Goal: Transaction & Acquisition: Purchase product/service

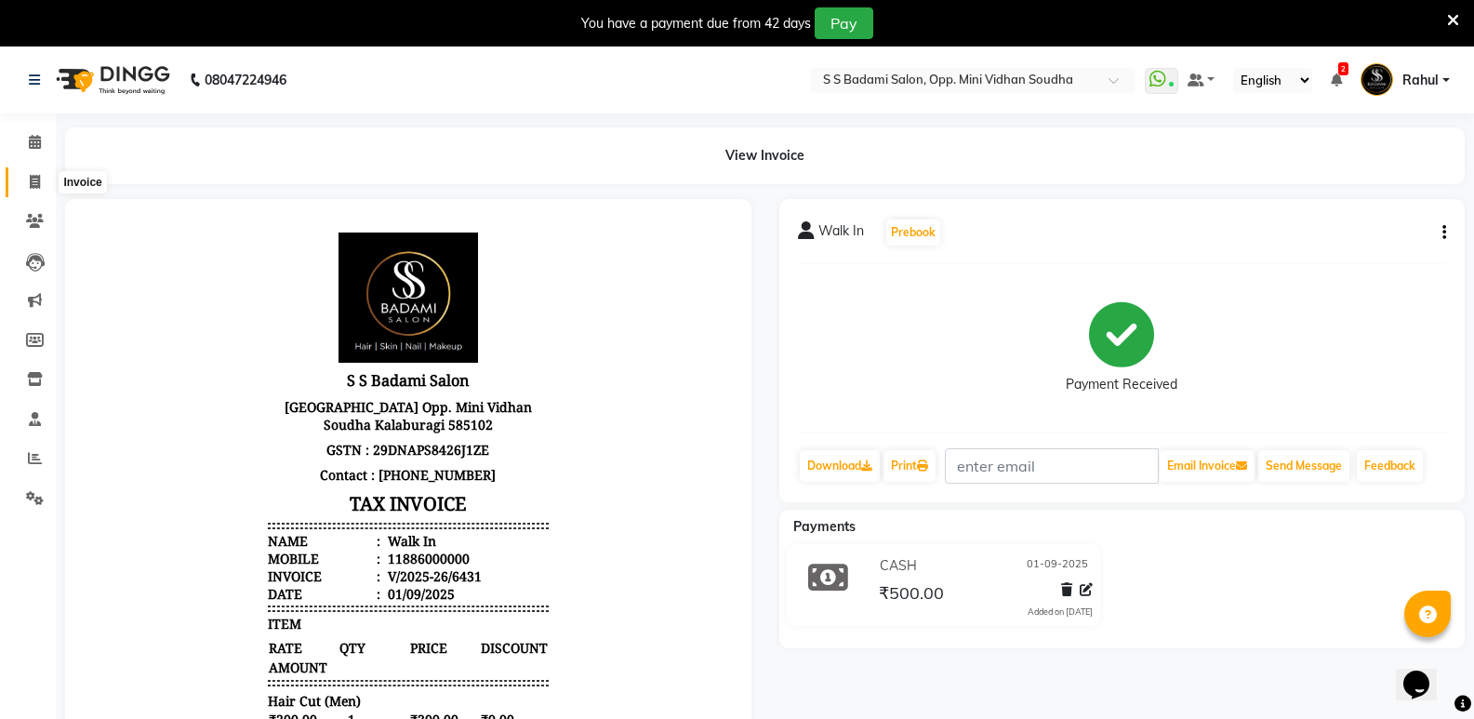
click at [37, 175] on icon at bounding box center [35, 182] width 10 height 14
select select "service"
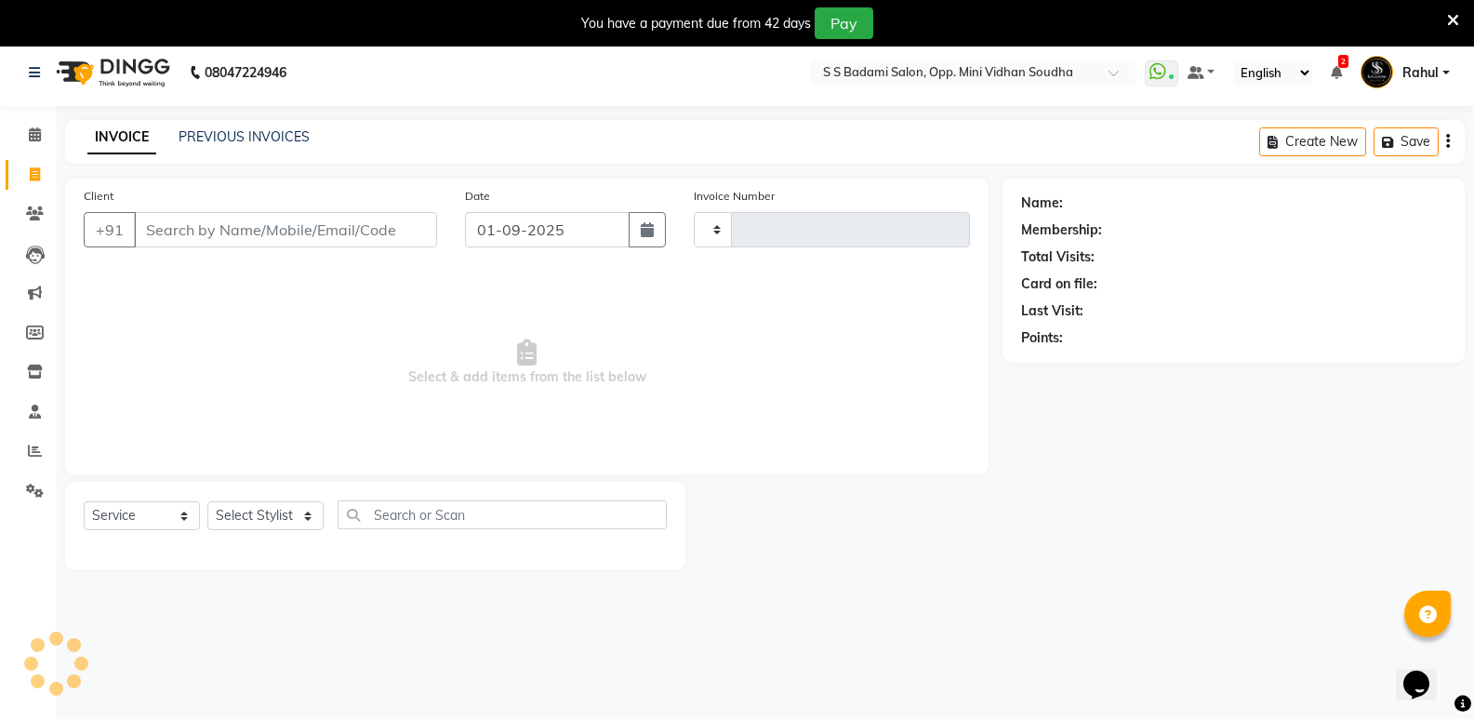
type input "6432"
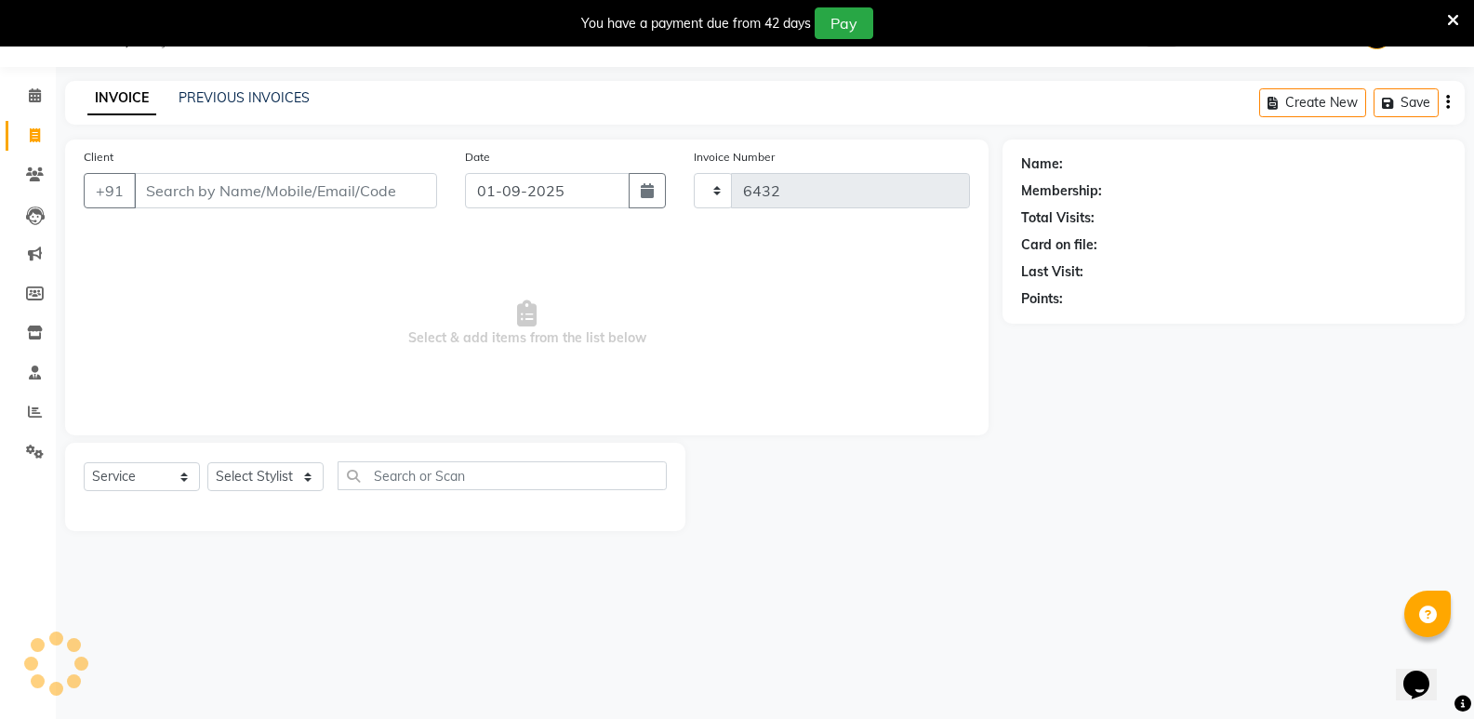
select select "4533"
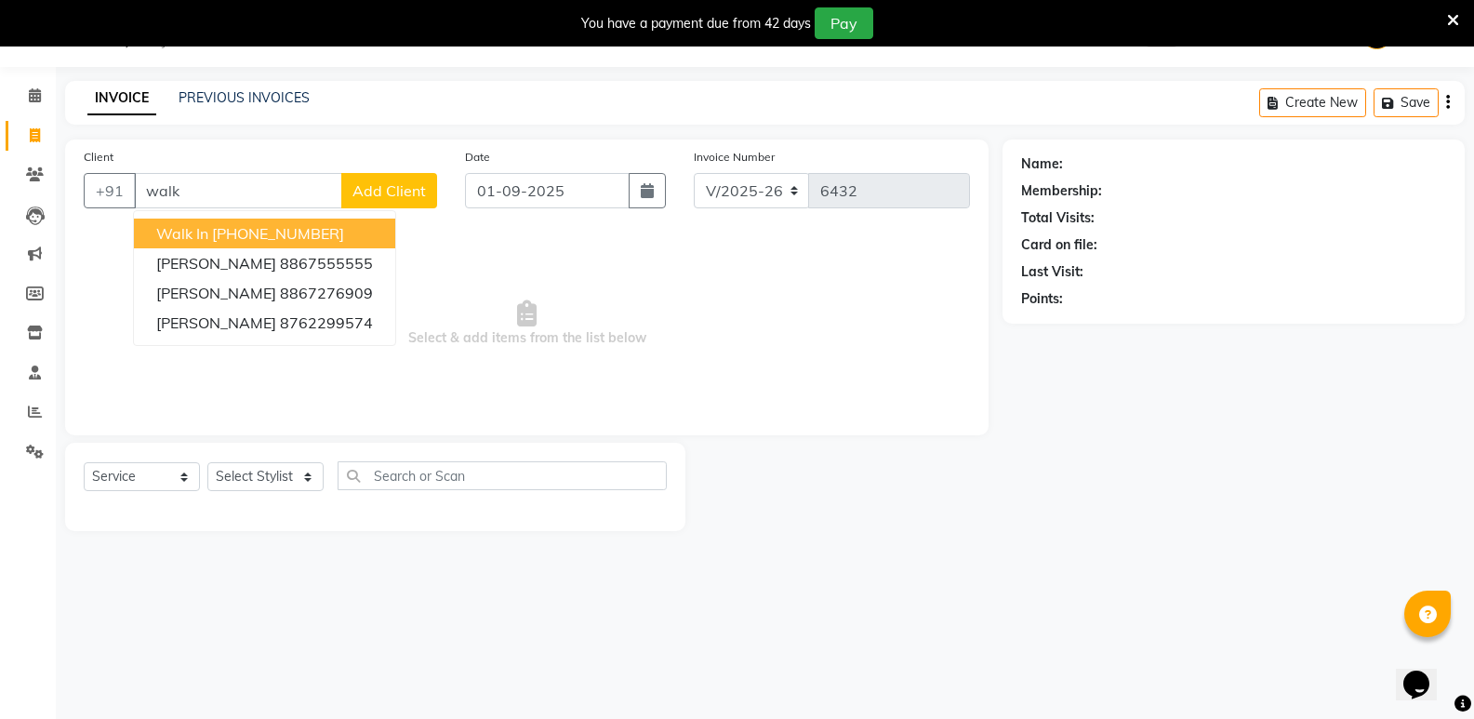
click at [310, 246] on button "Walk In [PHONE_NUMBER]" at bounding box center [264, 234] width 261 height 30
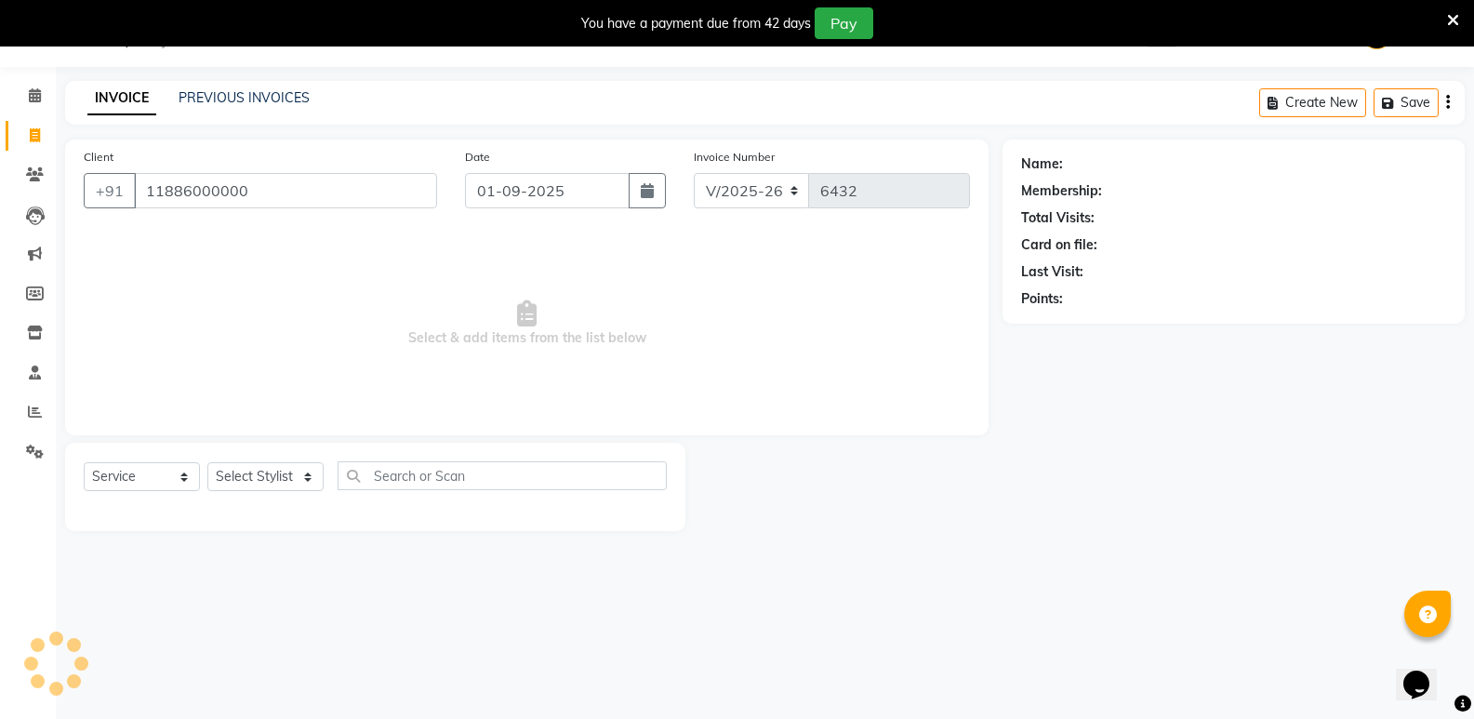
type input "11886000000"
select select "1: Object"
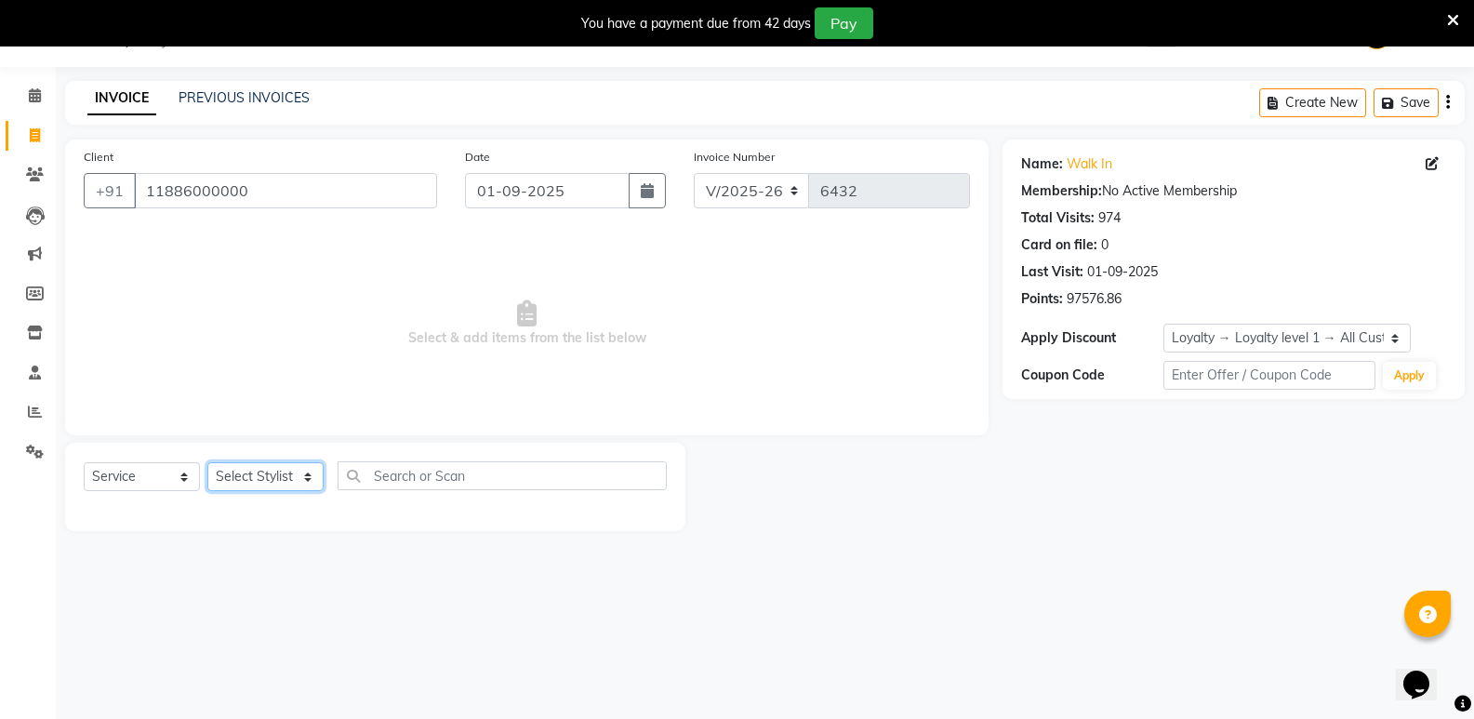
click at [276, 467] on select "Select Stylist [PERSON_NAME] [PERSON_NAME] [PERSON_NAME] Mallu [PERSON_NAME] [P…" at bounding box center [265, 476] width 116 height 29
select select "28117"
click at [207, 462] on select "Select Stylist [PERSON_NAME] [PERSON_NAME] [PERSON_NAME] Mallu [PERSON_NAME] [P…" at bounding box center [265, 476] width 116 height 29
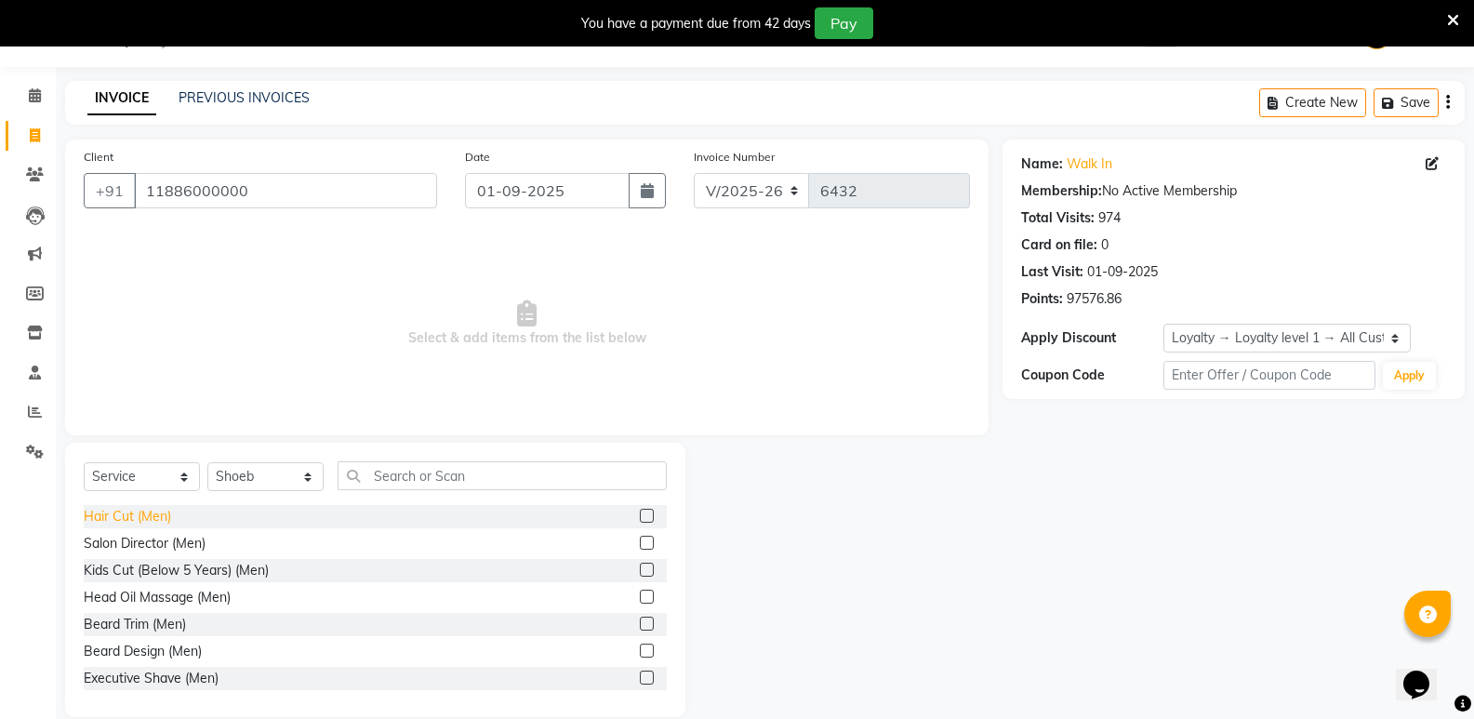
click at [146, 512] on div "Hair Cut (Men)" at bounding box center [127, 517] width 87 height 20
checkbox input "false"
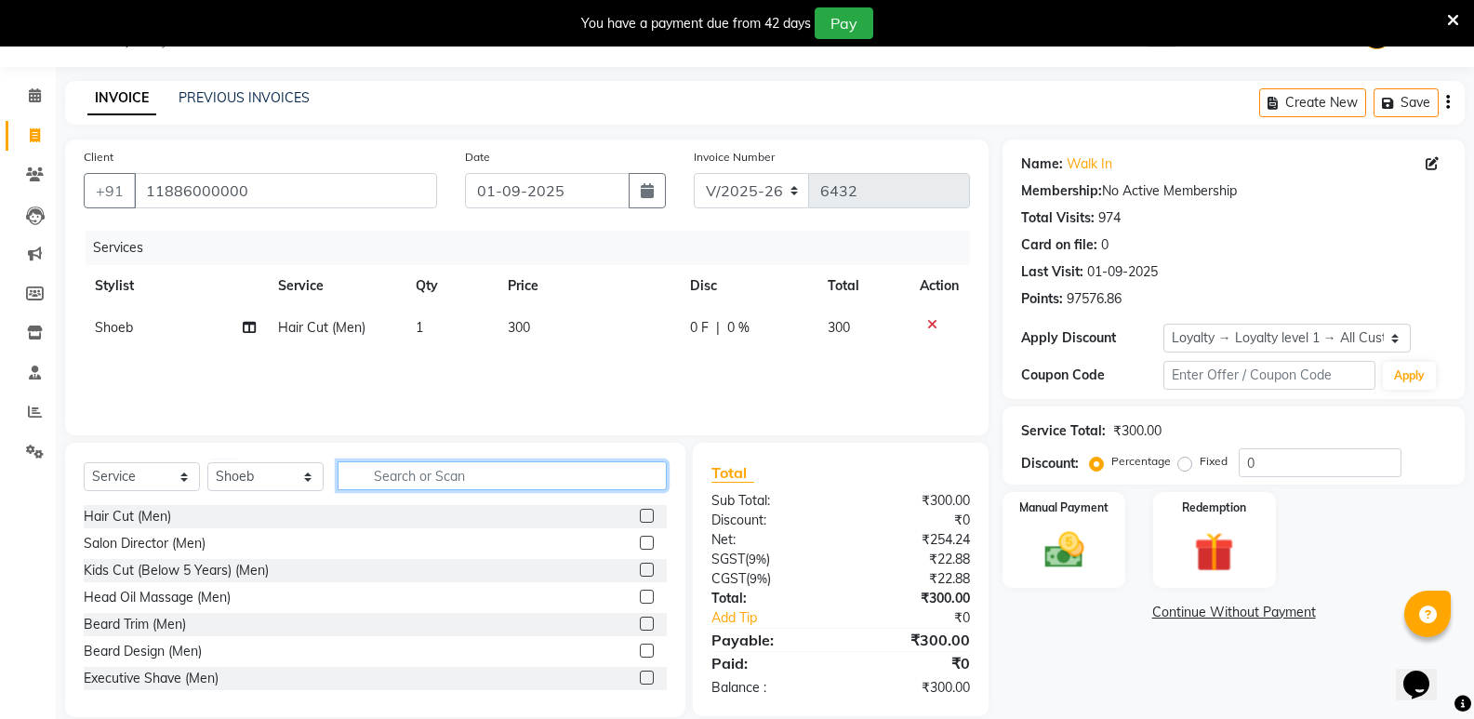
click at [413, 467] on input "text" at bounding box center [502, 475] width 329 height 29
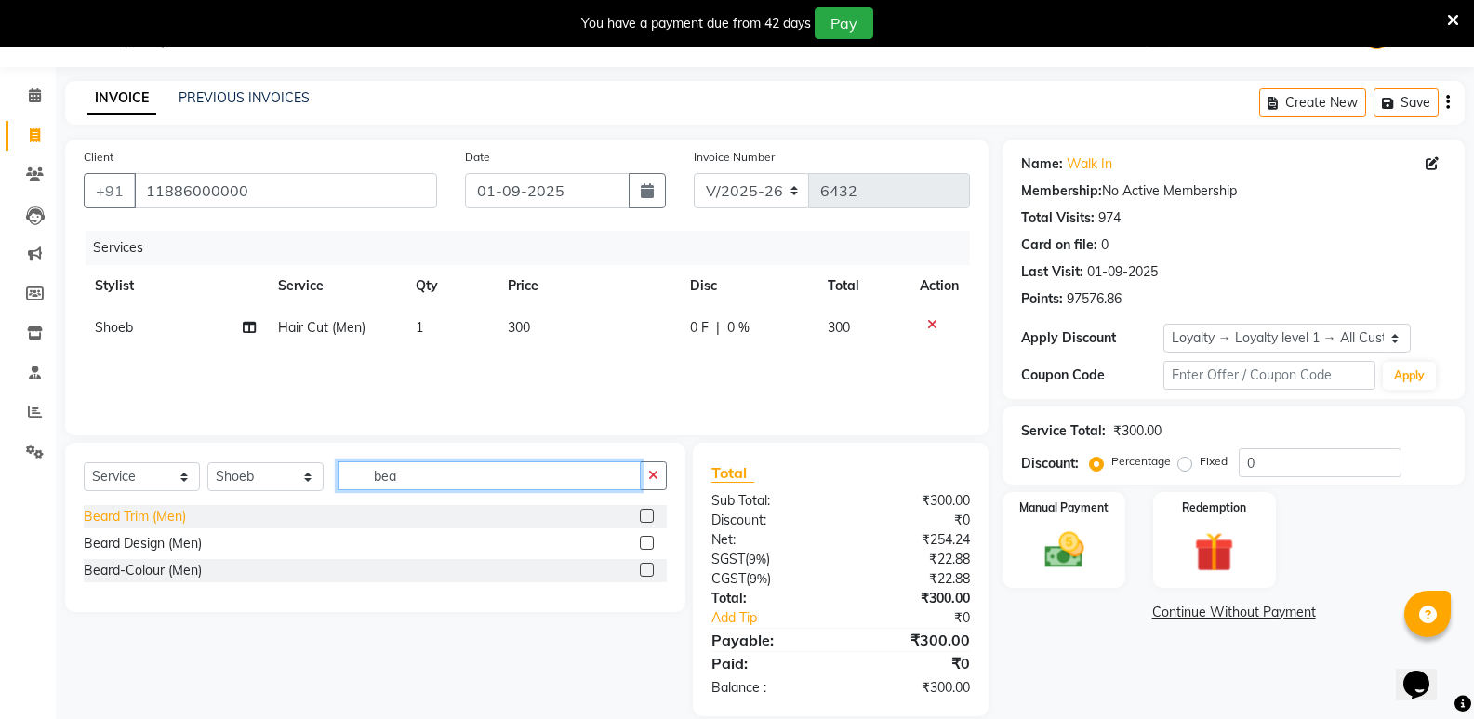
type input "bea"
click at [158, 515] on div "Beard Trim (Men)" at bounding box center [135, 517] width 102 height 20
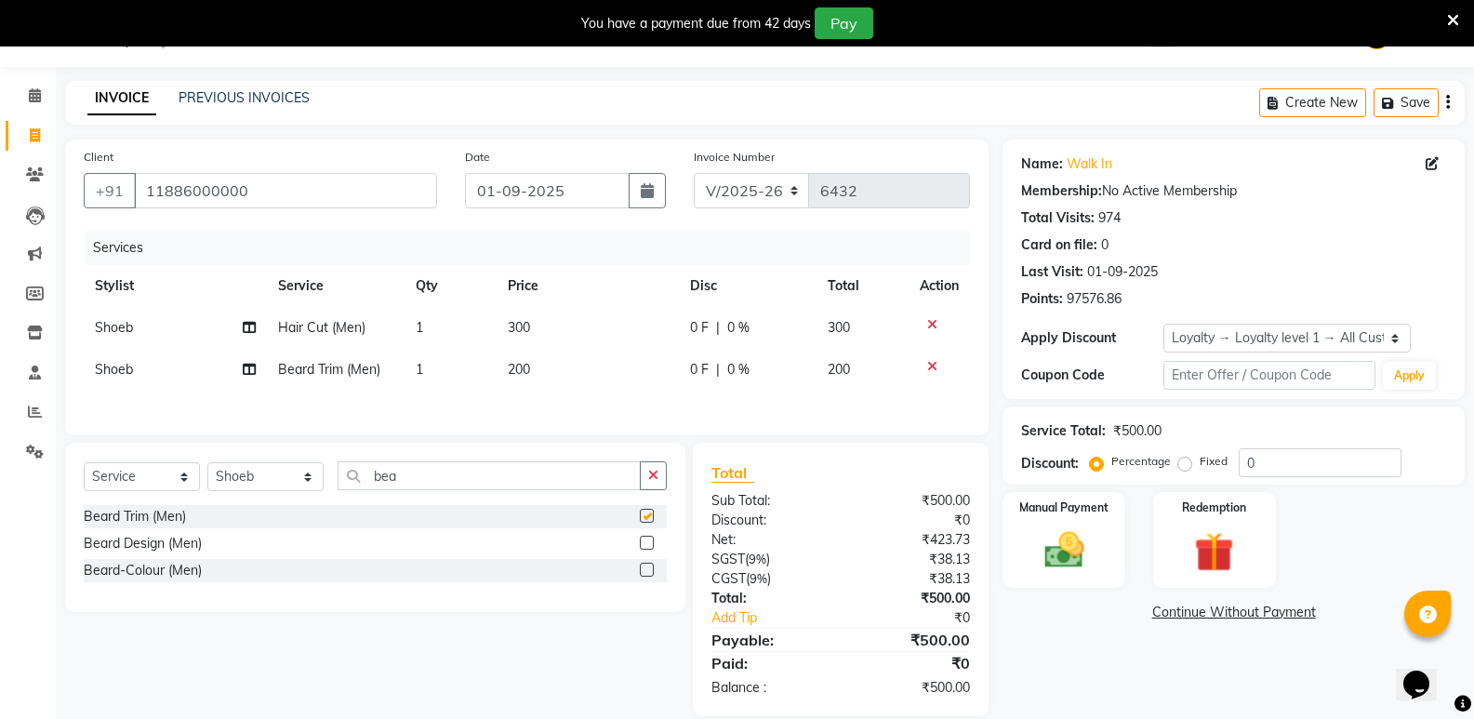
checkbox input "false"
click at [274, 483] on select "Select Stylist [PERSON_NAME] [PERSON_NAME] [PERSON_NAME] Mallu [PERSON_NAME] [P…" at bounding box center [265, 476] width 116 height 29
select select "74043"
click at [207, 465] on select "Select Stylist [PERSON_NAME] [PERSON_NAME] [PERSON_NAME] Mallu [PERSON_NAME] [P…" at bounding box center [265, 476] width 116 height 29
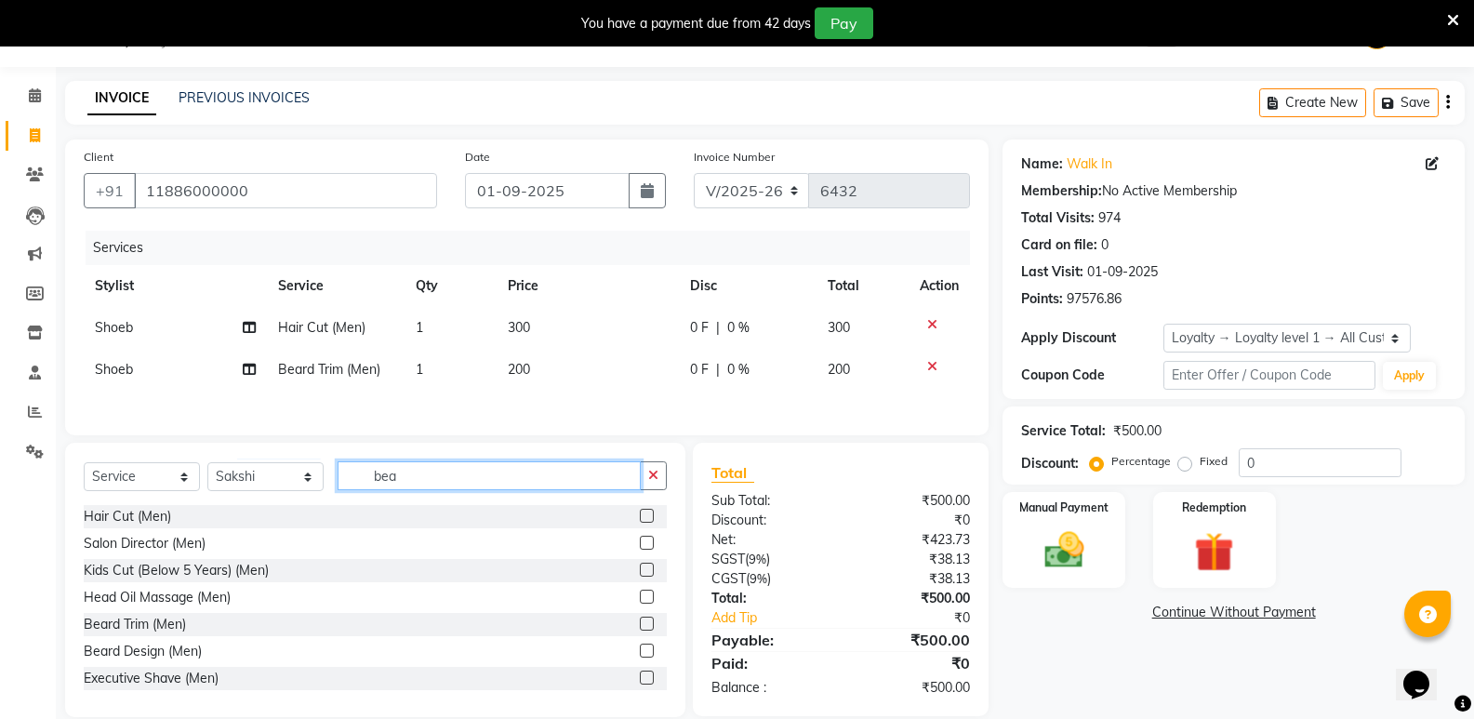
drag, startPoint x: 419, startPoint y: 484, endPoint x: 351, endPoint y: 492, distance: 68.4
click at [351, 490] on input "bea" at bounding box center [489, 475] width 303 height 29
type input "nail"
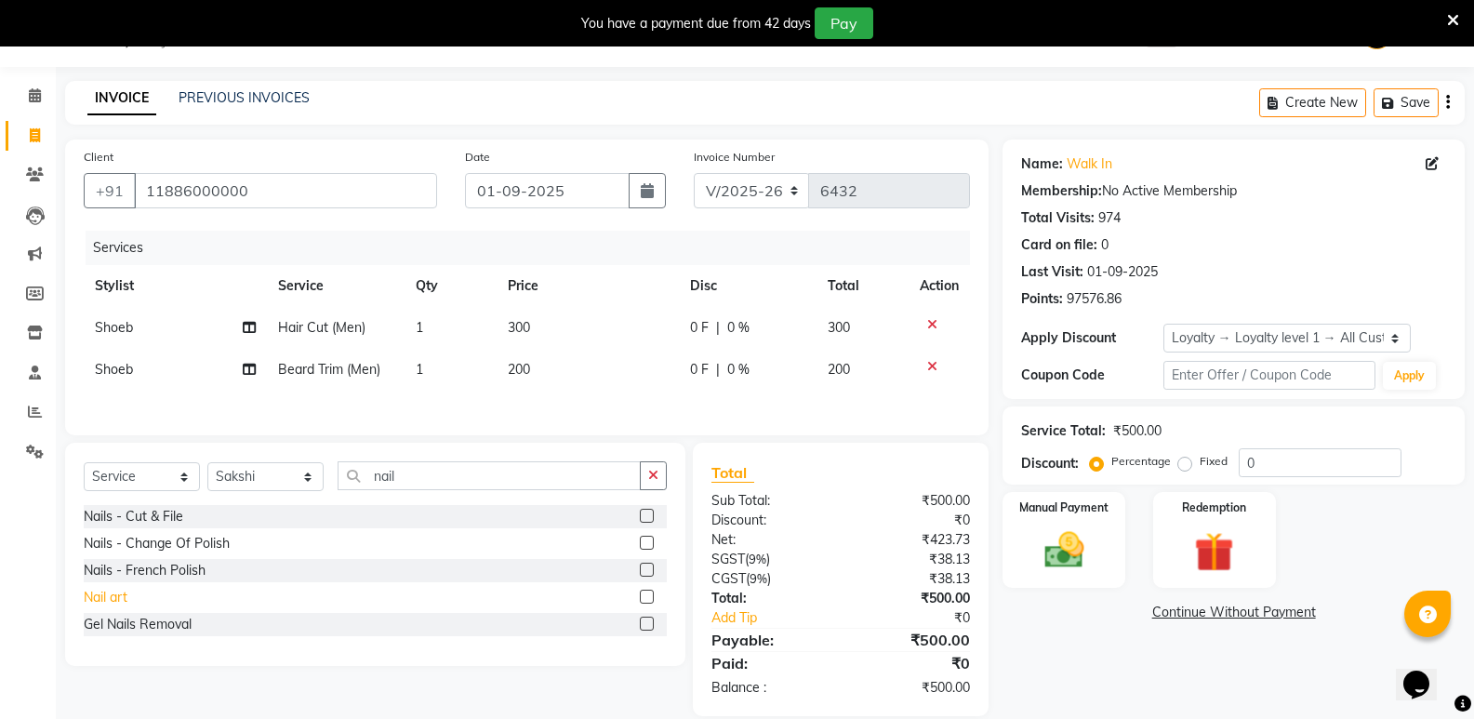
click at [108, 605] on div "Nail art" at bounding box center [106, 598] width 44 height 20
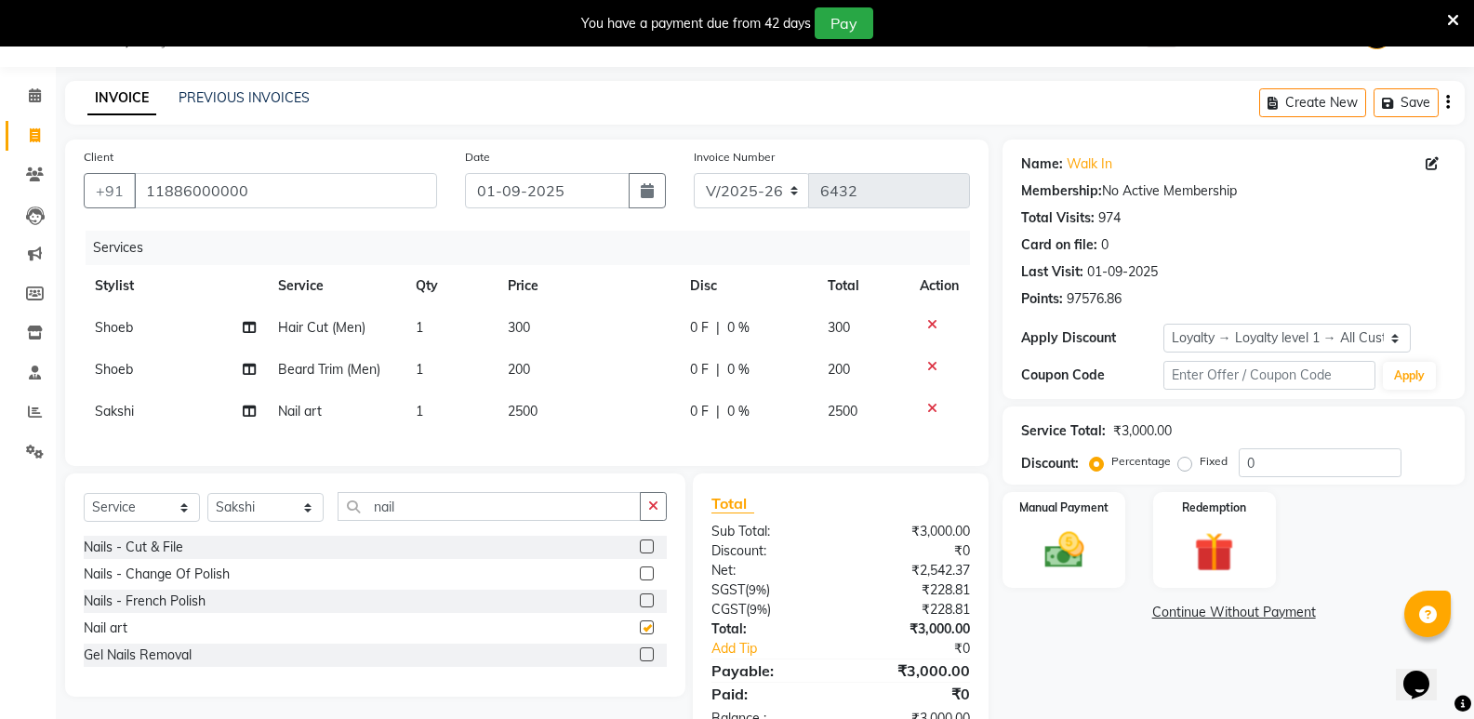
checkbox input "false"
click at [518, 408] on span "2500" at bounding box center [523, 411] width 30 height 17
select select "74043"
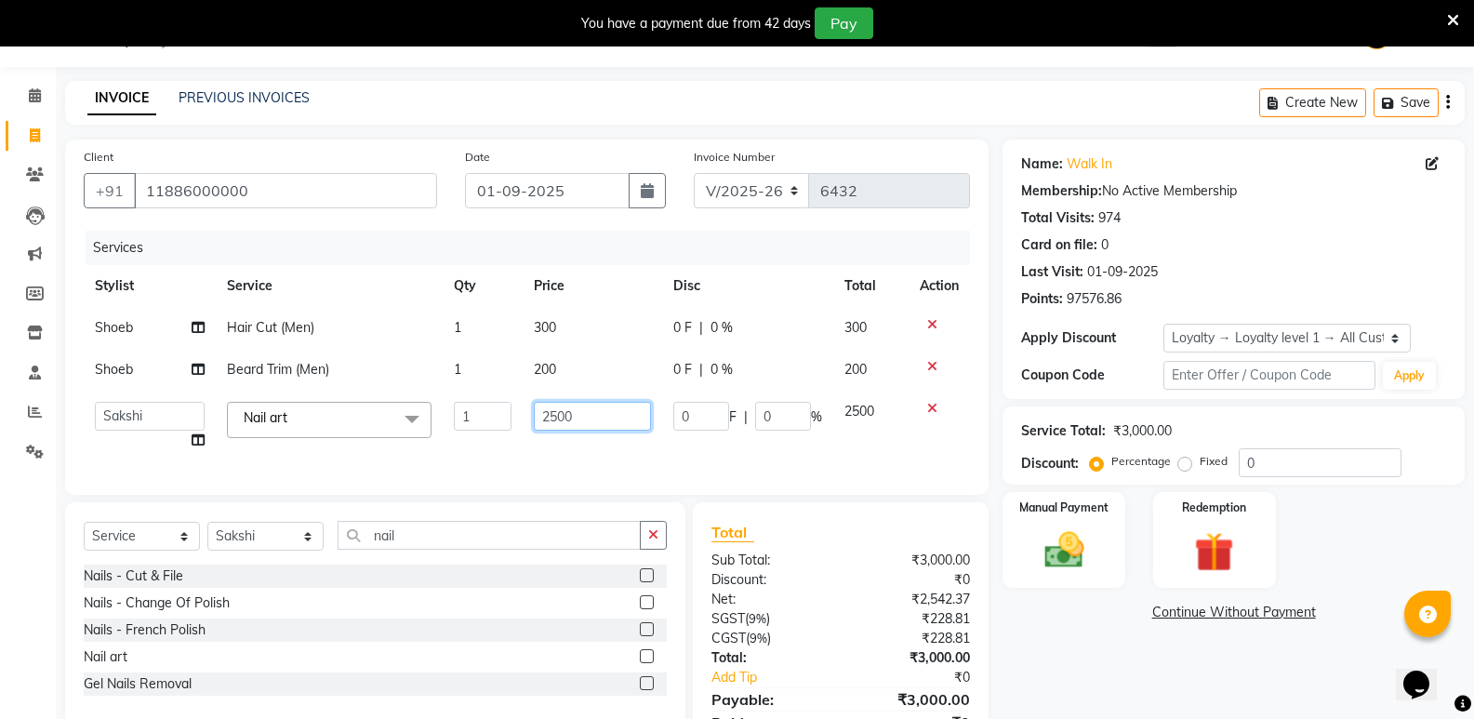
click at [549, 412] on input "2500" at bounding box center [592, 416] width 116 height 29
type input "3500"
click at [1123, 636] on div "Name: Walk In Membership: No Active Membership Total Visits: 974 Card on file: …" at bounding box center [1241, 458] width 476 height 636
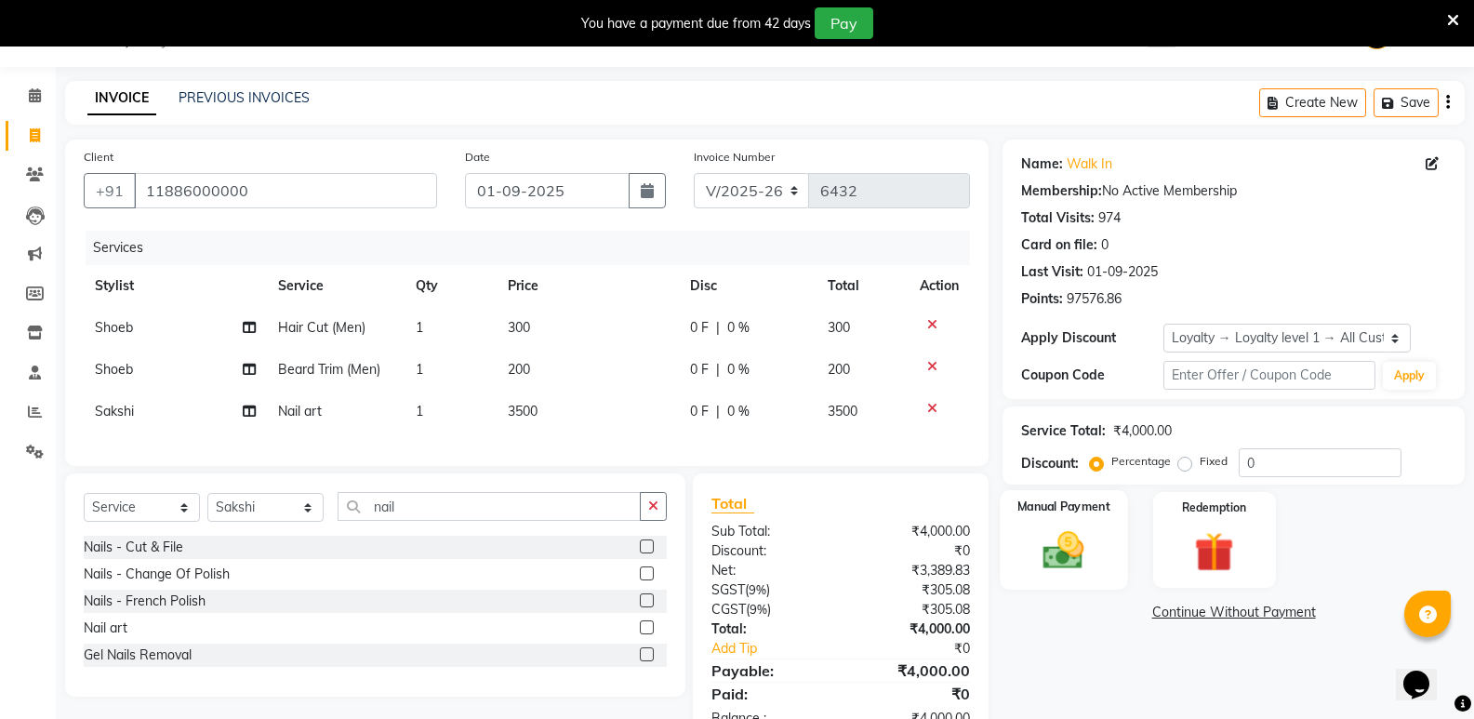
click at [1074, 547] on img at bounding box center [1063, 549] width 66 height 47
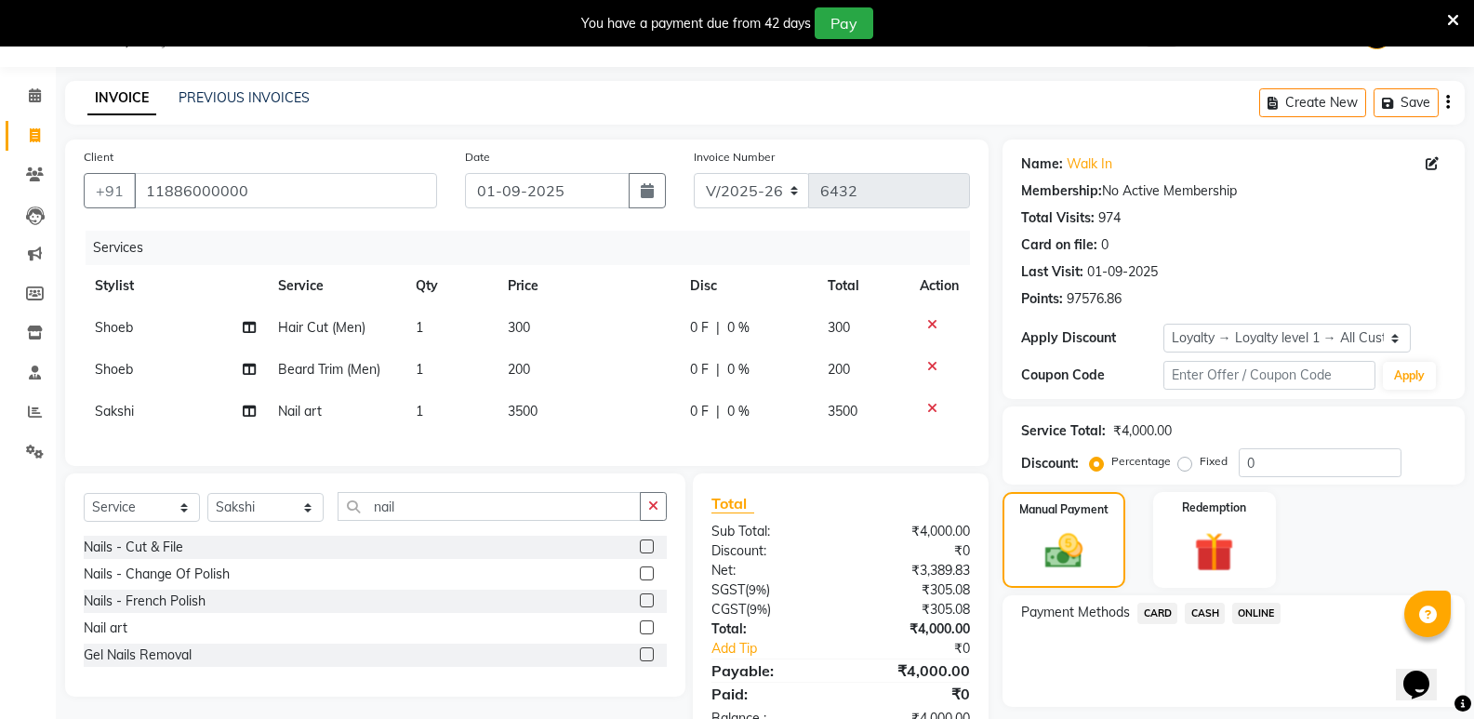
click at [1198, 615] on span "CASH" at bounding box center [1205, 613] width 40 height 21
click at [1201, 708] on button "Add Payment" at bounding box center [1309, 712] width 273 height 29
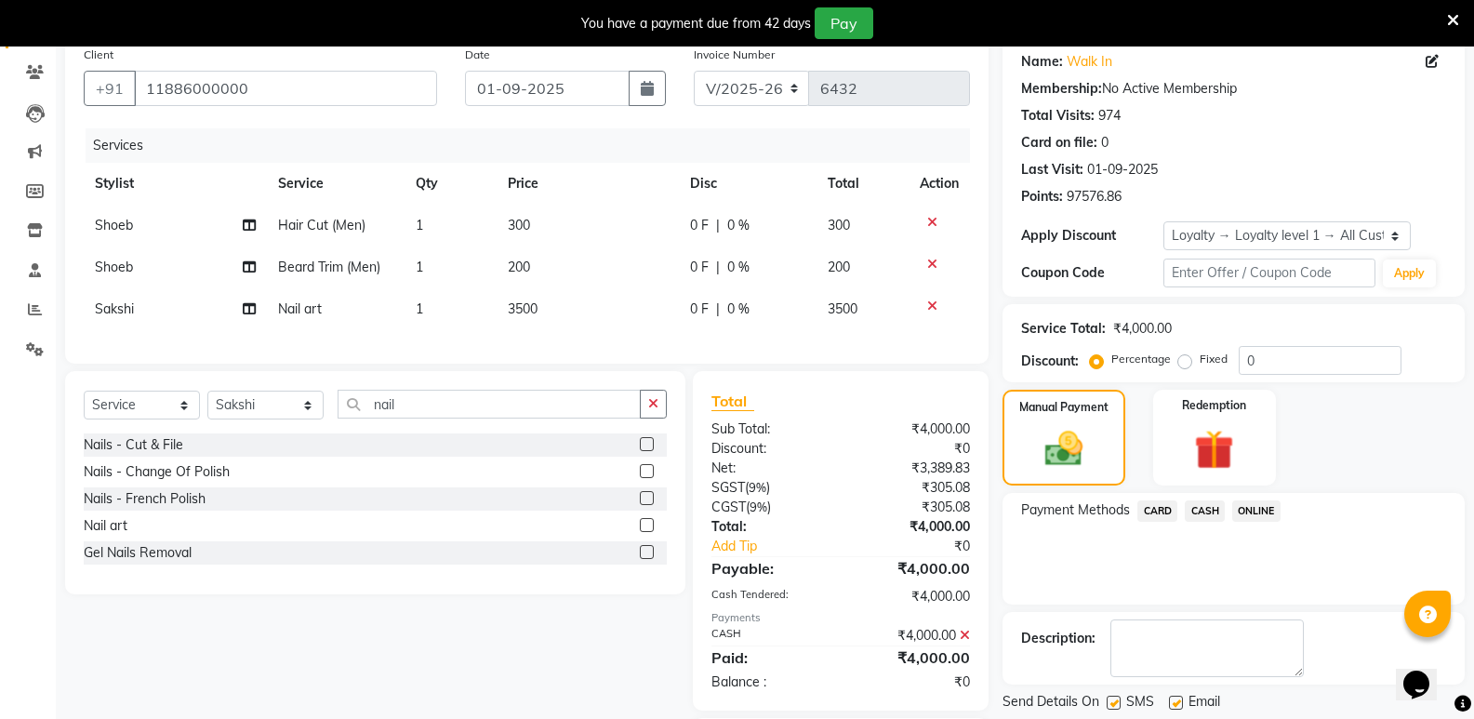
scroll to position [274, 0]
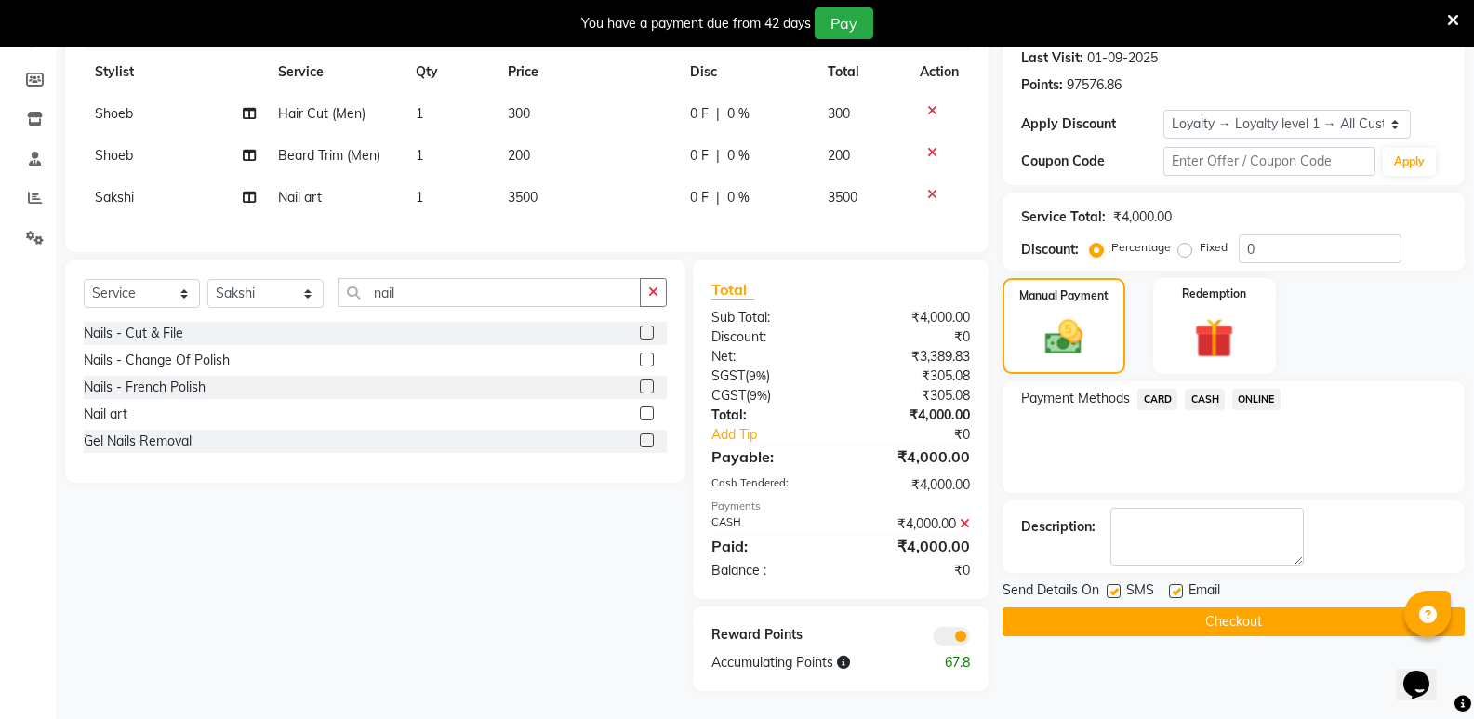
click at [1206, 607] on button "Checkout" at bounding box center [1234, 621] width 462 height 29
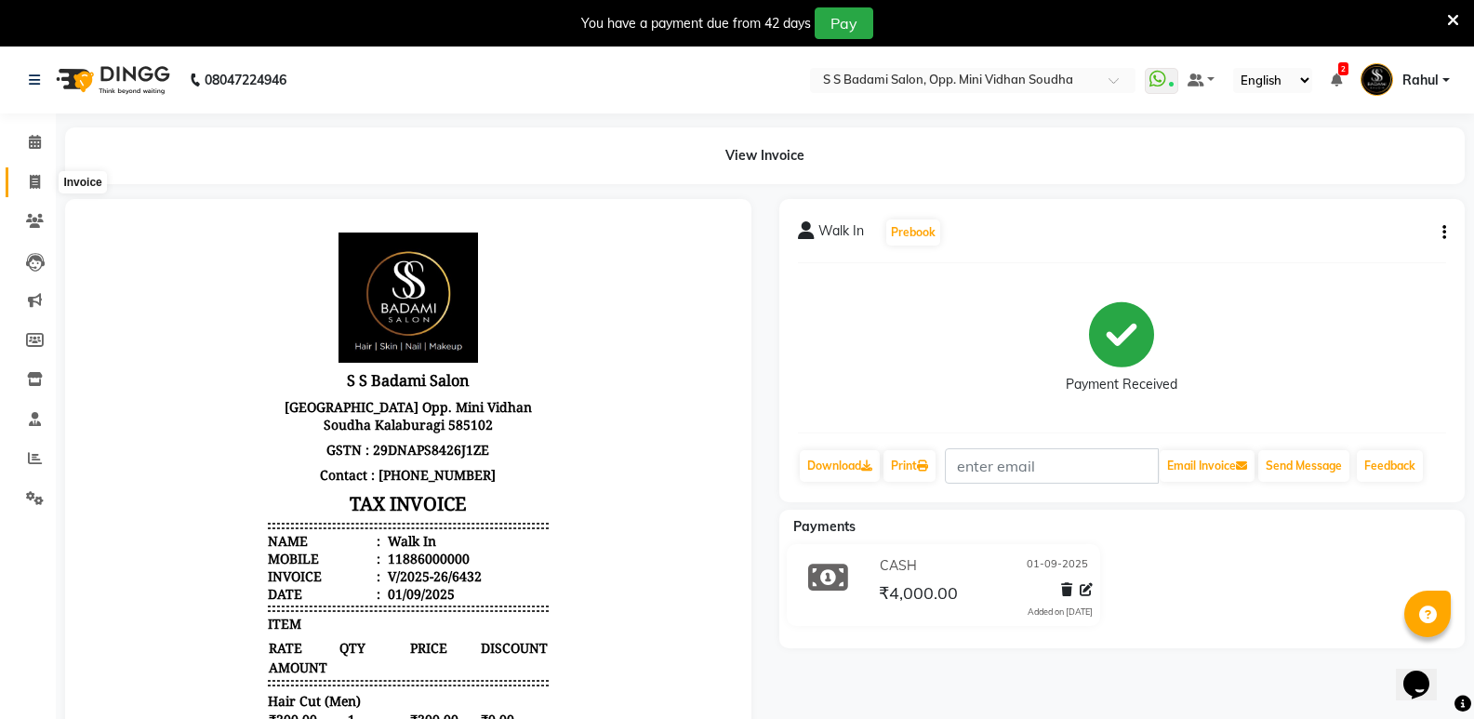
click at [40, 179] on icon at bounding box center [35, 182] width 10 height 14
select select "service"
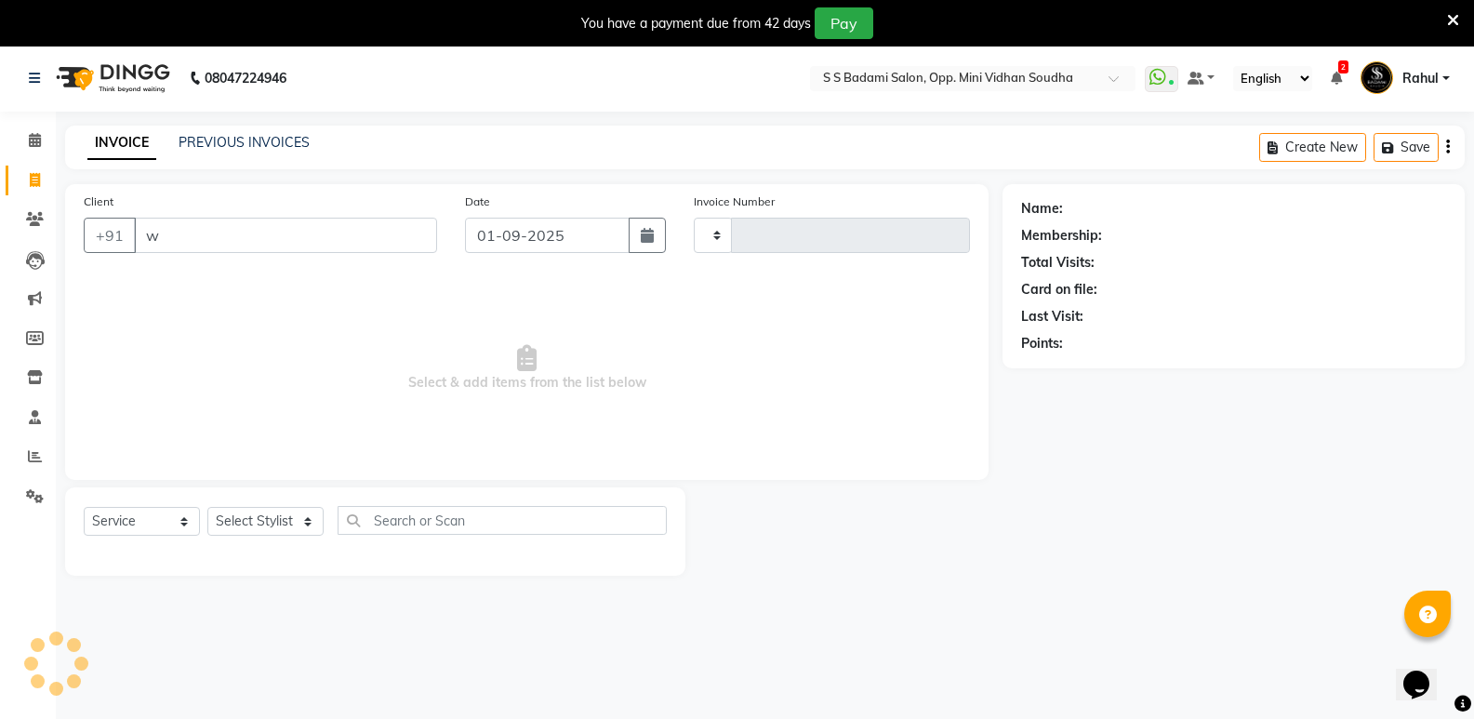
type input "wa"
select select "4533"
type input "6433"
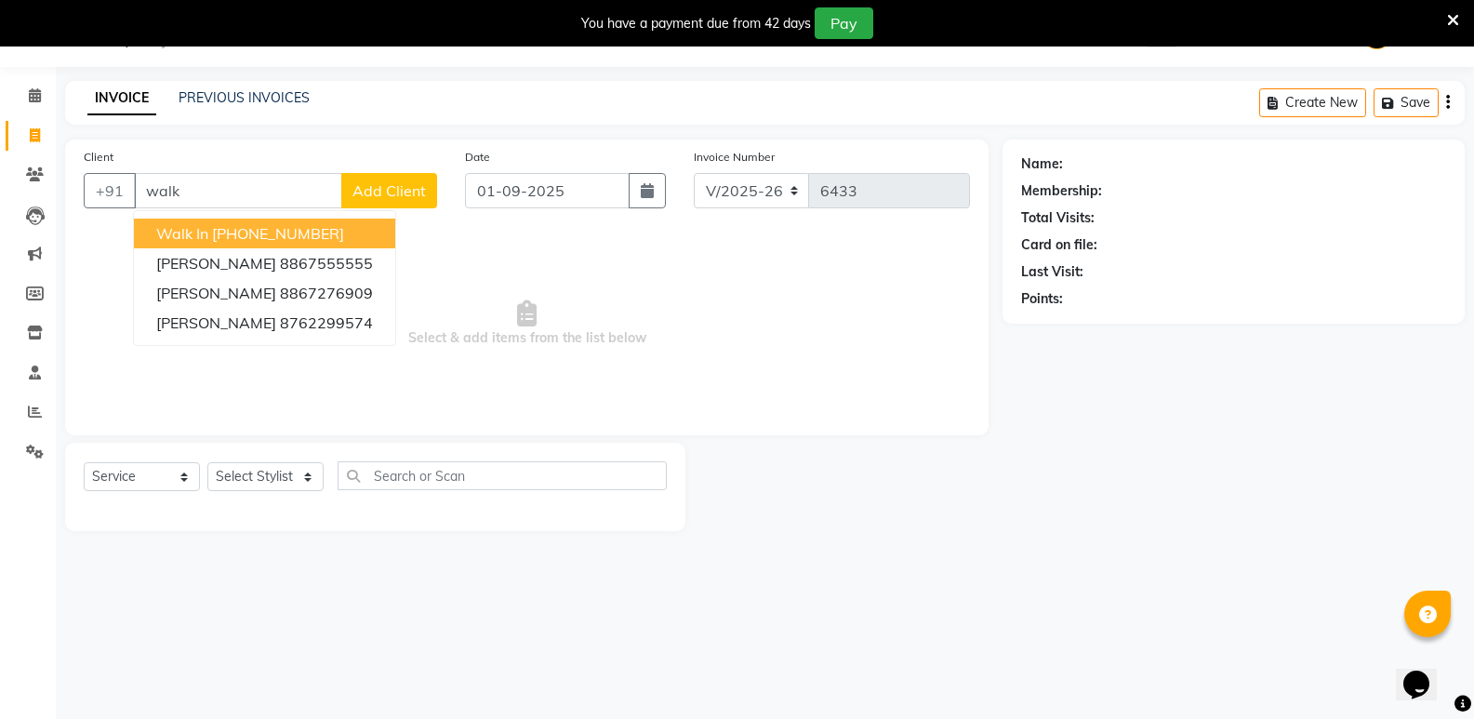
click at [217, 225] on ngb-highlight "[PHONE_NUMBER]" at bounding box center [278, 233] width 132 height 19
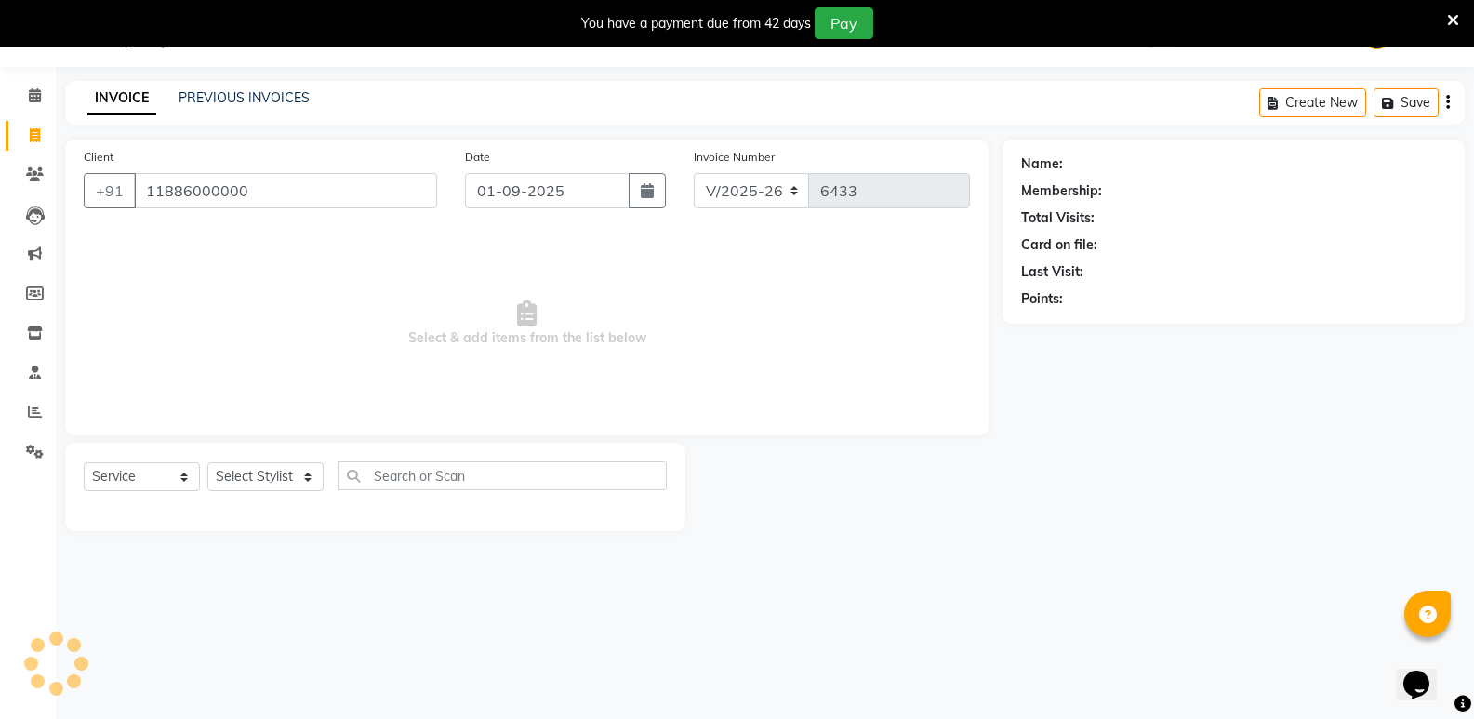
type input "11886000000"
select select "1: Object"
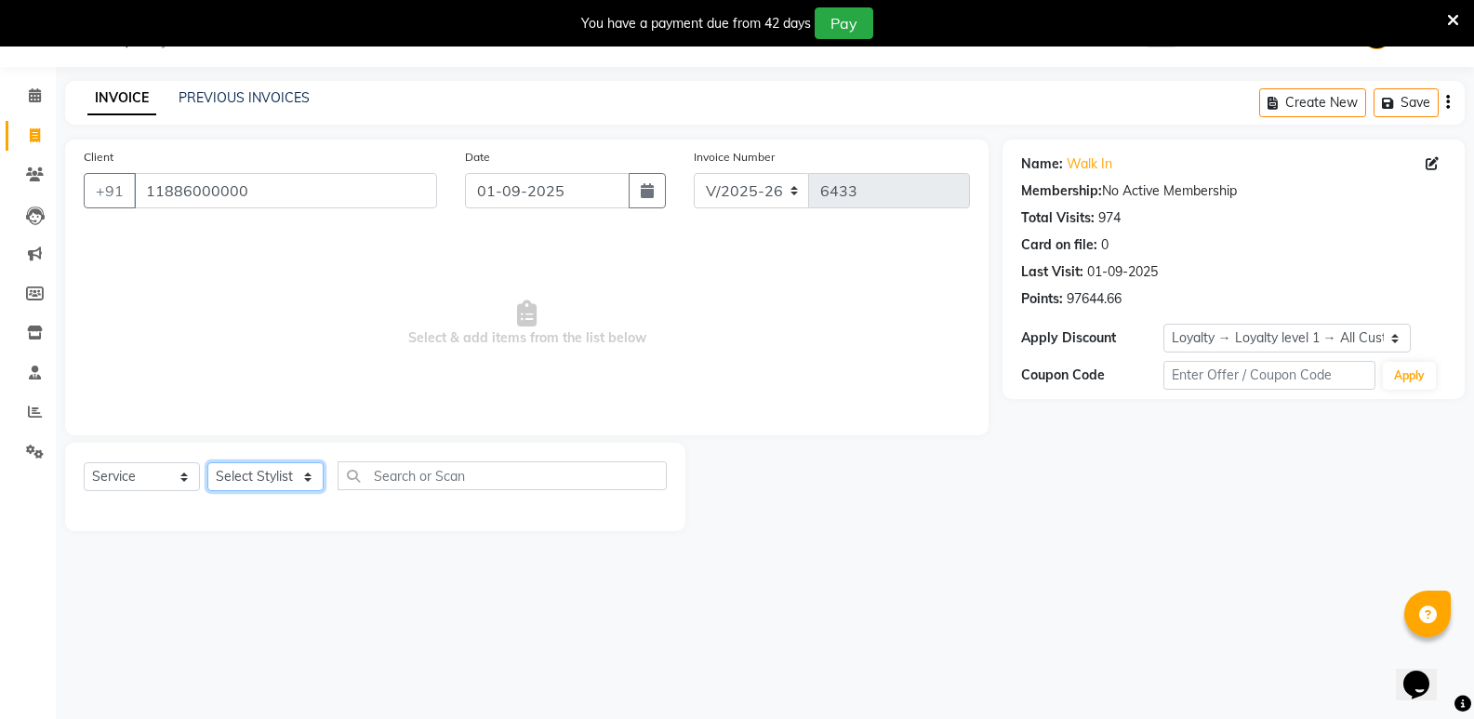
click at [269, 467] on select "Select Stylist [PERSON_NAME] [PERSON_NAME] [PERSON_NAME] Mallu [PERSON_NAME] [P…" at bounding box center [265, 476] width 116 height 29
select select "25907"
click at [207, 462] on select "Select Stylist [PERSON_NAME] [PERSON_NAME] [PERSON_NAME] Mallu [PERSON_NAME] [P…" at bounding box center [265, 476] width 116 height 29
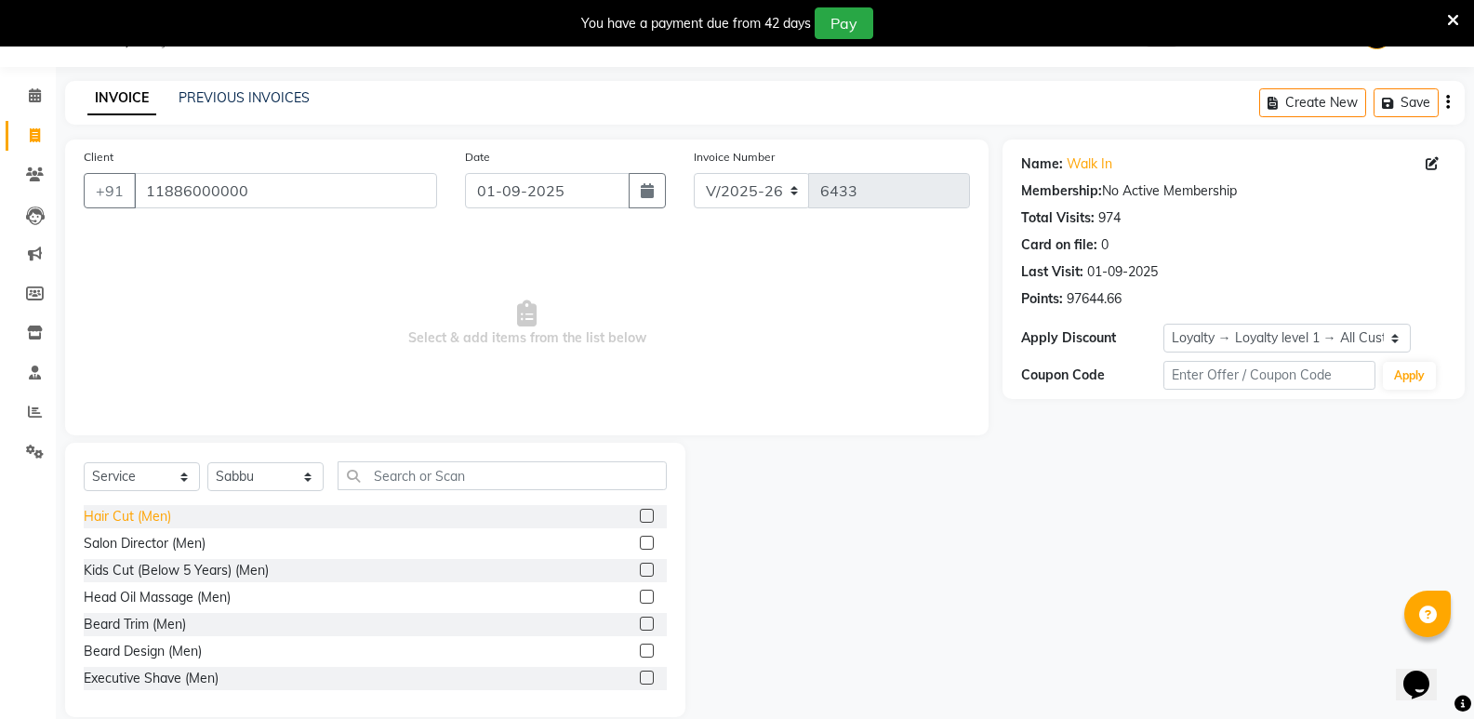
click at [132, 516] on div "Hair Cut (Men)" at bounding box center [127, 517] width 87 height 20
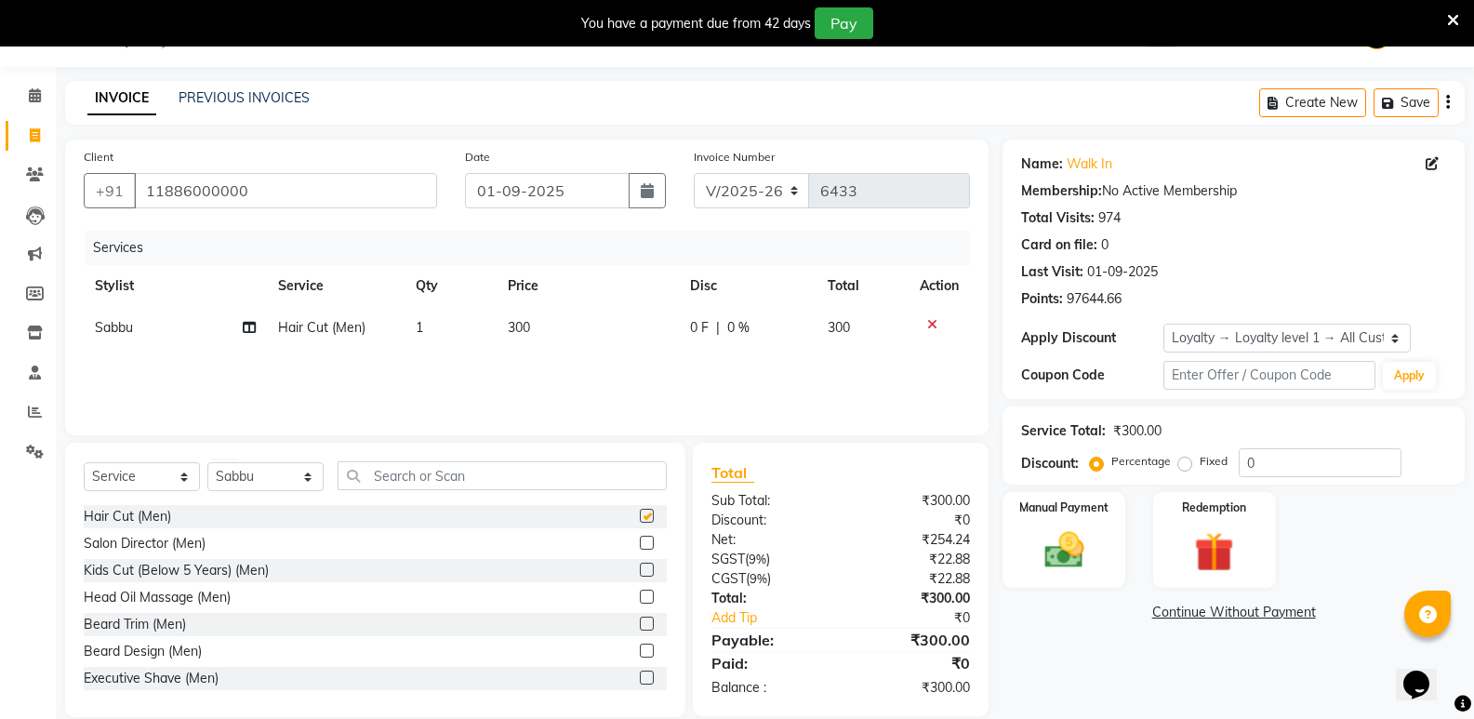
checkbox input "false"
click at [419, 489] on input "text" at bounding box center [502, 475] width 329 height 29
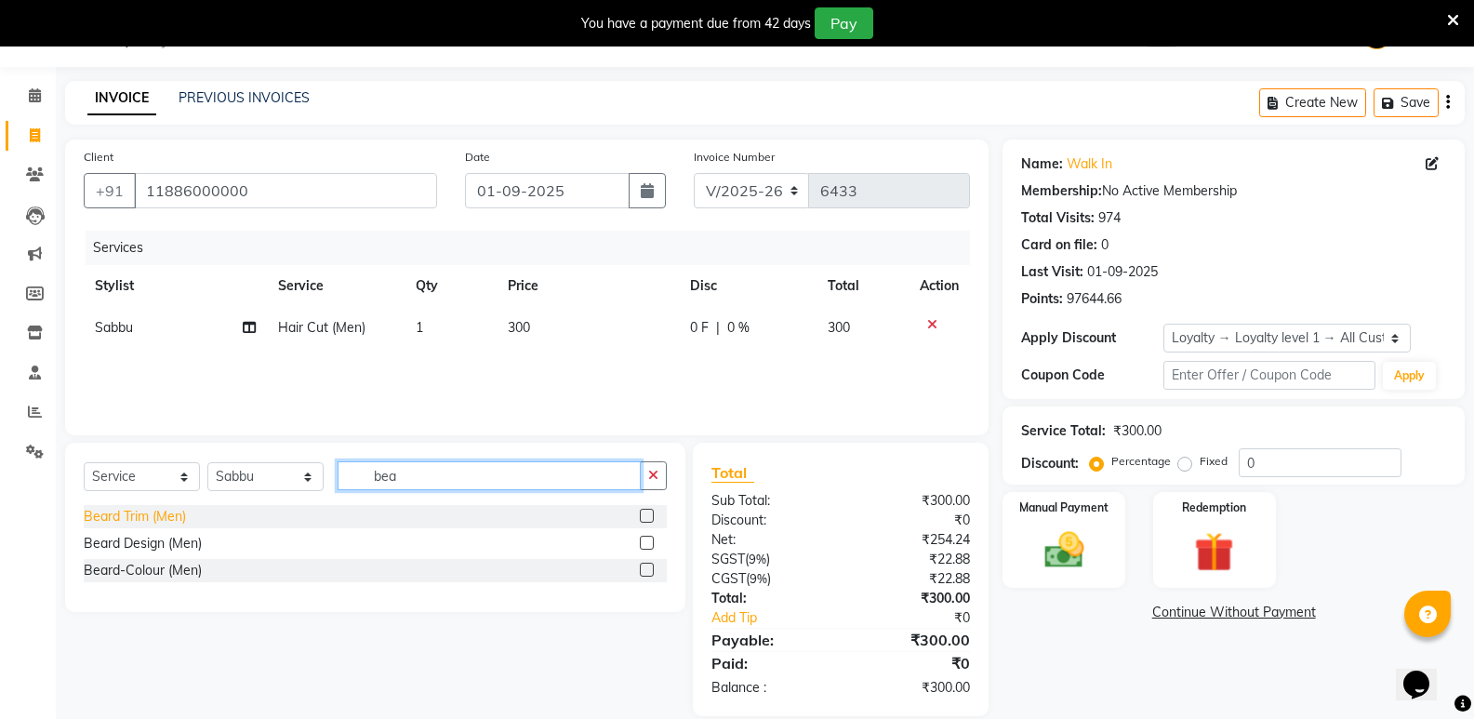
type input "bea"
click at [109, 512] on div "Beard Trim (Men)" at bounding box center [135, 517] width 102 height 20
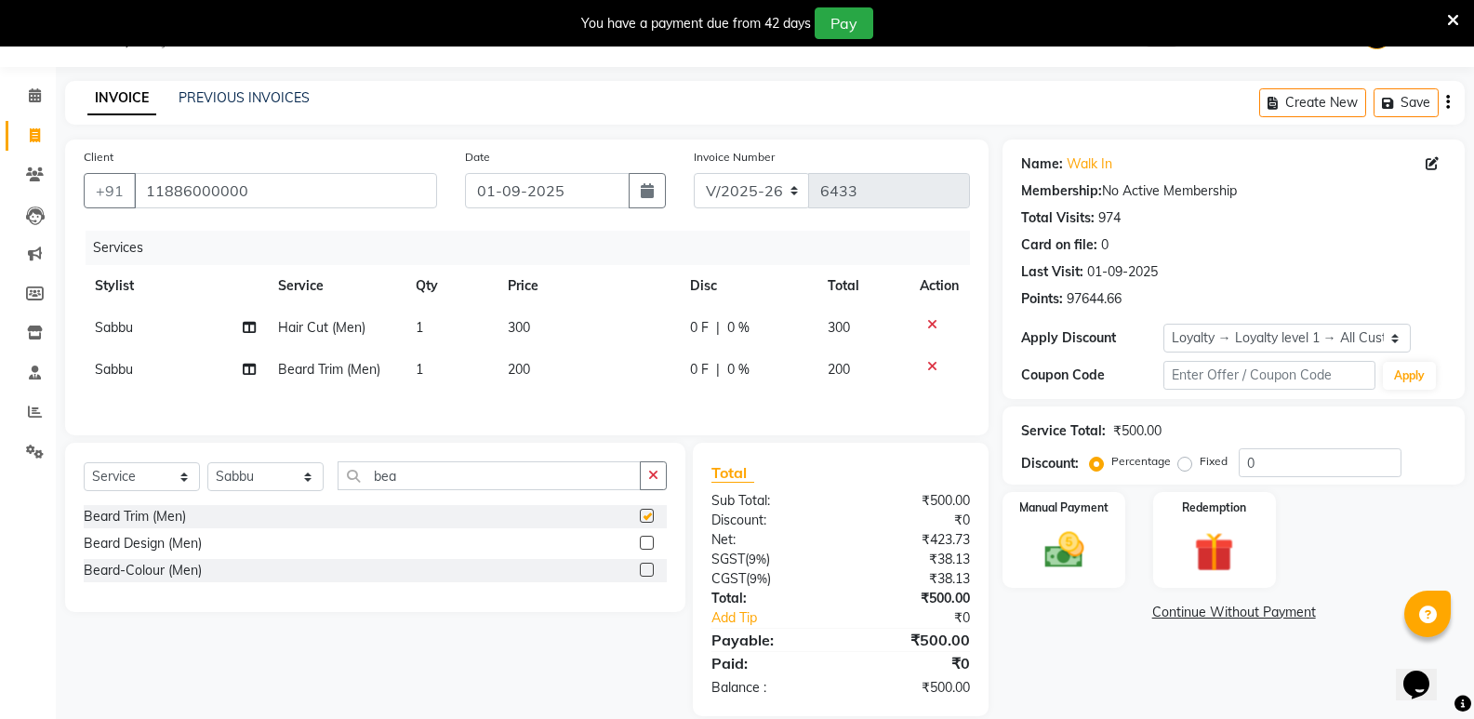
checkbox input "false"
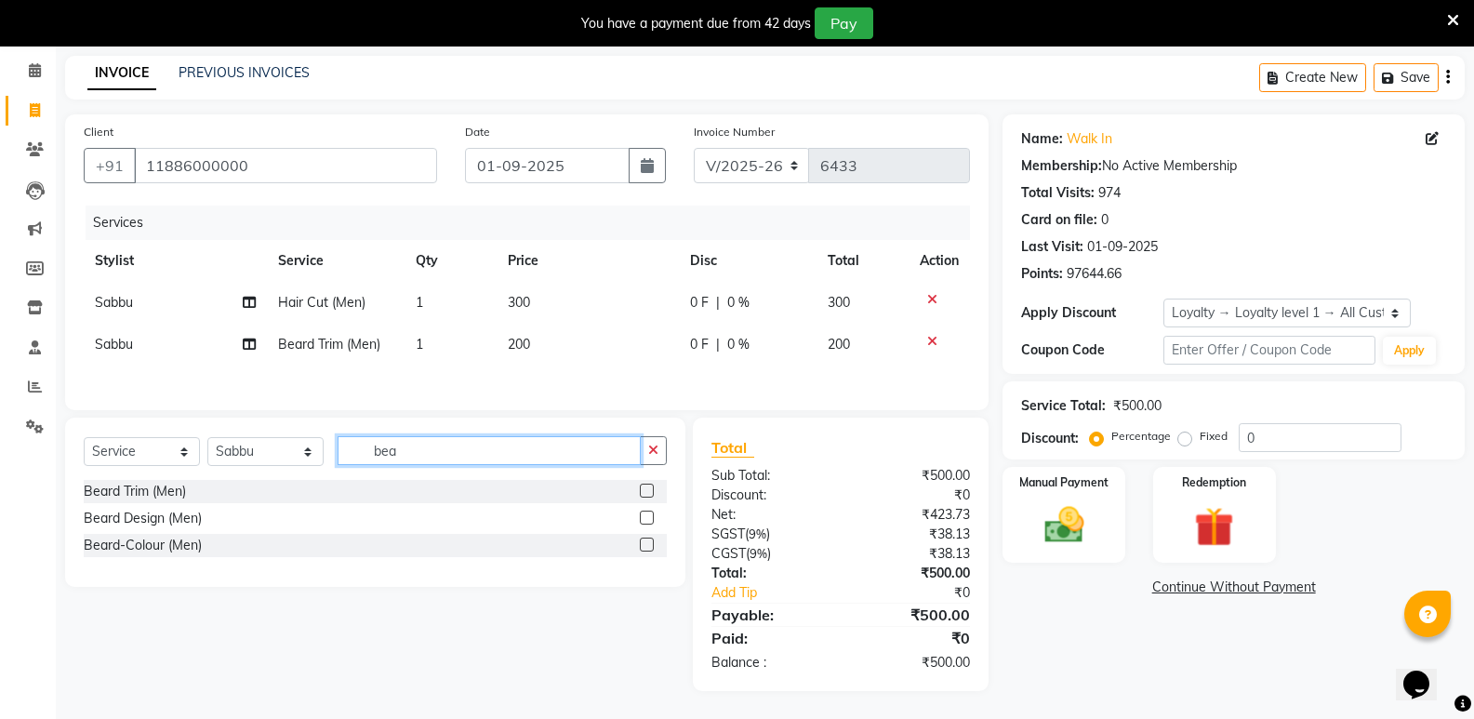
drag, startPoint x: 410, startPoint y: 446, endPoint x: 366, endPoint y: 461, distance: 47.1
click at [366, 461] on input "bea" at bounding box center [489, 450] width 303 height 29
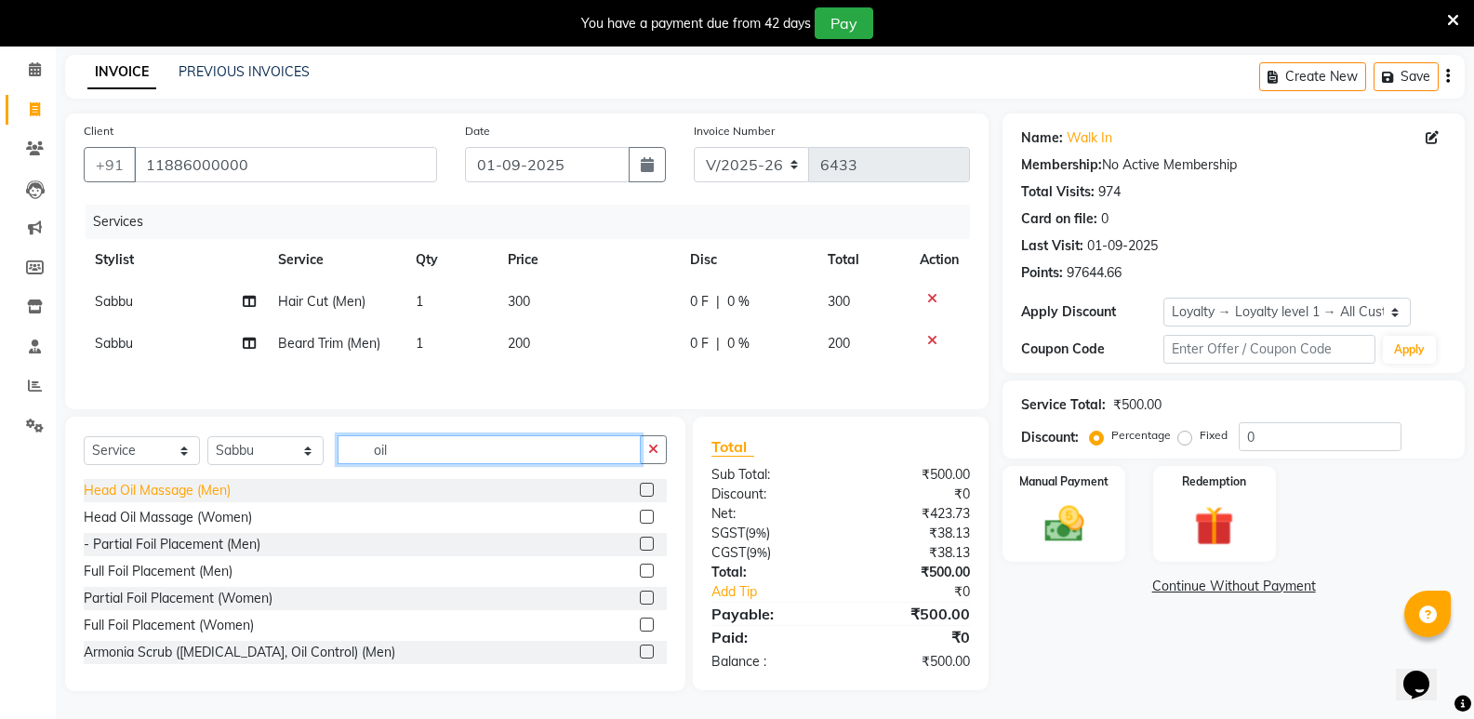
type input "oil"
click at [144, 497] on div "Head Oil Massage (Men)" at bounding box center [157, 491] width 147 height 20
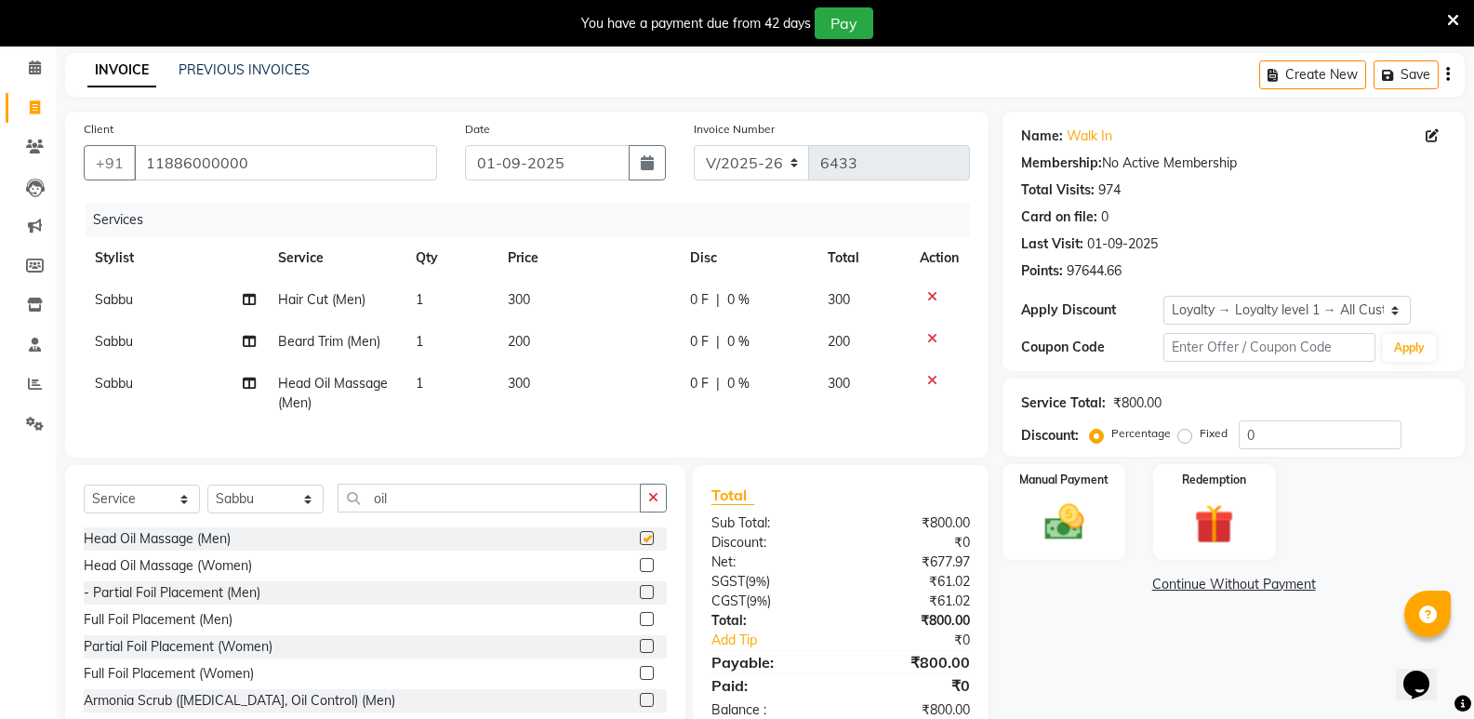
checkbox input "false"
click at [246, 513] on select "Select Stylist [PERSON_NAME] [PERSON_NAME] [PERSON_NAME] Mallu [PERSON_NAME] [P…" at bounding box center [265, 499] width 116 height 29
select select "87807"
click at [207, 498] on select "Select Stylist [PERSON_NAME] [PERSON_NAME] [PERSON_NAME] Mallu [PERSON_NAME] [P…" at bounding box center [265, 499] width 116 height 29
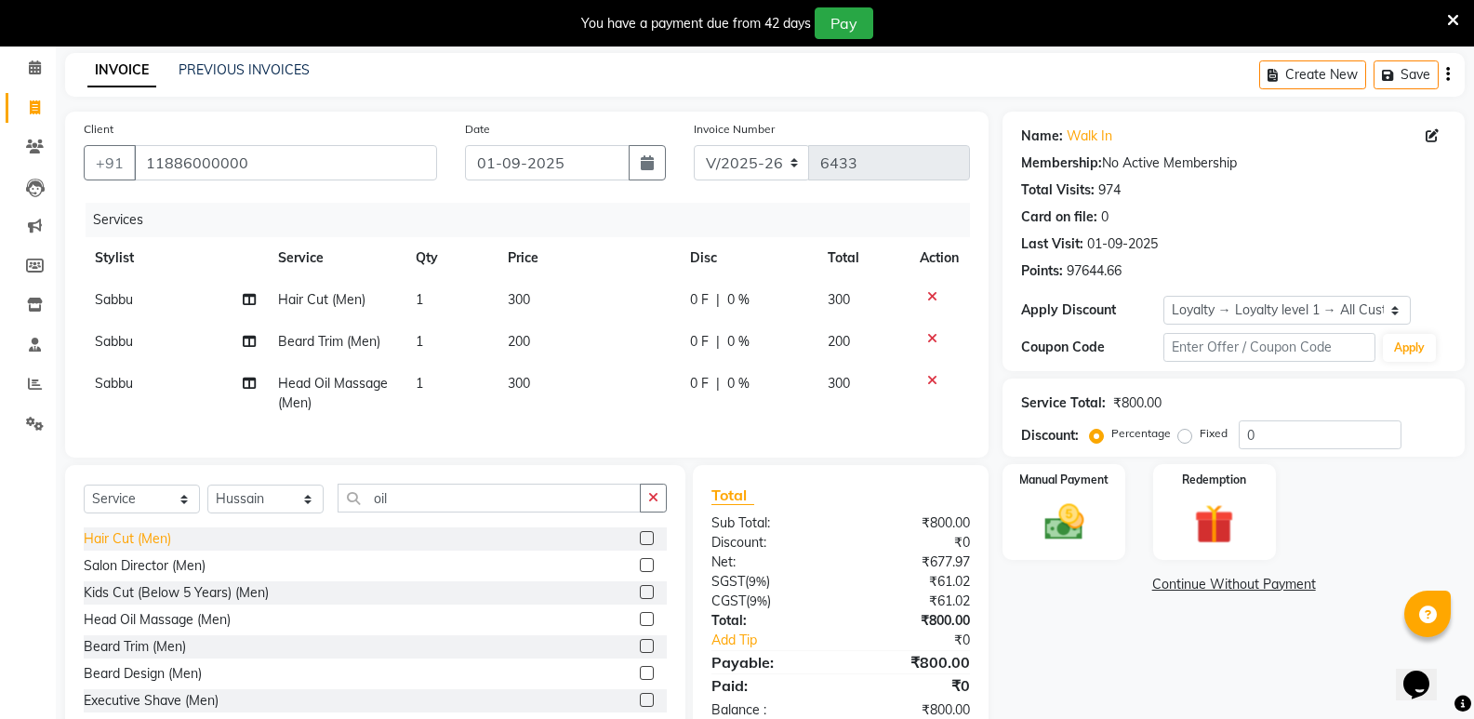
click at [115, 549] on div "Hair Cut (Men)" at bounding box center [127, 539] width 87 height 20
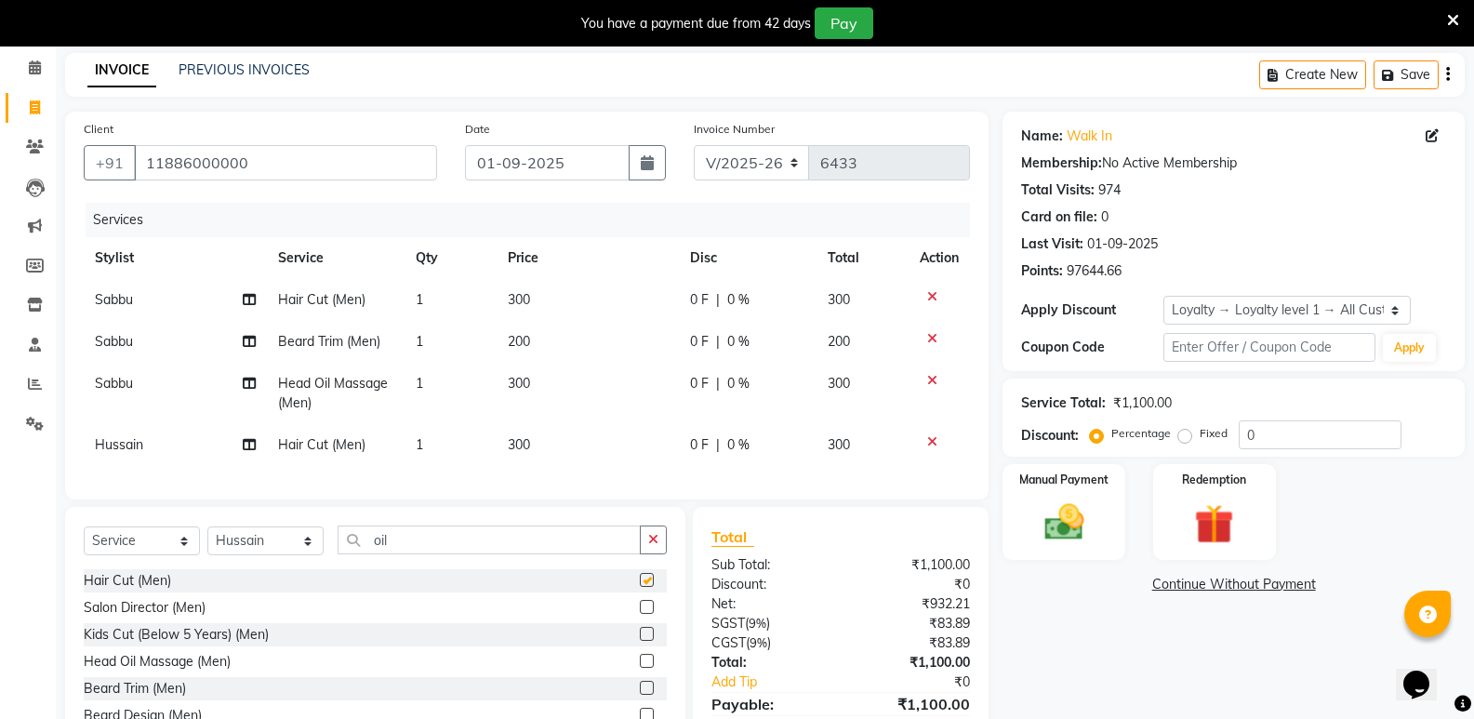
checkbox input "false"
drag, startPoint x: 419, startPoint y: 545, endPoint x: 326, endPoint y: 556, distance: 92.7
click at [326, 556] on div "Select Service Product Membership Package Voucher Prepaid Gift Card Select Styl…" at bounding box center [375, 547] width 583 height 44
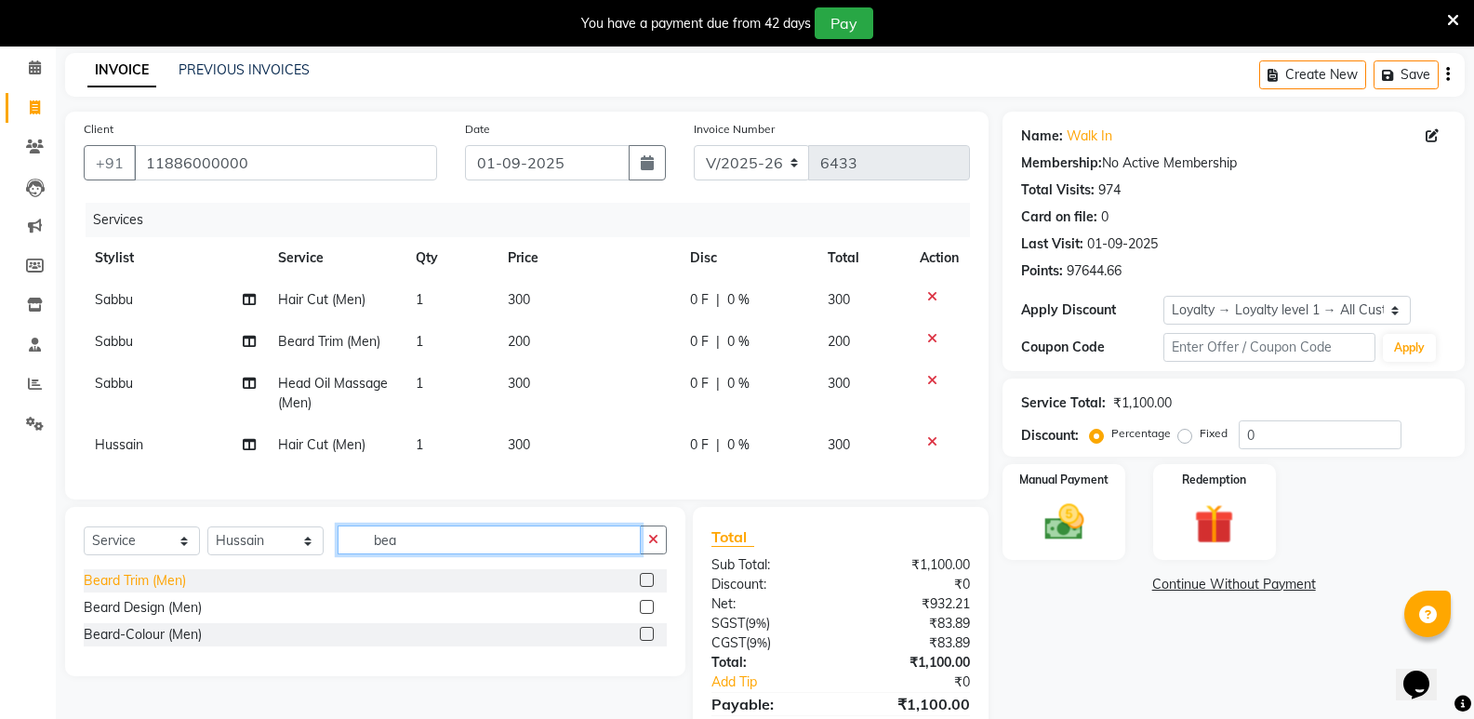
type input "bea"
click at [152, 591] on div "Beard Trim (Men)" at bounding box center [135, 581] width 102 height 20
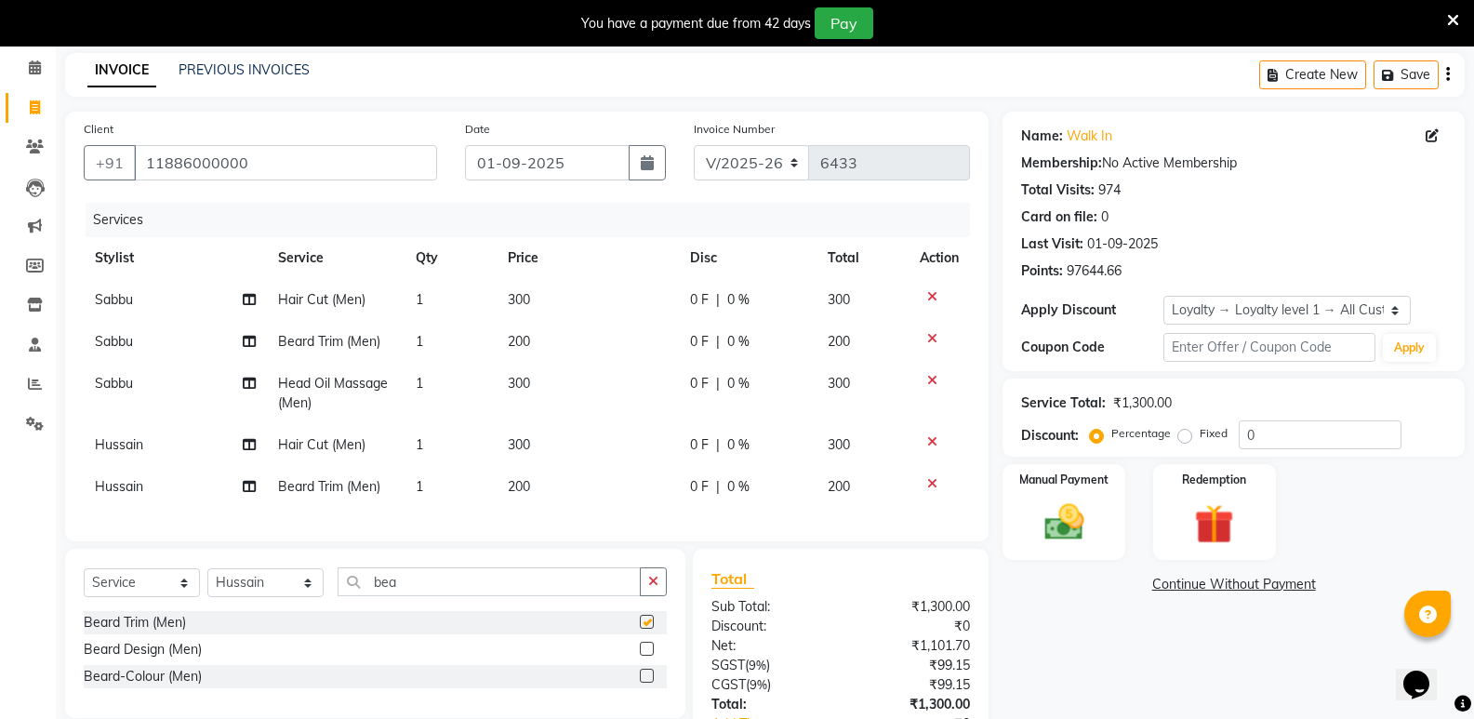
checkbox input "false"
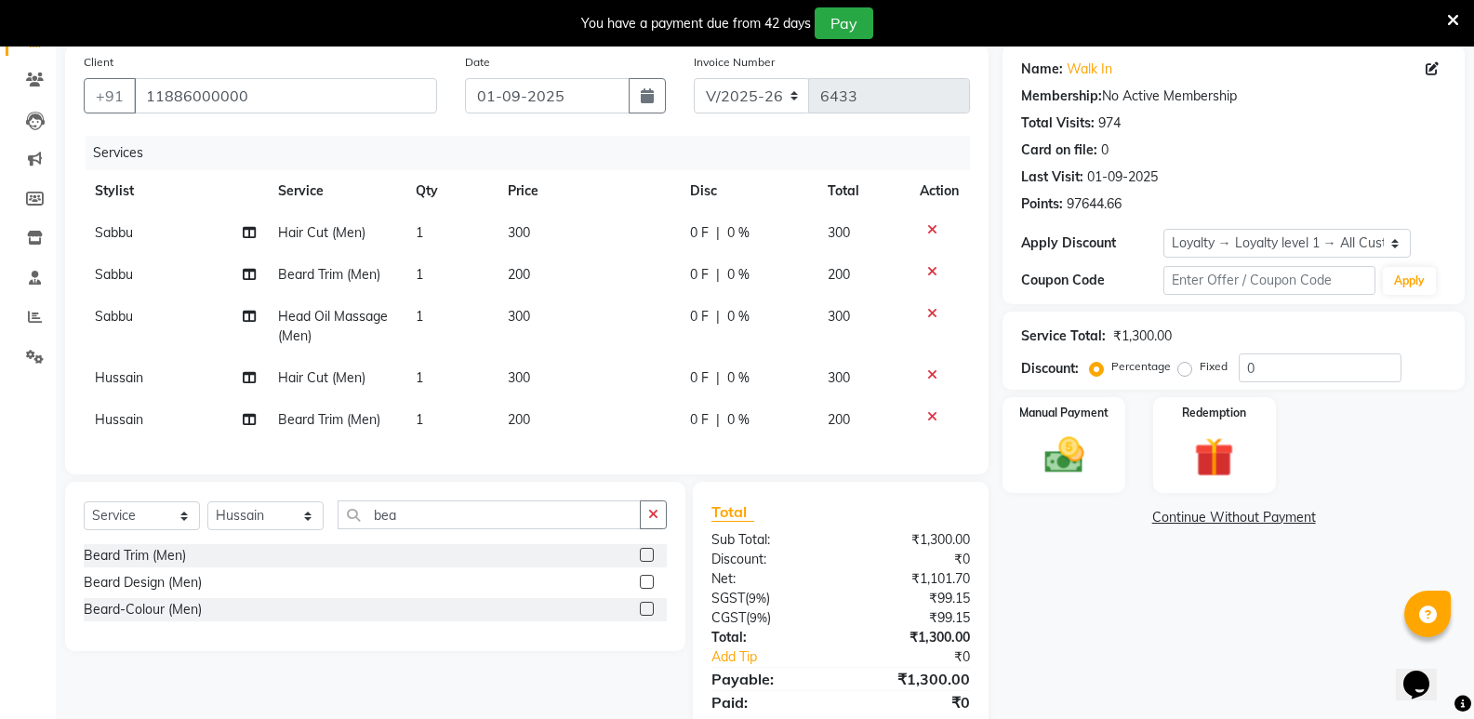
scroll to position [219, 0]
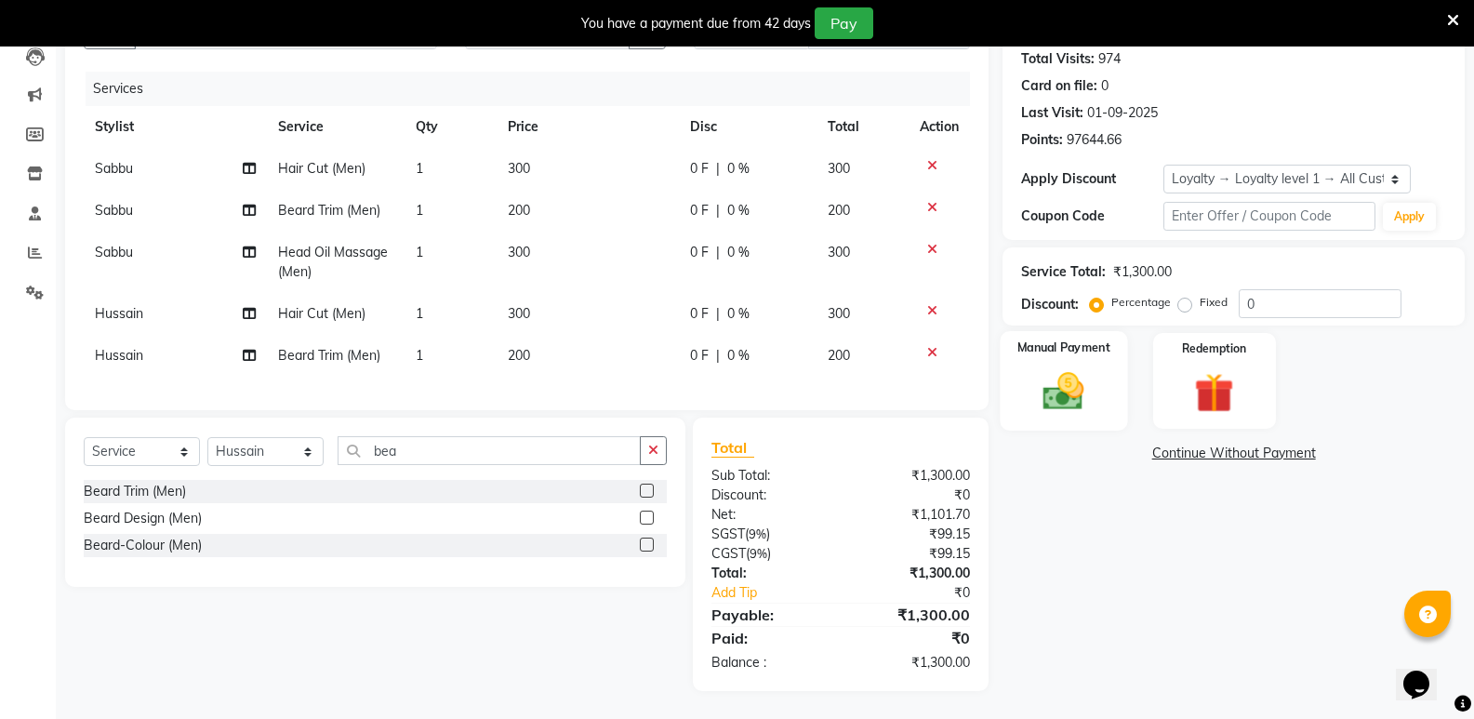
click at [1023, 392] on div "Manual Payment" at bounding box center [1064, 381] width 127 height 100
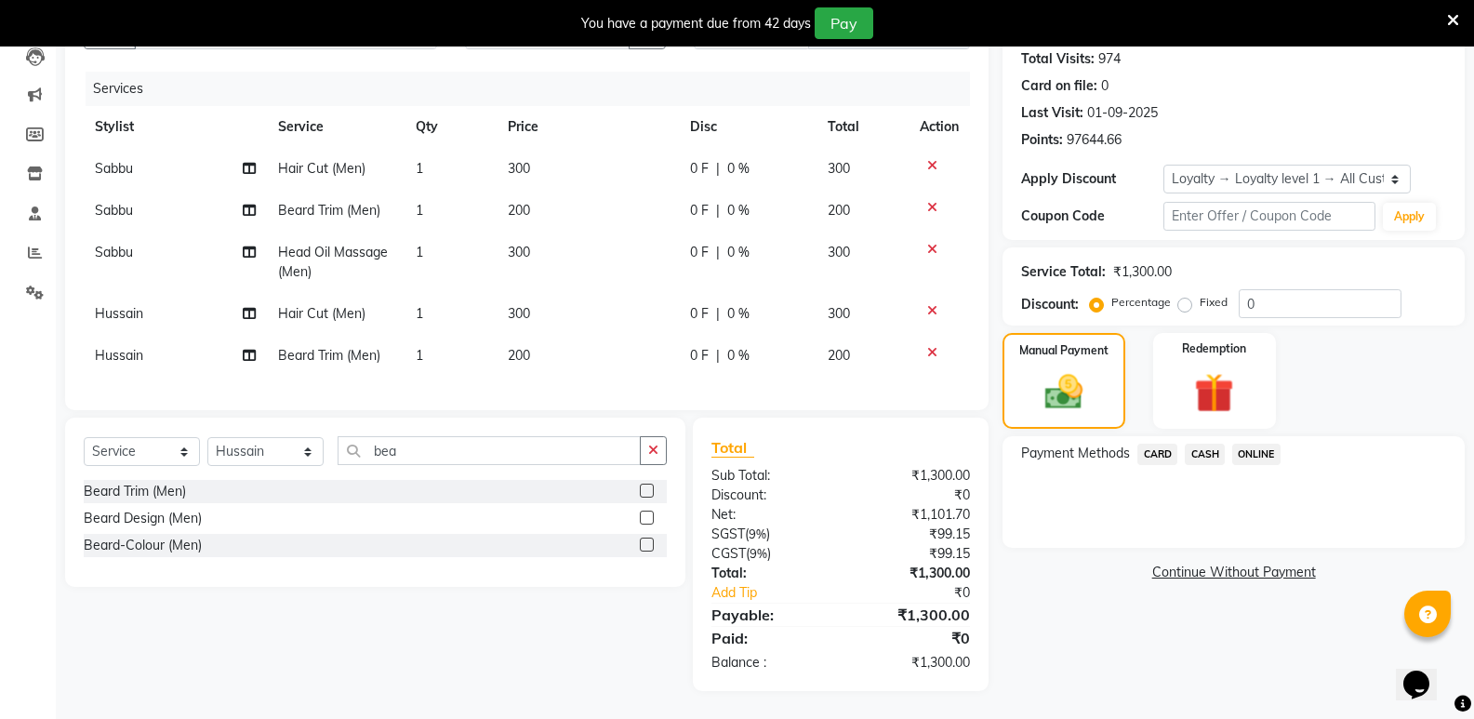
click at [1206, 444] on span "CASH" at bounding box center [1205, 454] width 40 height 21
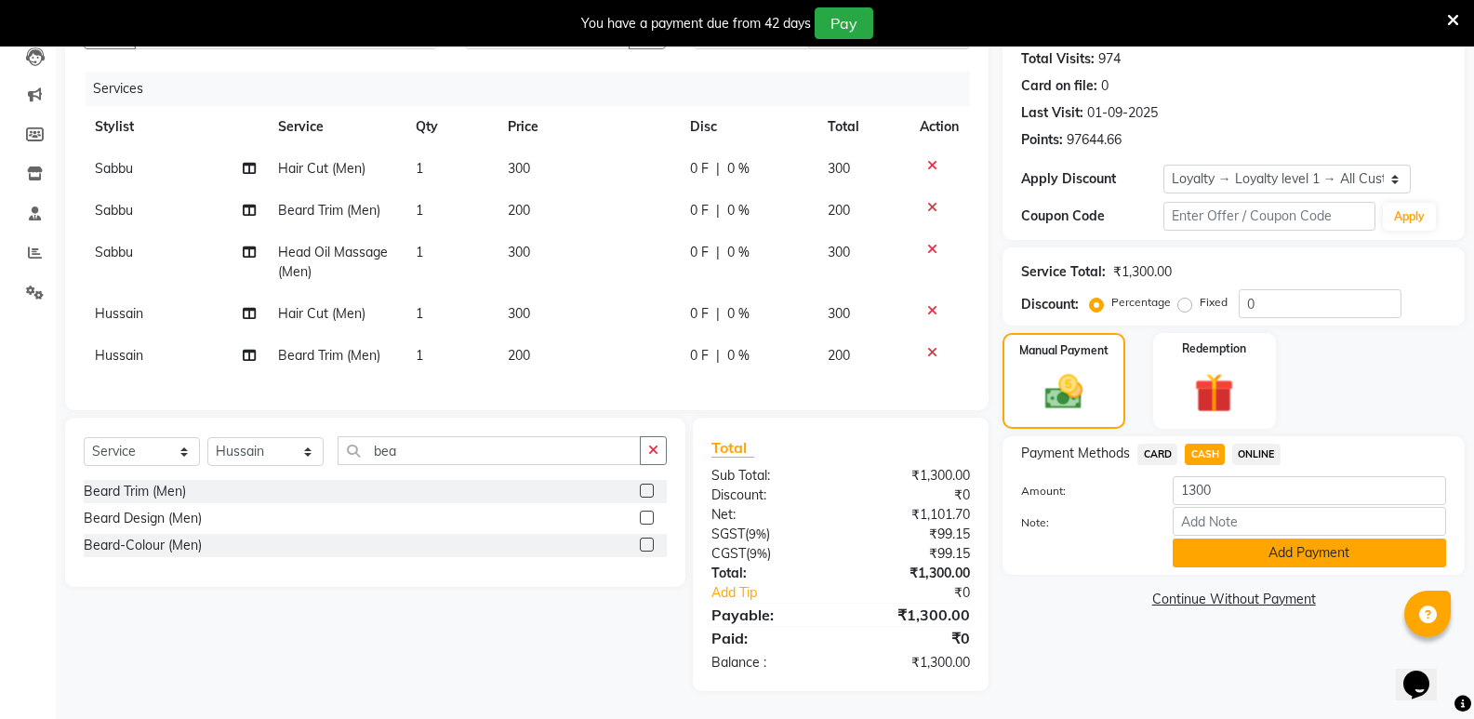
click at [1193, 548] on button "Add Payment" at bounding box center [1309, 552] width 273 height 29
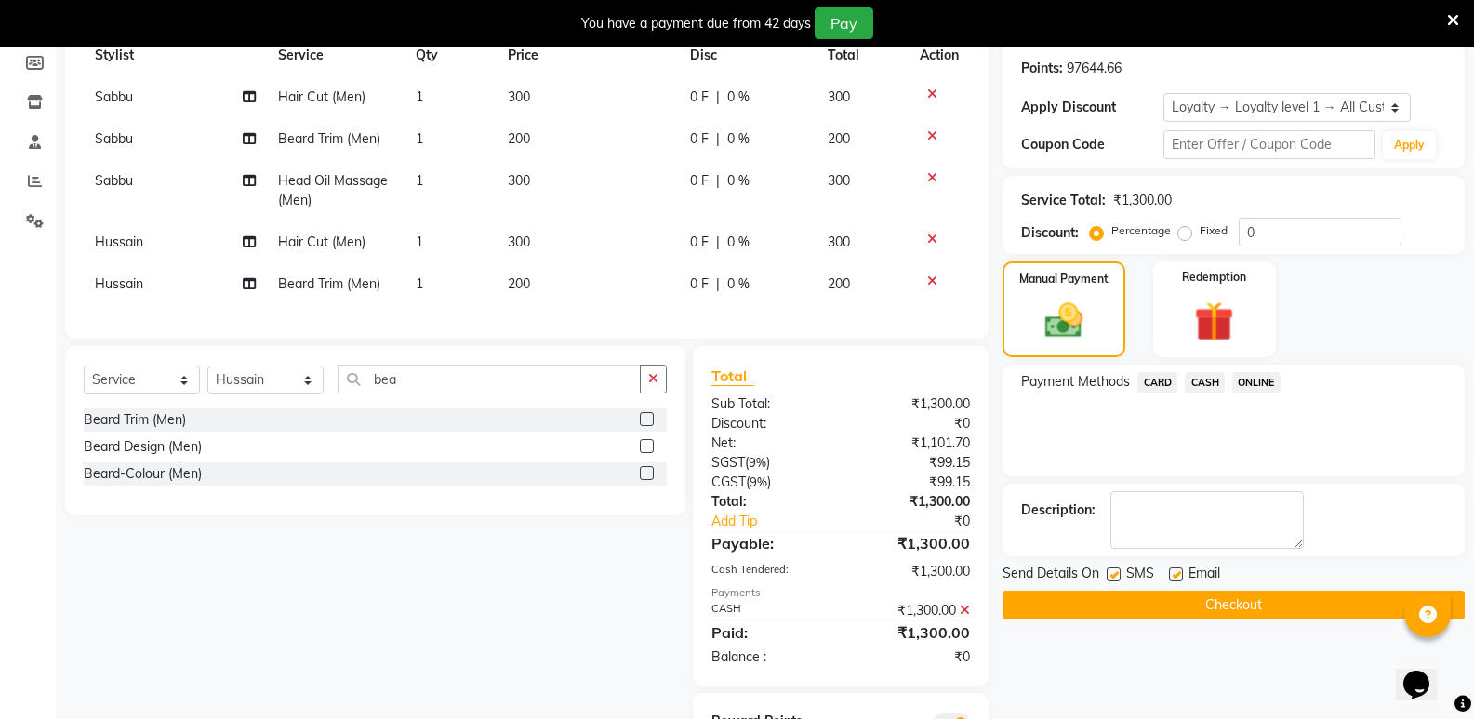
scroll to position [378, 0]
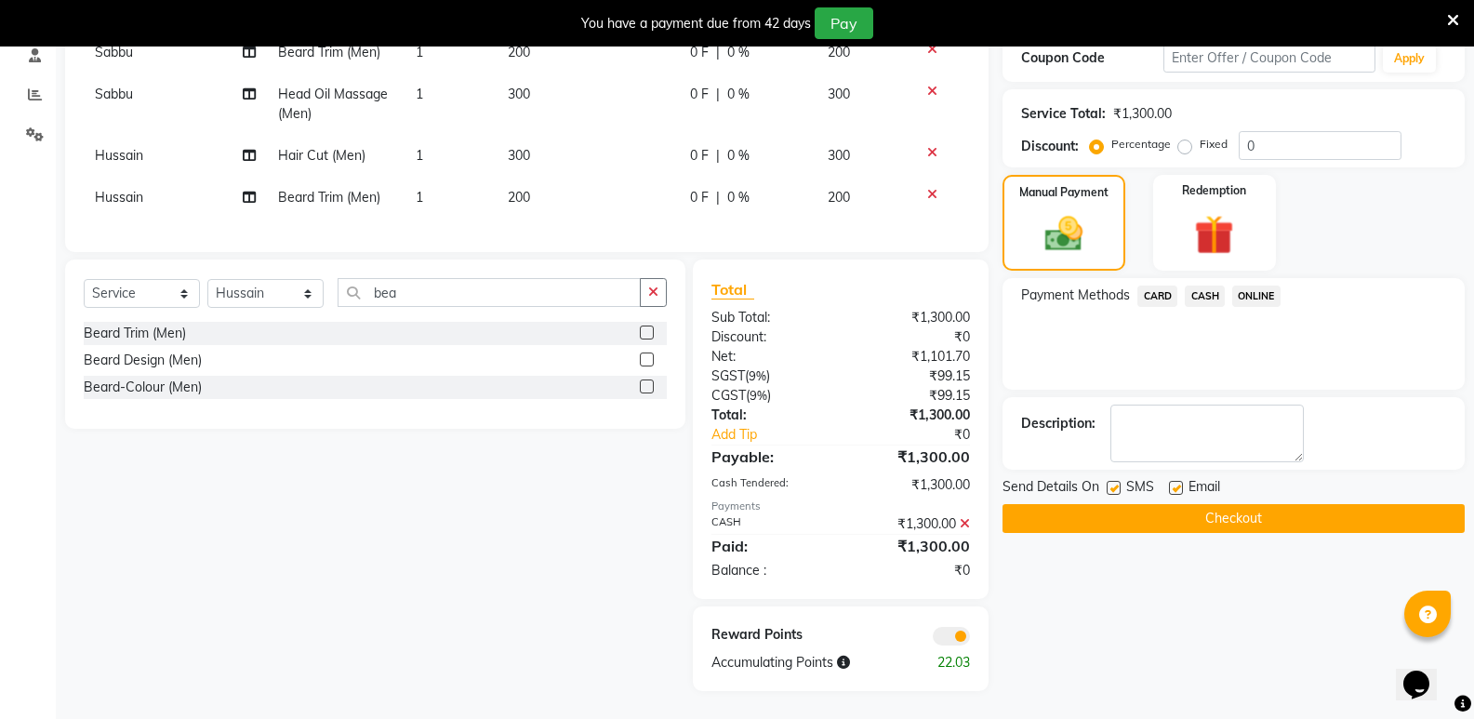
click at [1216, 508] on button "Checkout" at bounding box center [1234, 518] width 462 height 29
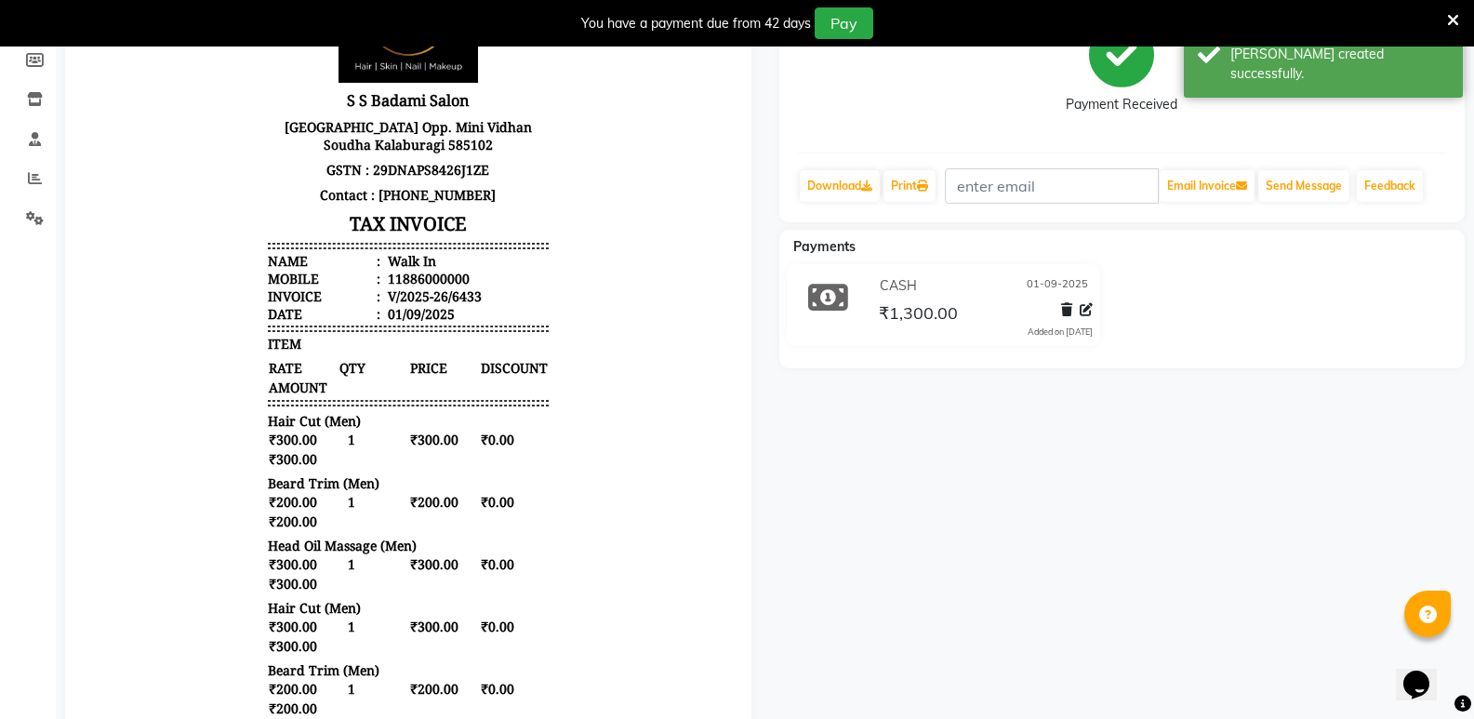
scroll to position [6, 0]
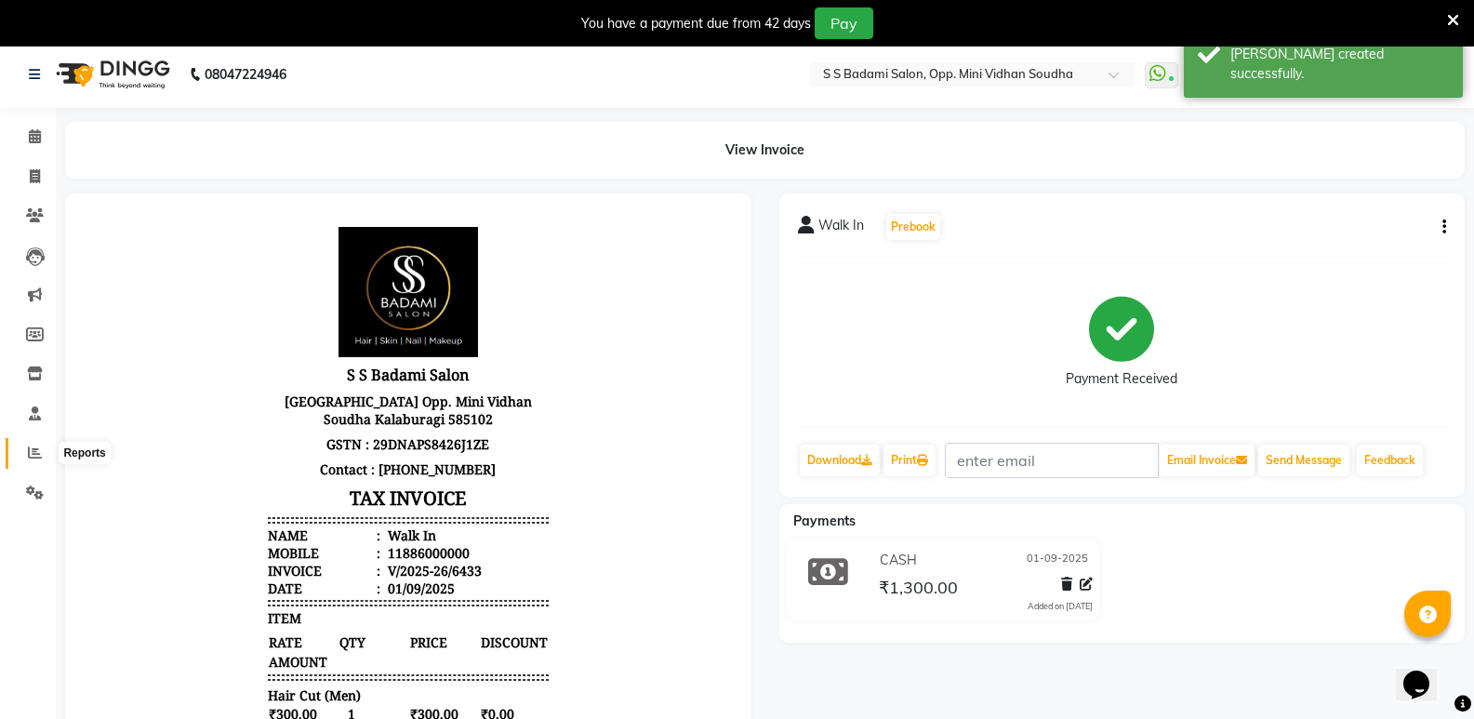
click at [24, 457] on span at bounding box center [35, 453] width 33 height 21
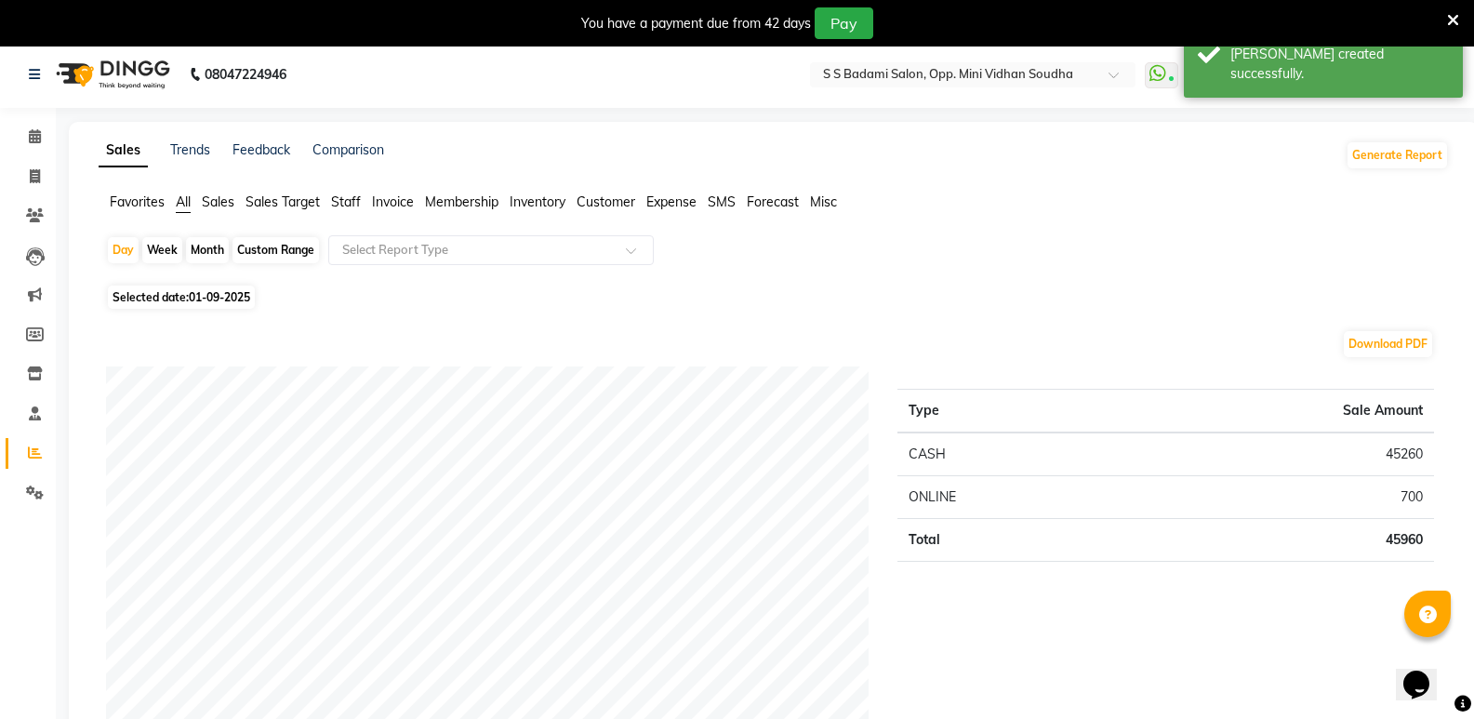
click at [351, 202] on span "Staff" at bounding box center [346, 201] width 30 height 17
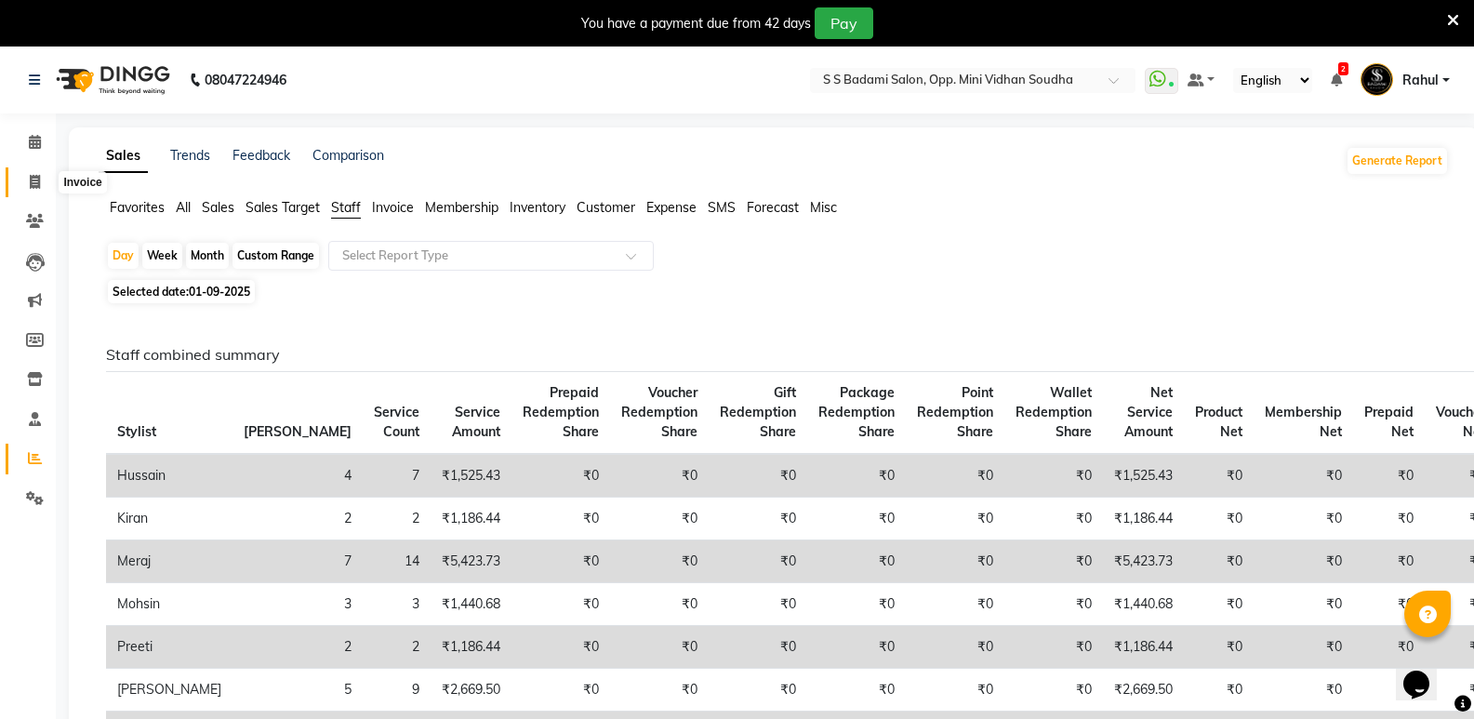
click at [25, 189] on span at bounding box center [35, 182] width 33 height 21
select select "4533"
select select "service"
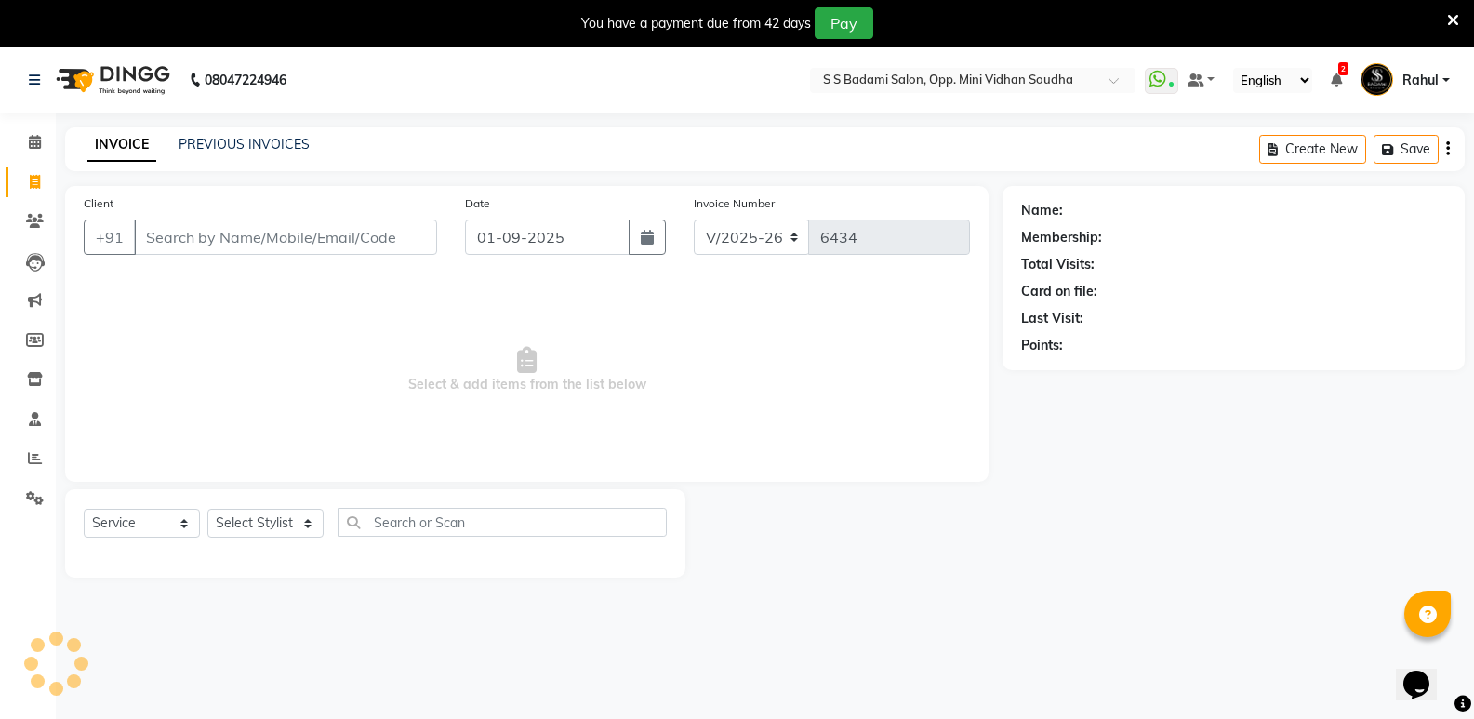
scroll to position [47, 0]
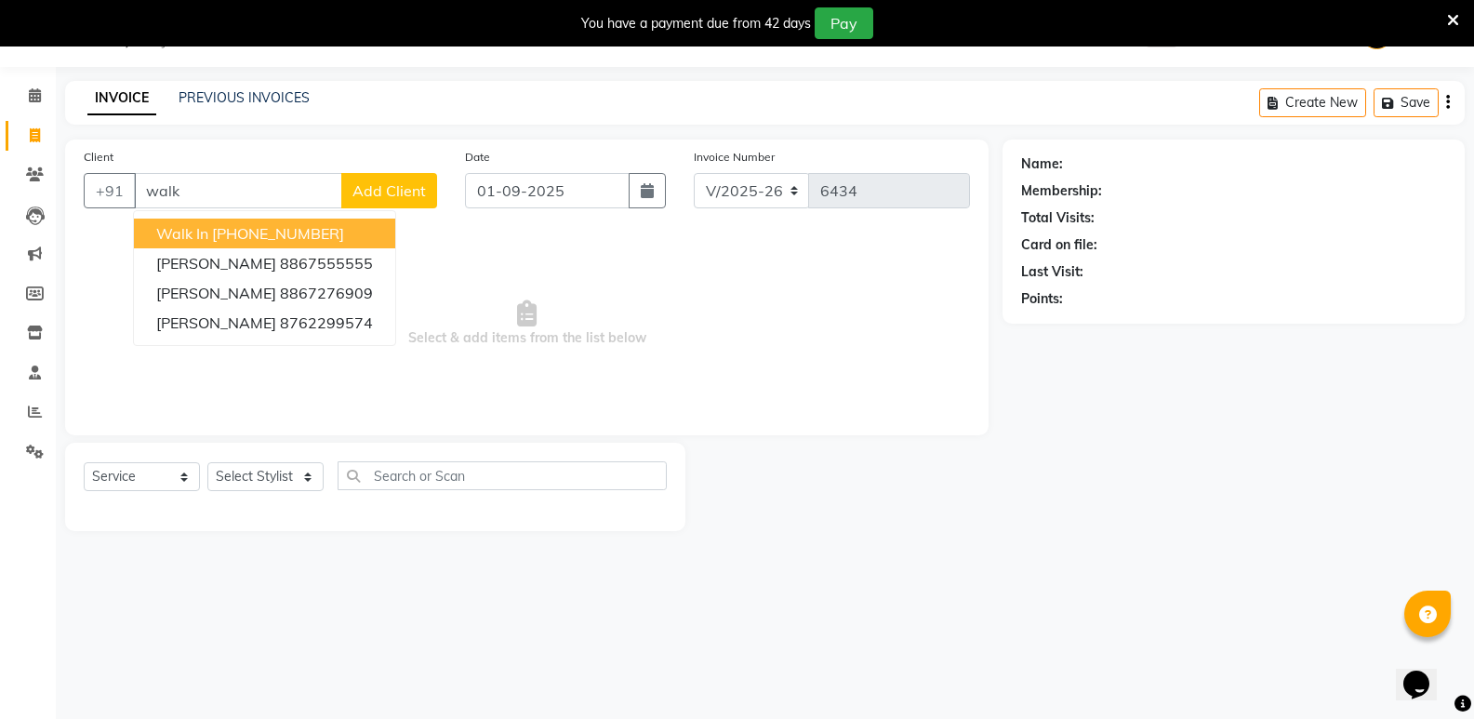
click at [188, 226] on span "Walk In" at bounding box center [182, 233] width 52 height 19
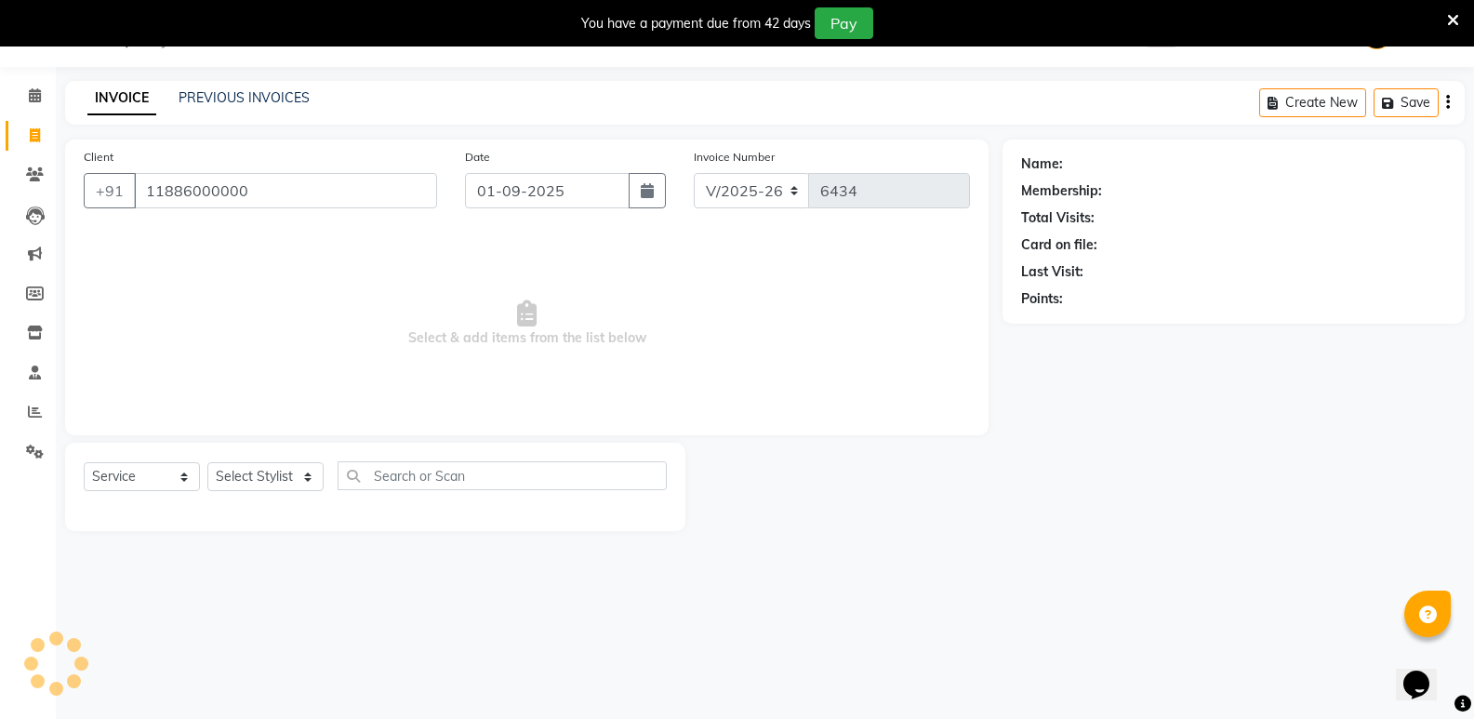
type input "11886000000"
select select "1: Object"
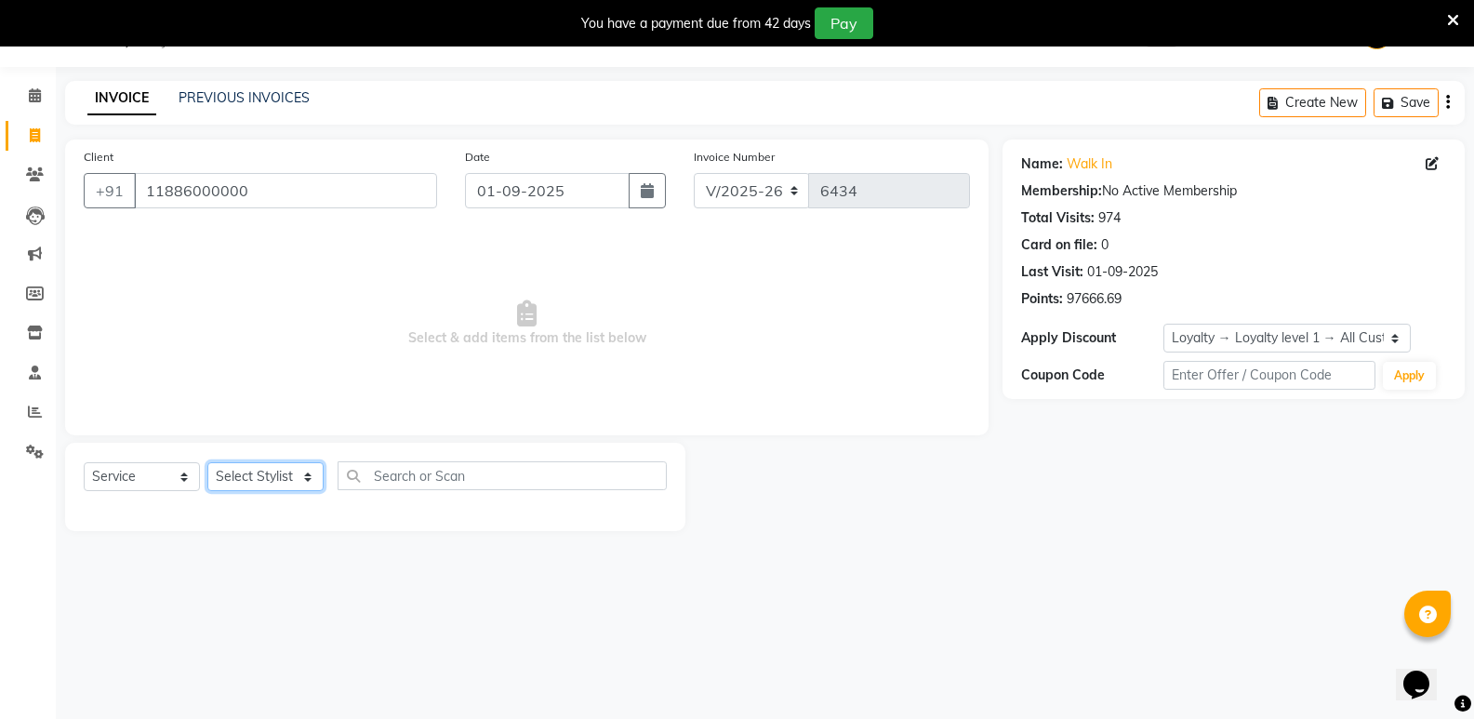
click at [216, 475] on select "Select Stylist [PERSON_NAME] [PERSON_NAME] [PERSON_NAME] Mallu [PERSON_NAME] [P…" at bounding box center [265, 476] width 116 height 29
select select "25907"
click at [207, 462] on select "Select Stylist [PERSON_NAME] [PERSON_NAME] [PERSON_NAME] Mallu [PERSON_NAME] [P…" at bounding box center [265, 476] width 116 height 29
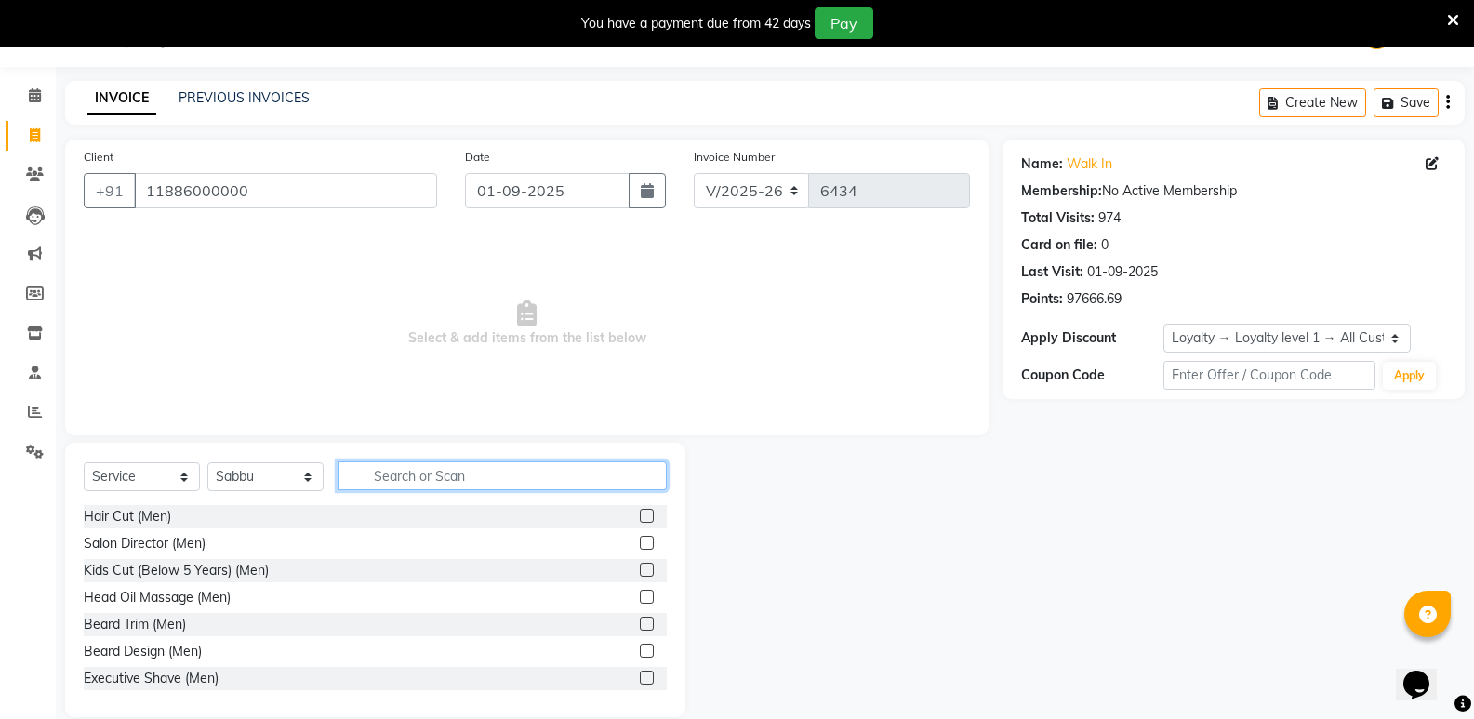
click at [414, 484] on input "text" at bounding box center [502, 475] width 329 height 29
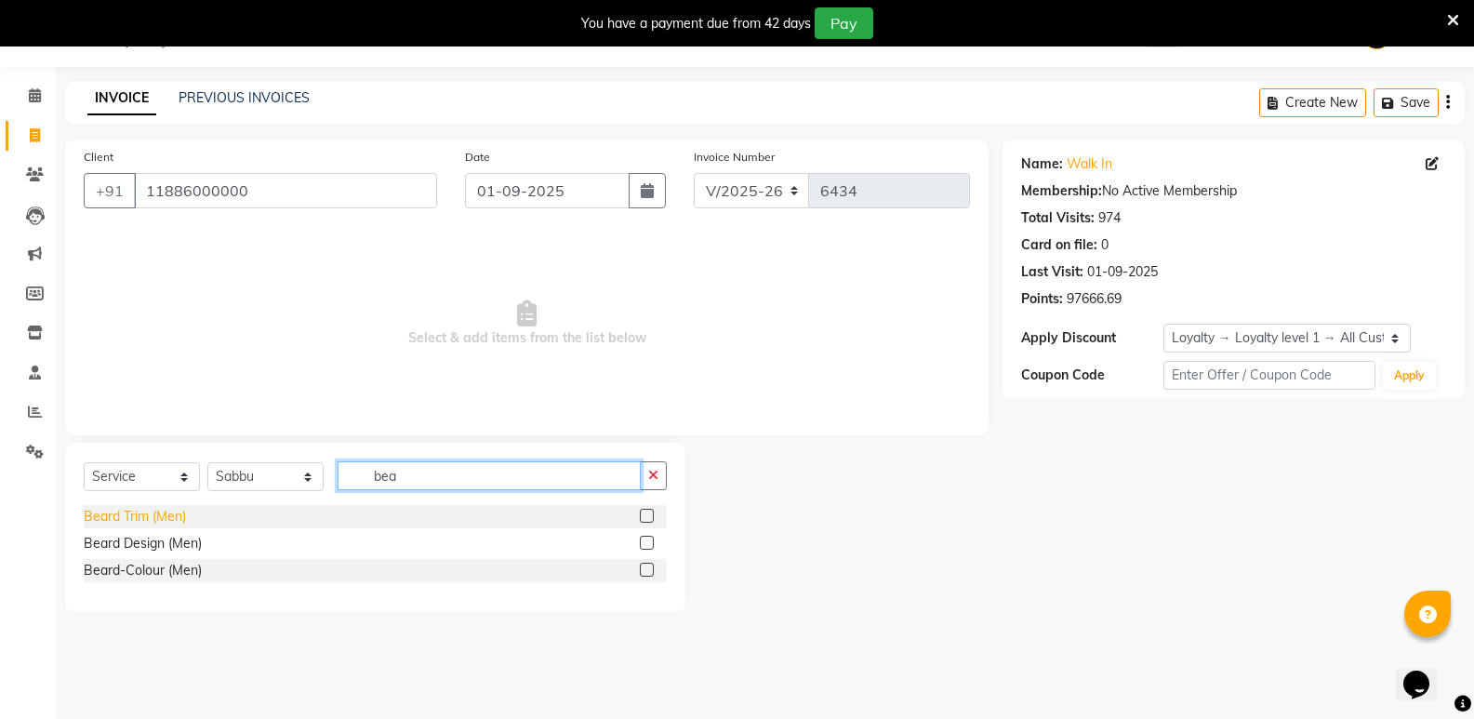
type input "bea"
click at [115, 512] on div "Beard Trim (Men)" at bounding box center [135, 517] width 102 height 20
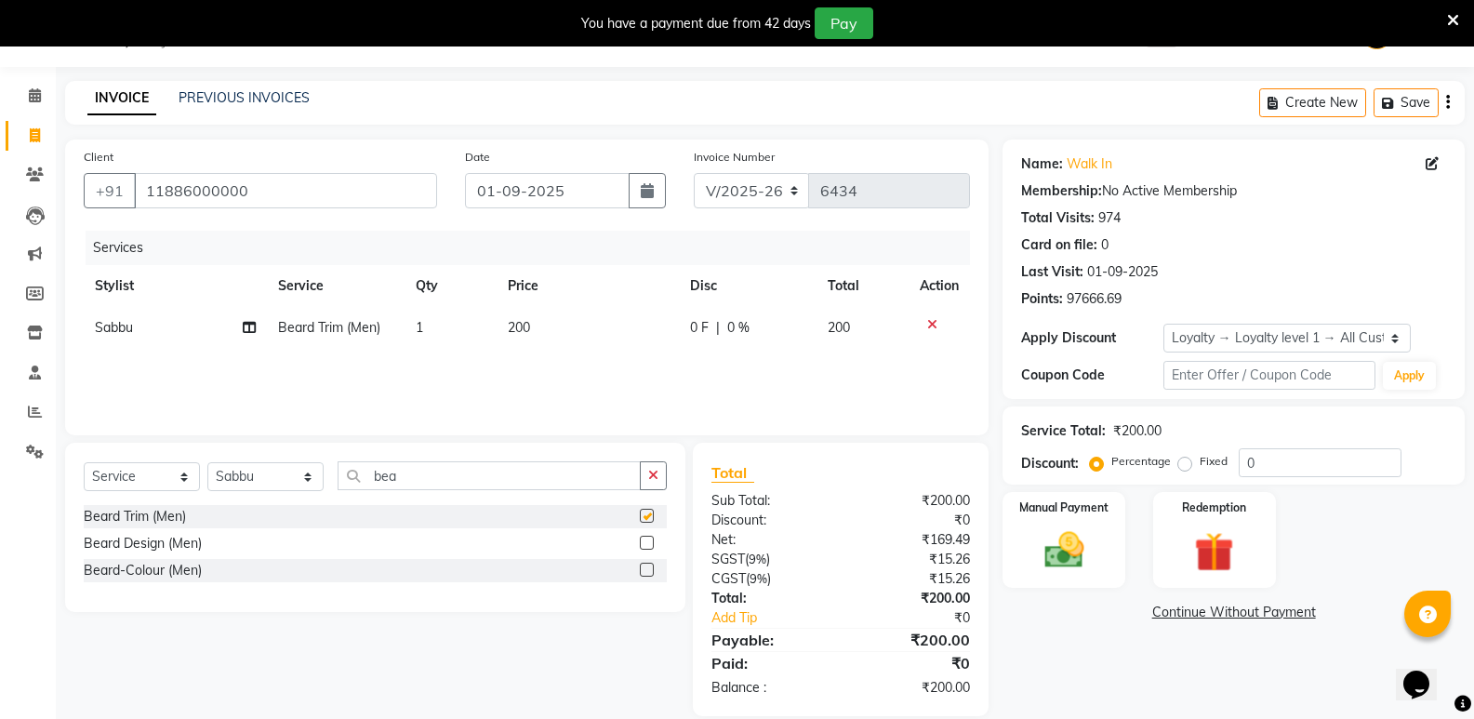
checkbox input "false"
drag, startPoint x: 415, startPoint y: 472, endPoint x: 264, endPoint y: 497, distance: 152.6
click at [264, 497] on div "Select Service Product Membership Package Voucher Prepaid Gift Card Select Styl…" at bounding box center [375, 483] width 583 height 44
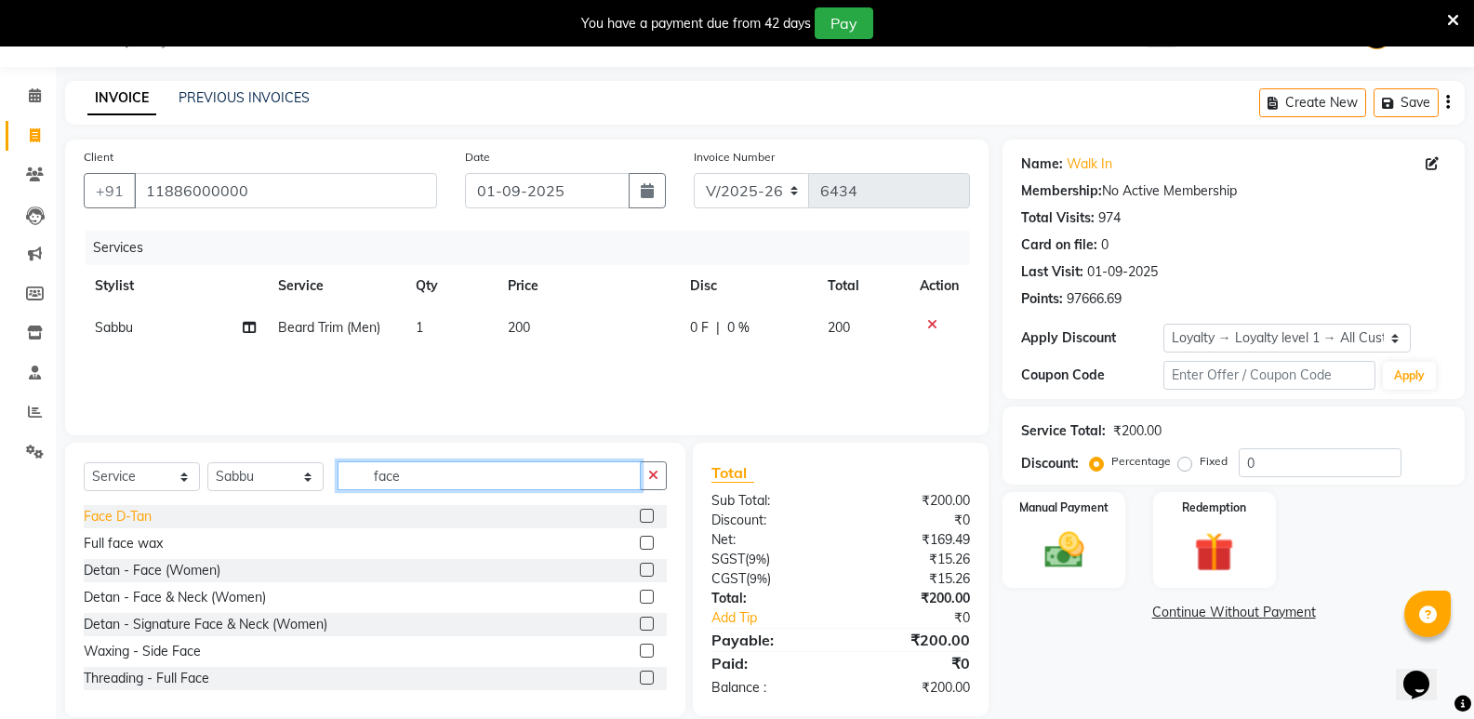
type input "face"
click at [143, 519] on div "Face D-Tan" at bounding box center [118, 517] width 68 height 20
checkbox input "false"
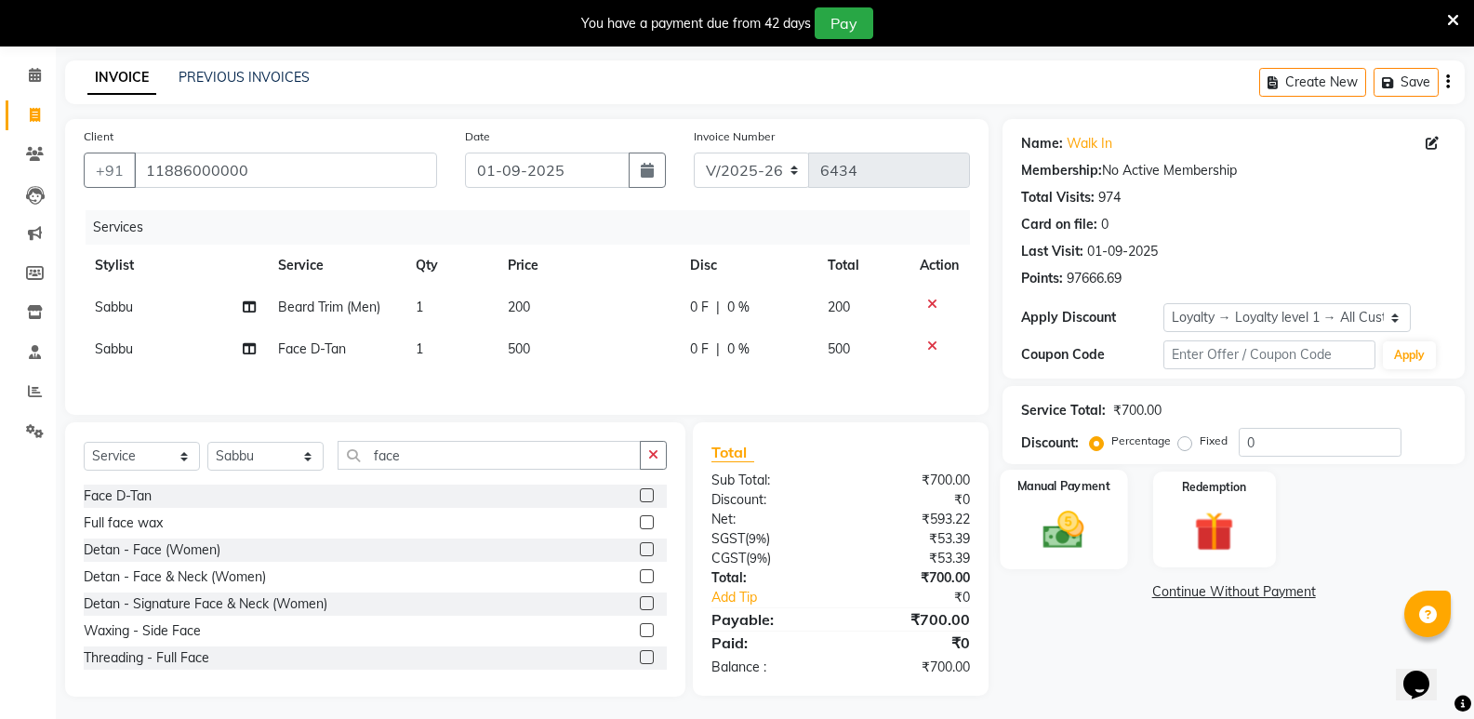
scroll to position [75, 0]
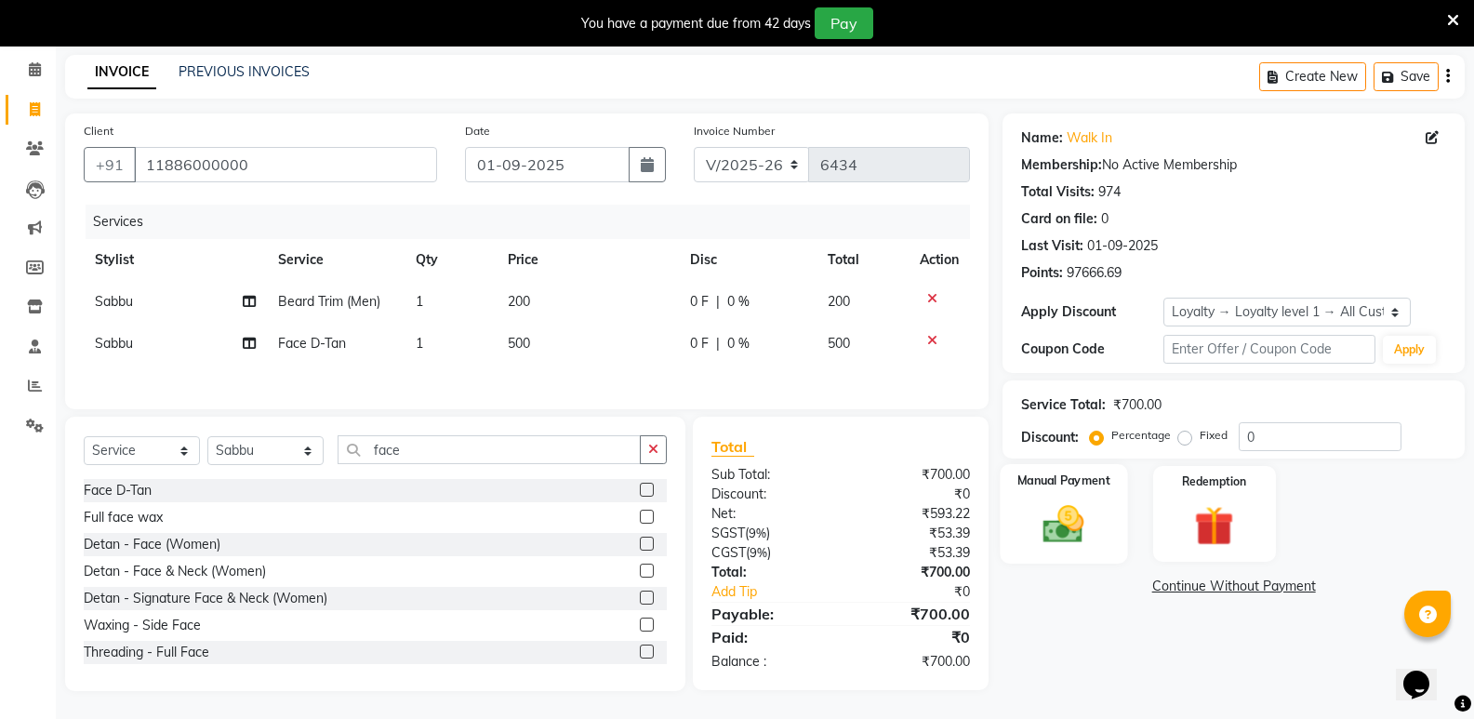
click at [1058, 505] on img at bounding box center [1063, 523] width 66 height 47
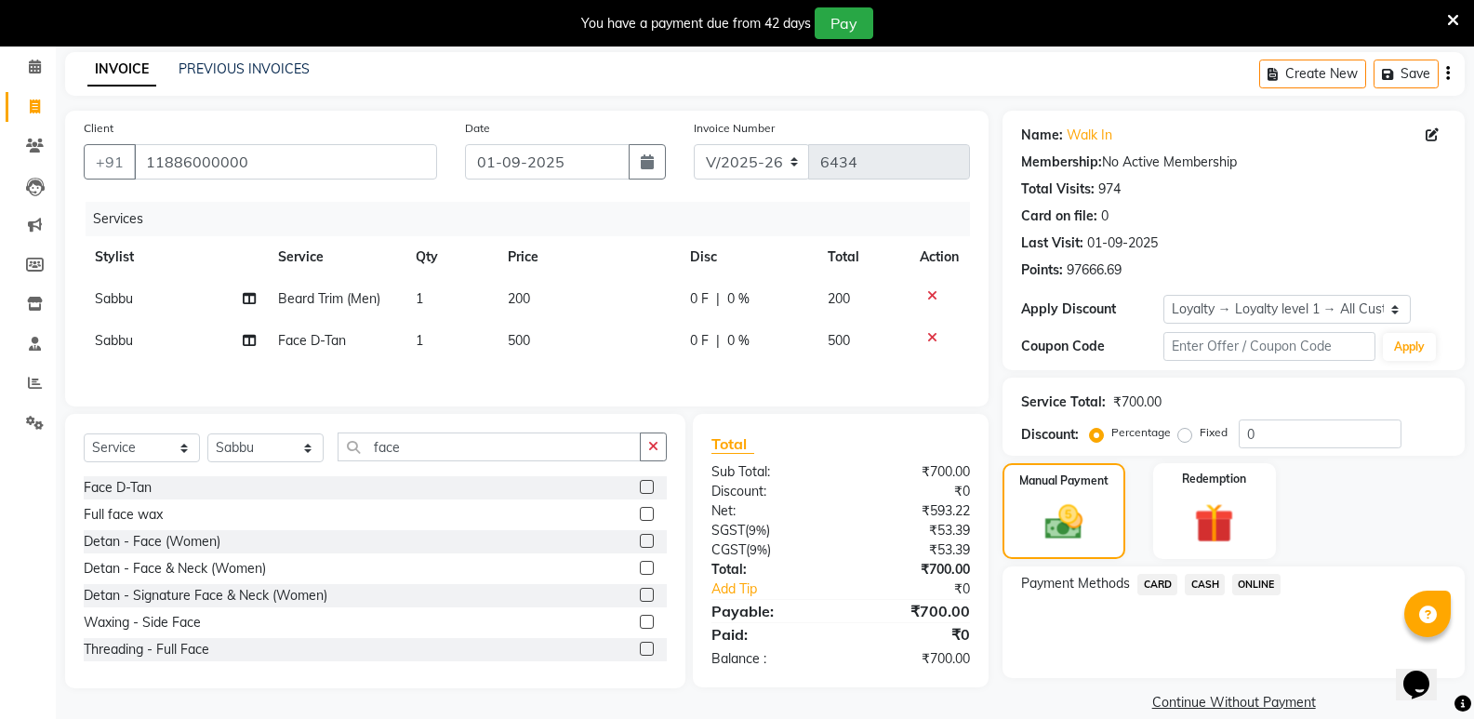
click at [1206, 591] on span "CASH" at bounding box center [1205, 584] width 40 height 21
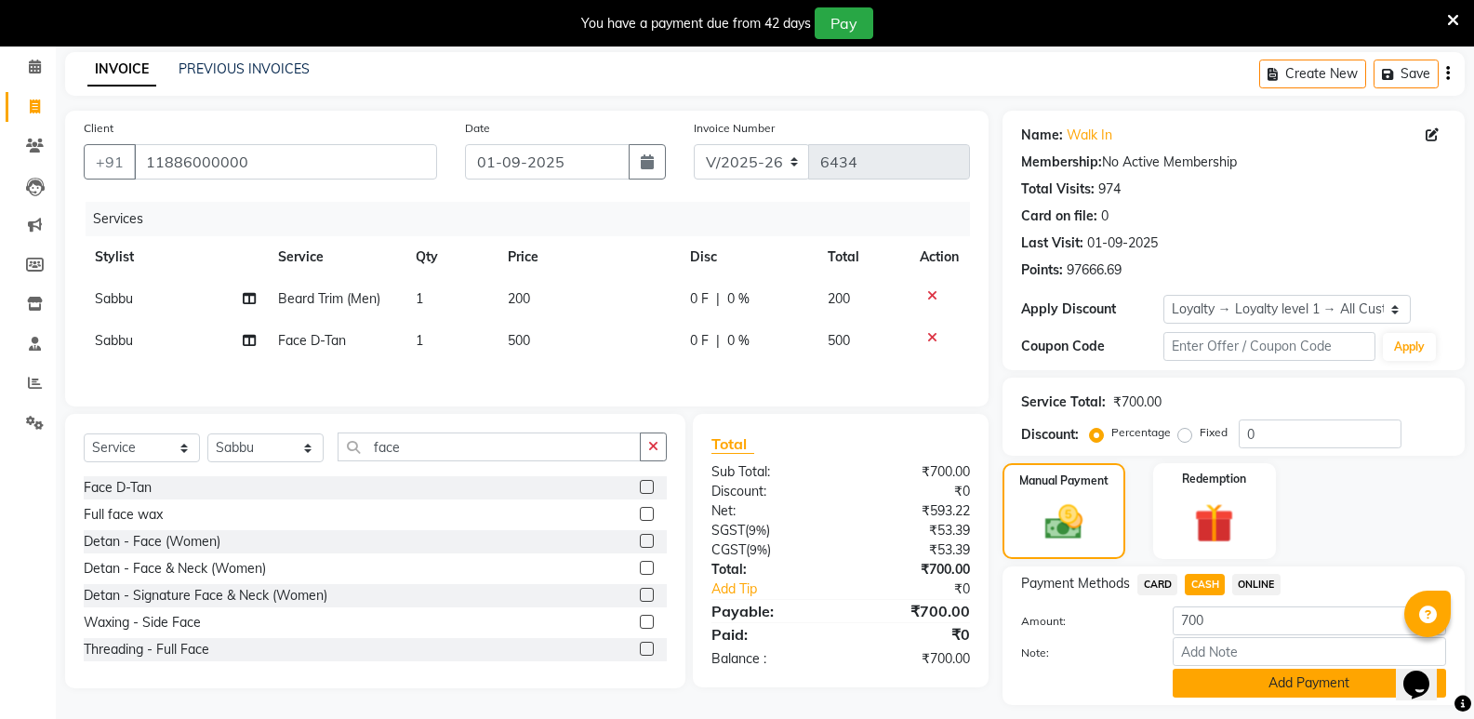
click at [1222, 677] on button "Add Payment" at bounding box center [1309, 683] width 273 height 29
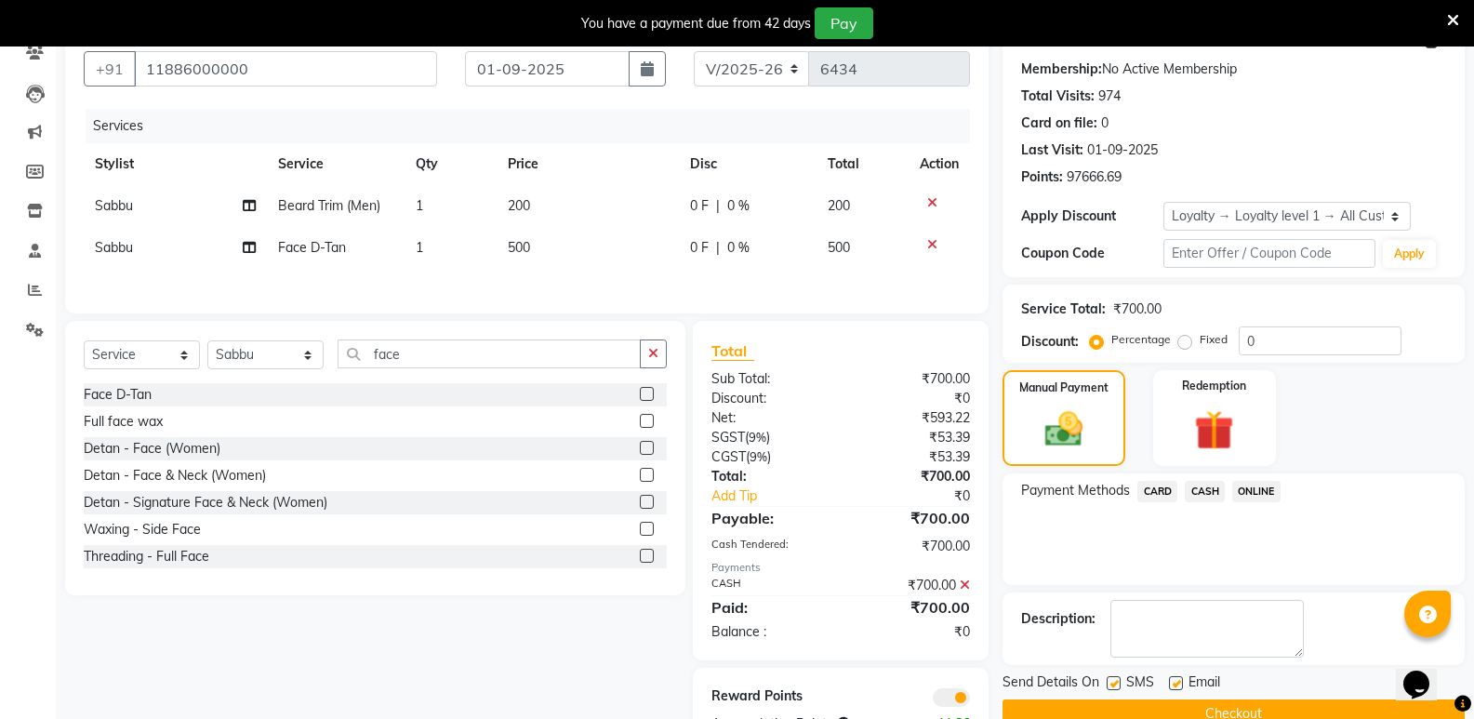
scroll to position [233, 0]
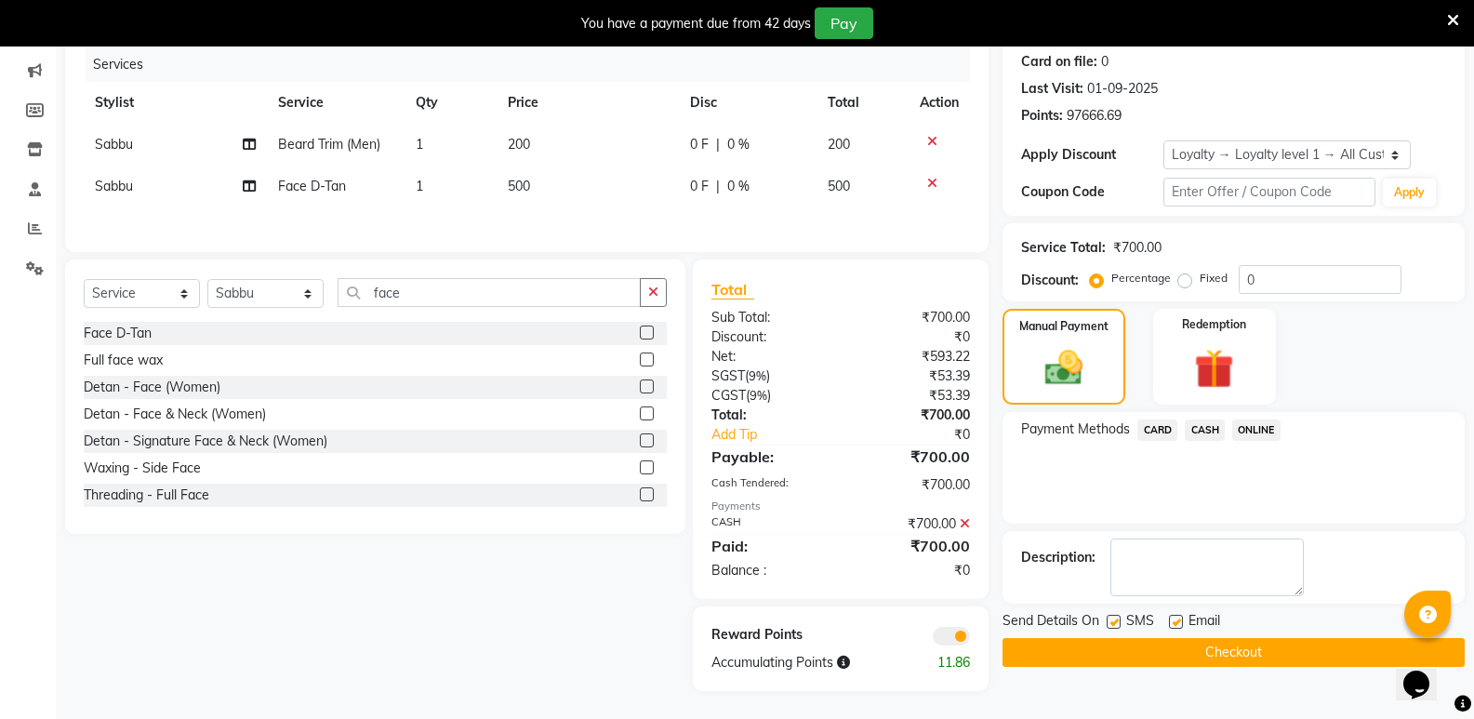
click at [1216, 658] on button "Checkout" at bounding box center [1234, 652] width 462 height 29
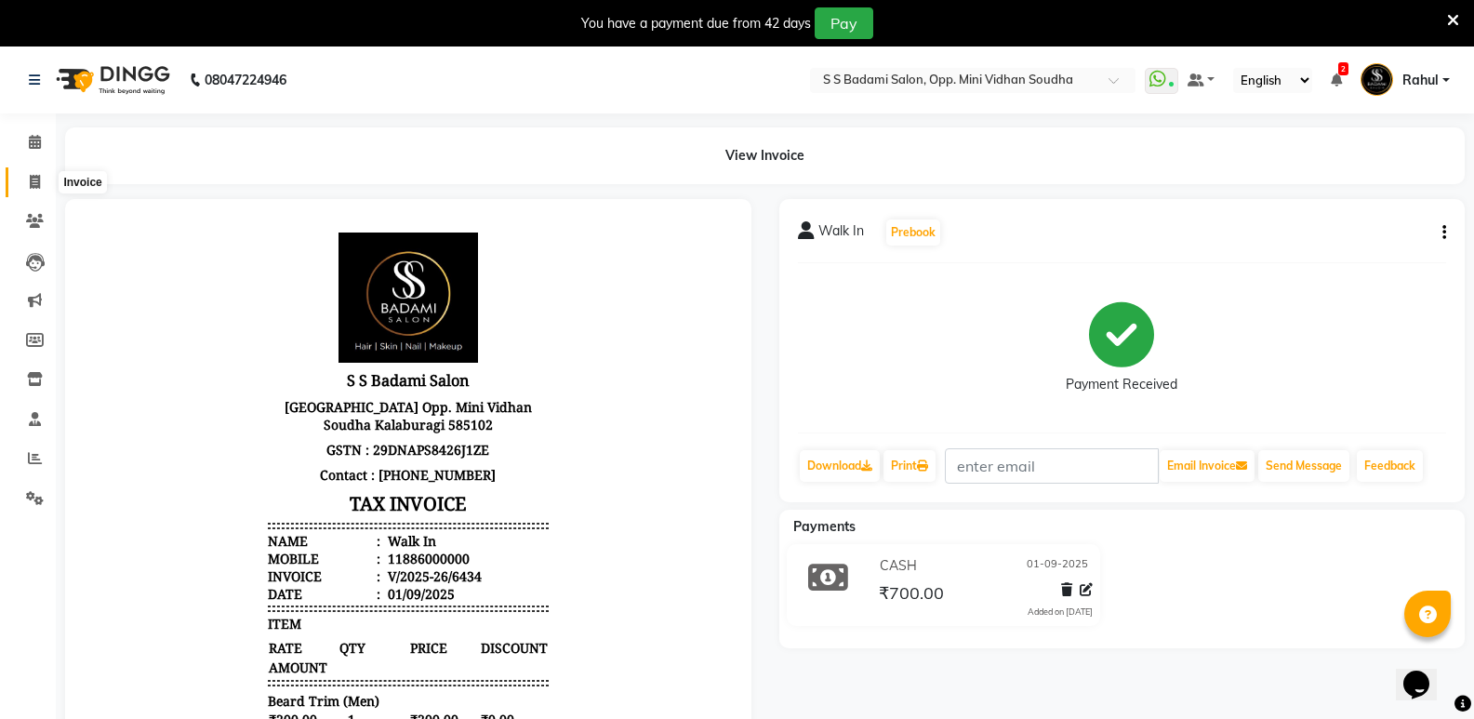
click at [40, 179] on icon at bounding box center [35, 182] width 10 height 14
select select "service"
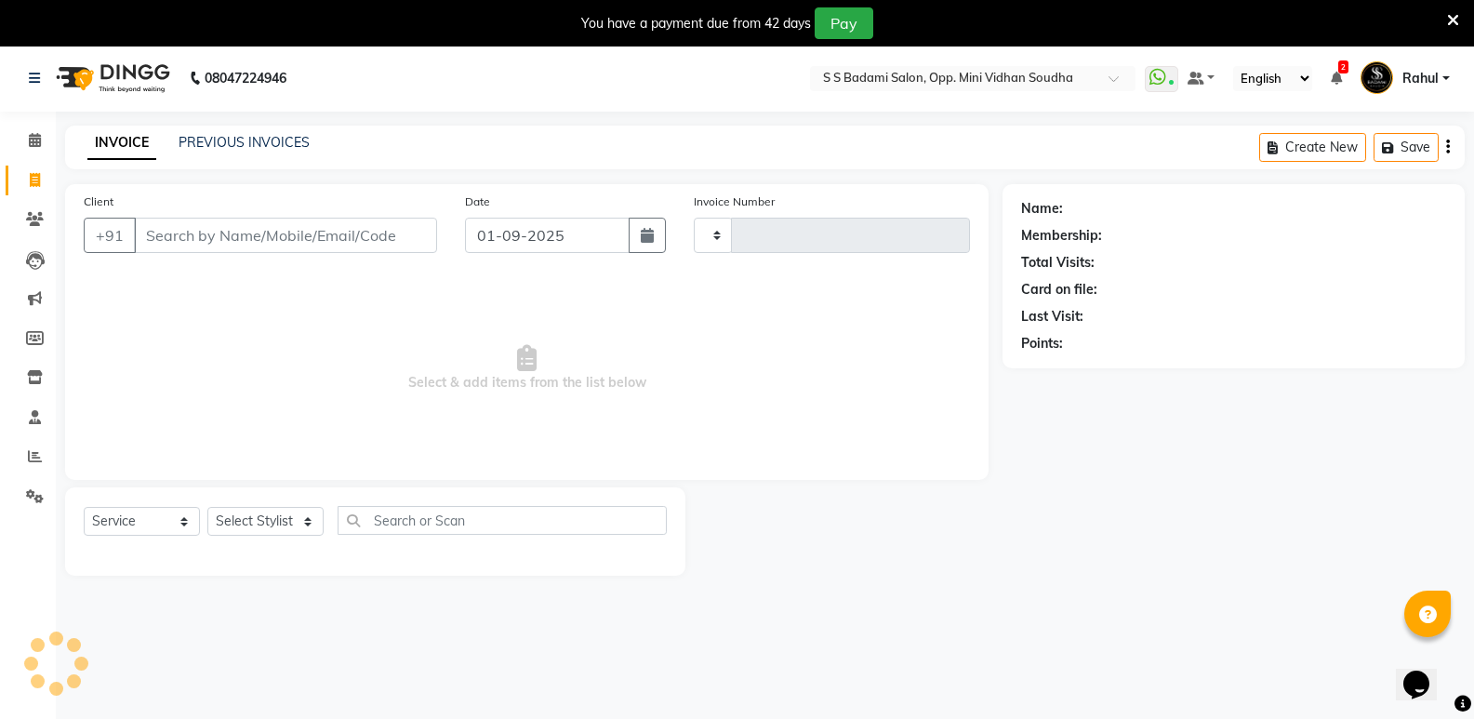
type input "6435"
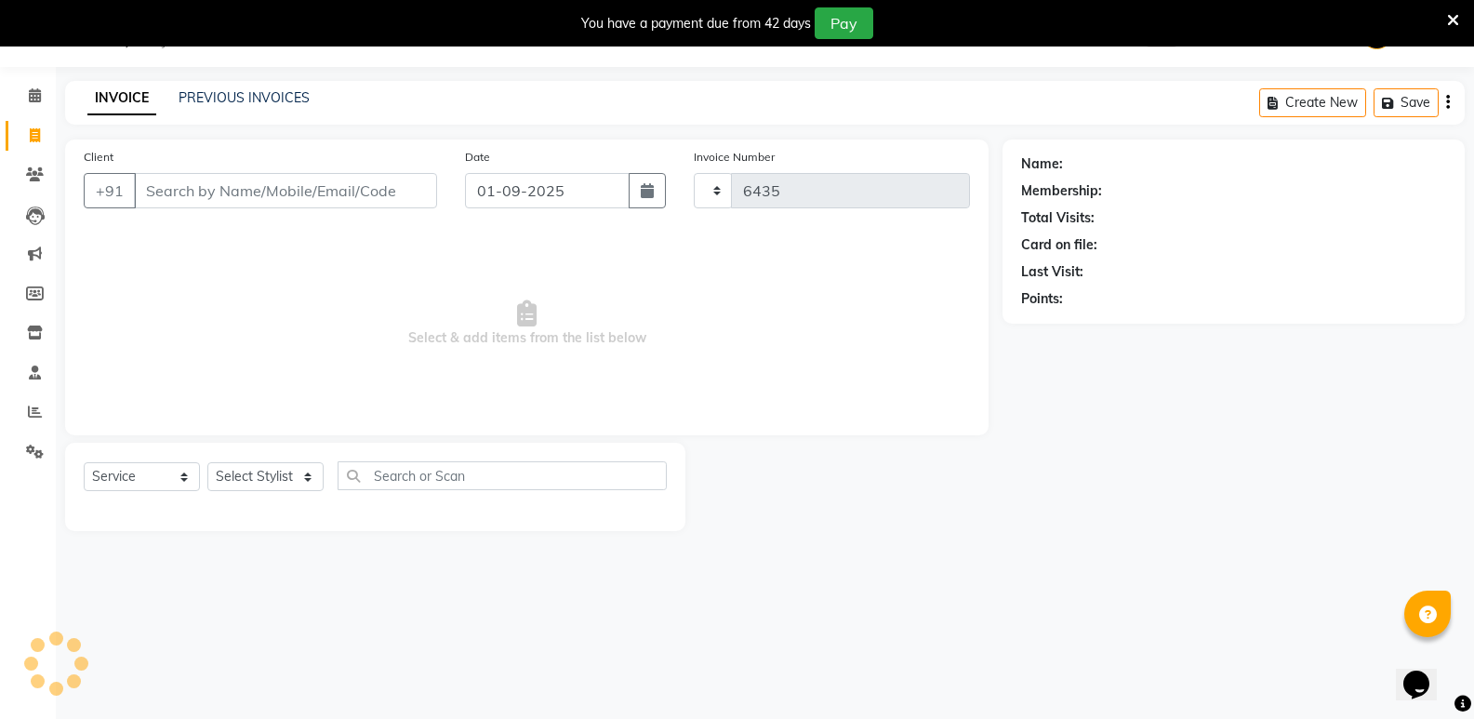
select select "4533"
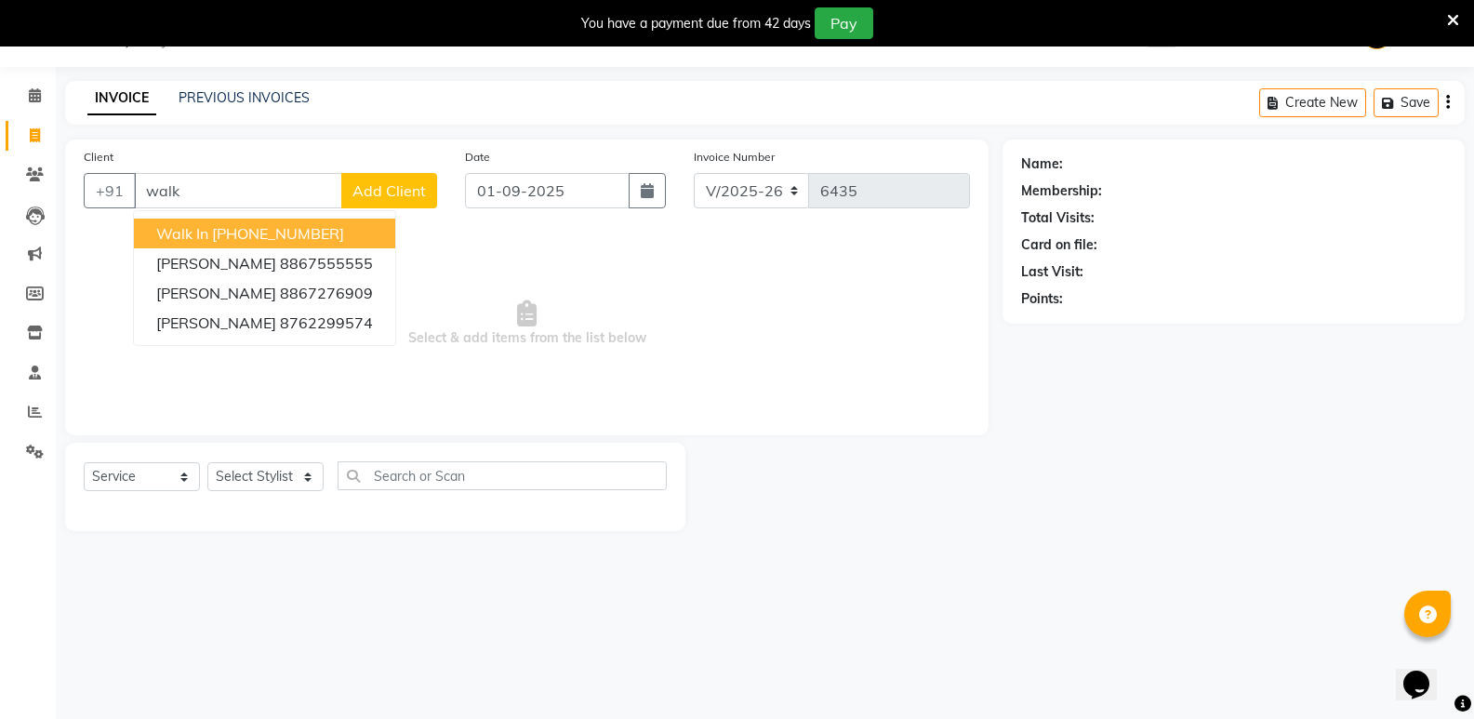
click at [330, 231] on ngb-highlight "[PHONE_NUMBER]" at bounding box center [278, 233] width 132 height 19
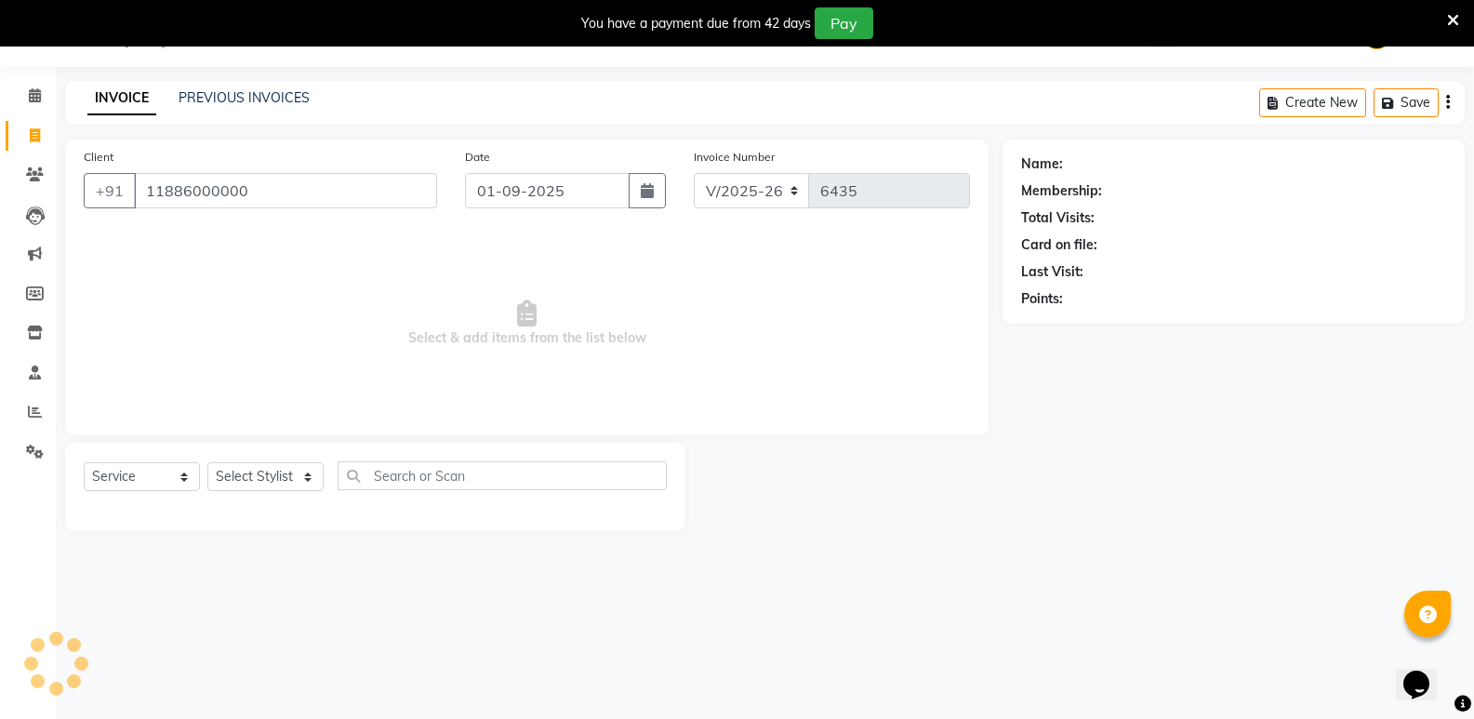
type input "11886000000"
select select "1: Object"
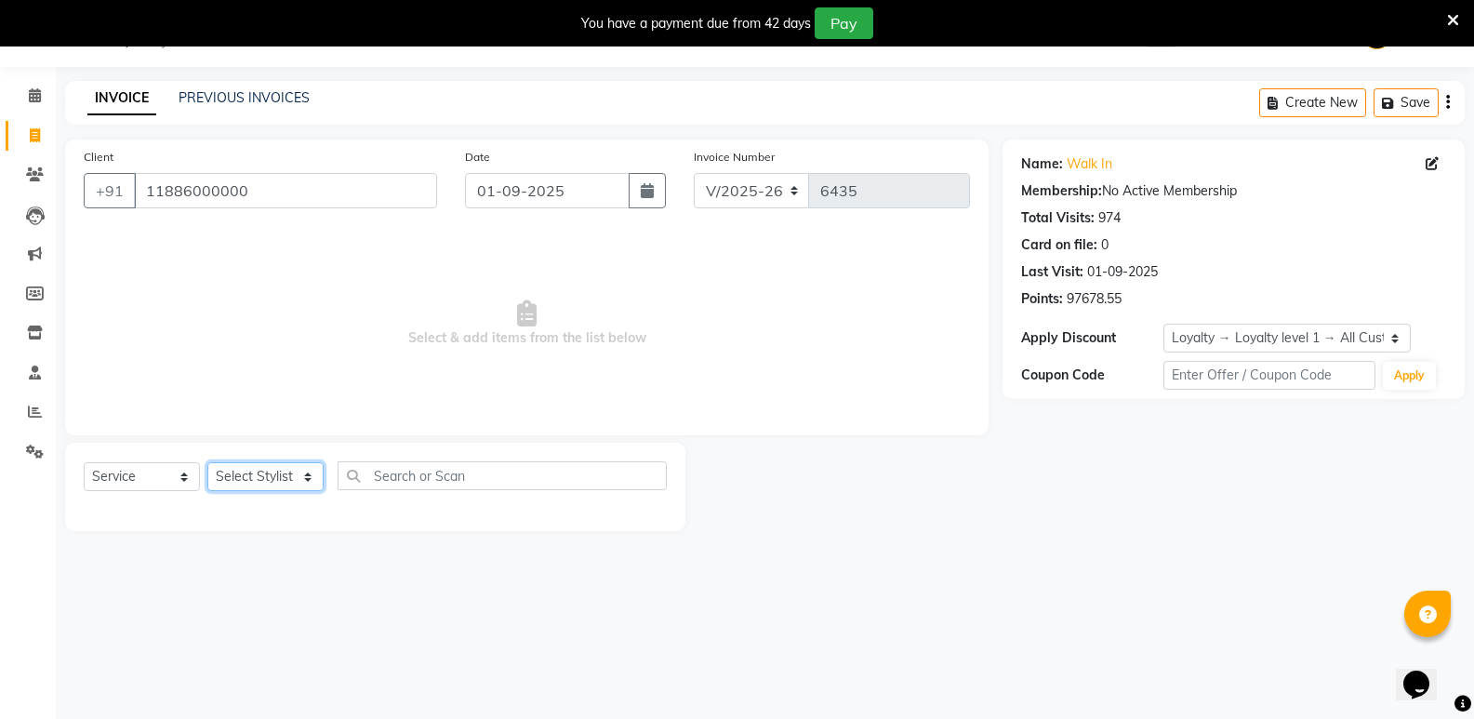
click at [278, 469] on select "Select Stylist [PERSON_NAME] [PERSON_NAME] [PERSON_NAME] Mallu [PERSON_NAME] [P…" at bounding box center [265, 476] width 116 height 29
click at [283, 472] on select "Select Stylist [PERSON_NAME] [PERSON_NAME] [PERSON_NAME] Mallu [PERSON_NAME] [P…" at bounding box center [265, 476] width 116 height 29
select select "43648"
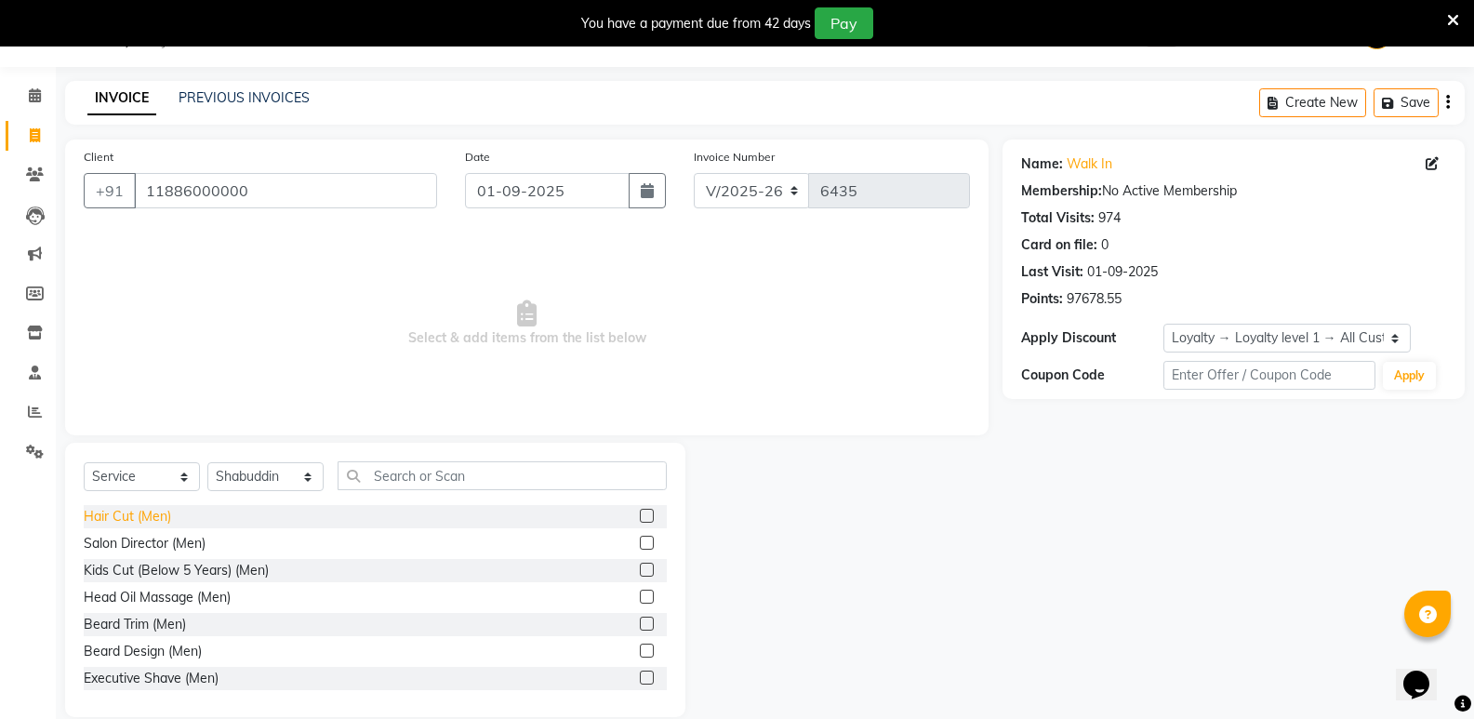
click at [101, 514] on div "Hair Cut (Men)" at bounding box center [127, 517] width 87 height 20
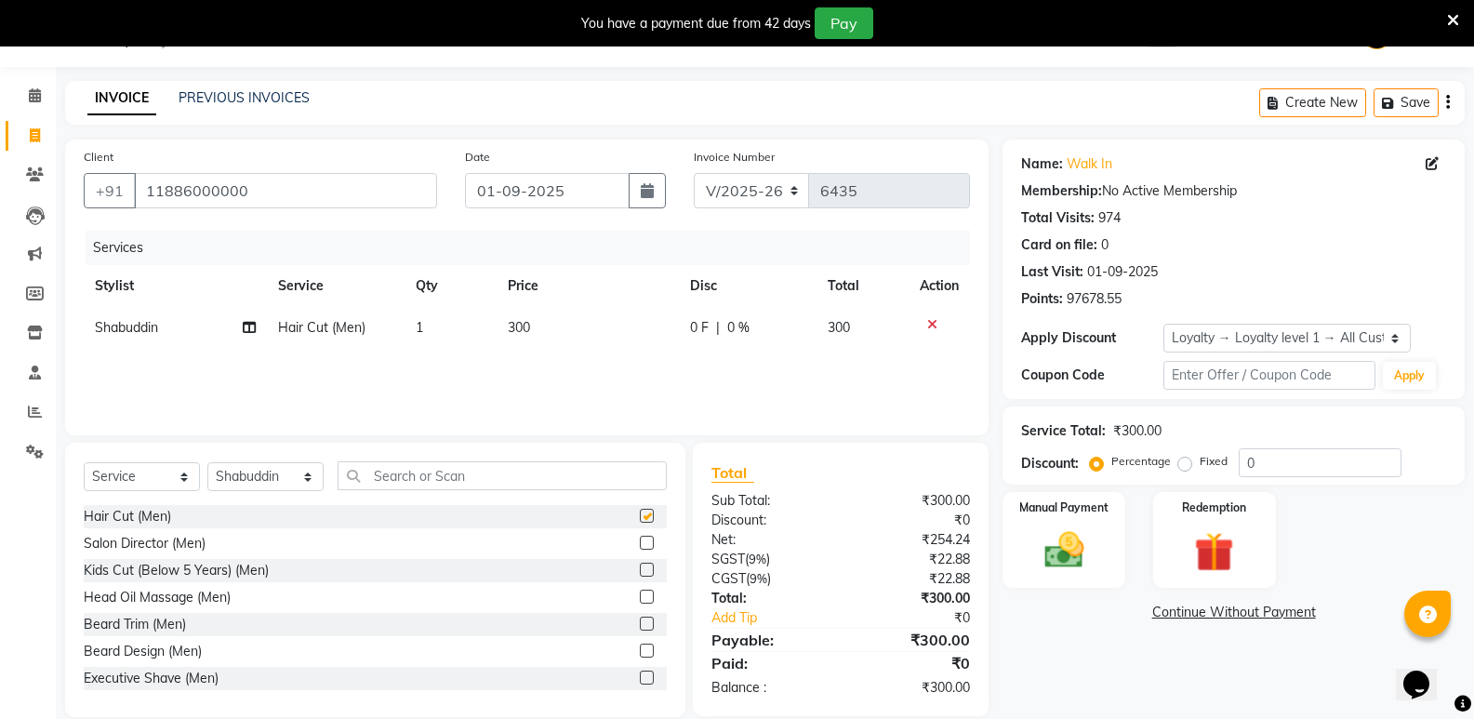
checkbox input "false"
click at [408, 479] on input "text" at bounding box center [502, 475] width 329 height 29
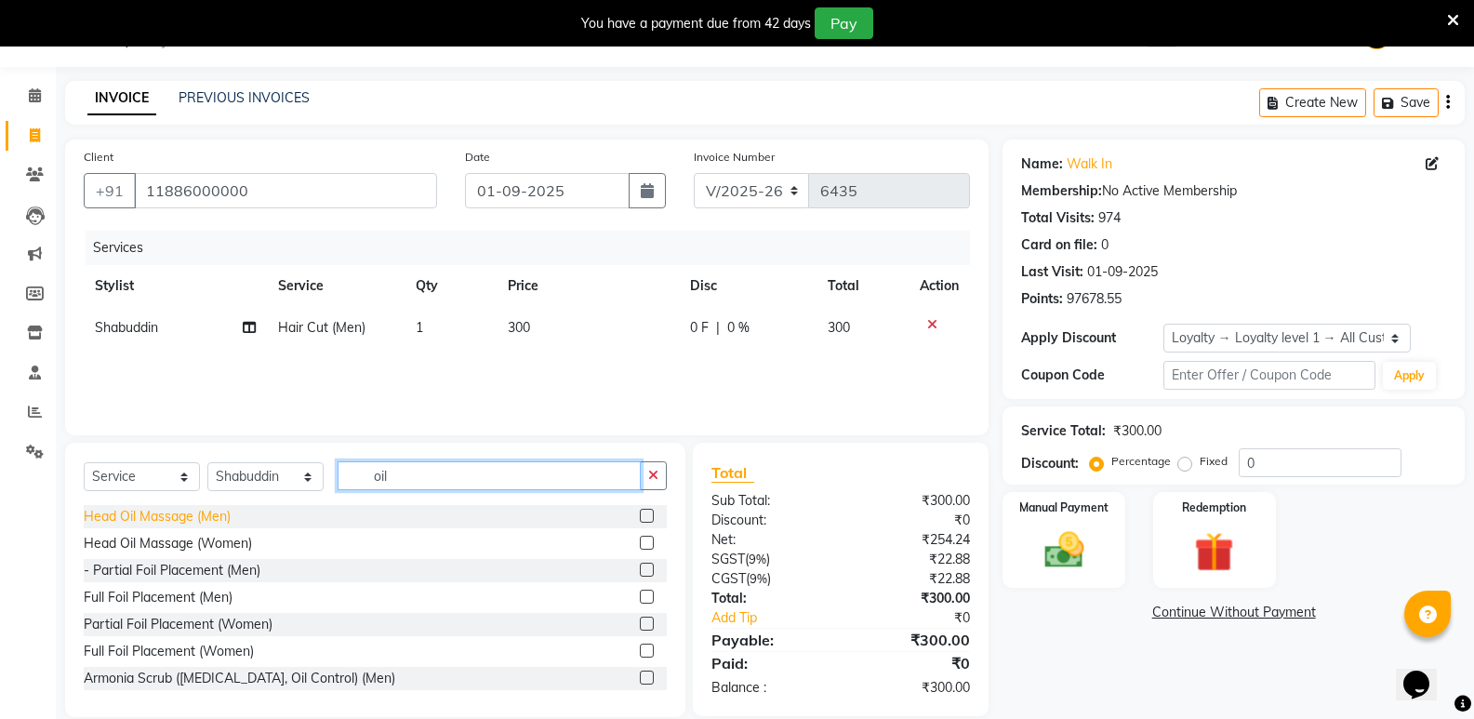
type input "oil"
click at [150, 514] on div "Head Oil Massage (Men)" at bounding box center [157, 517] width 147 height 20
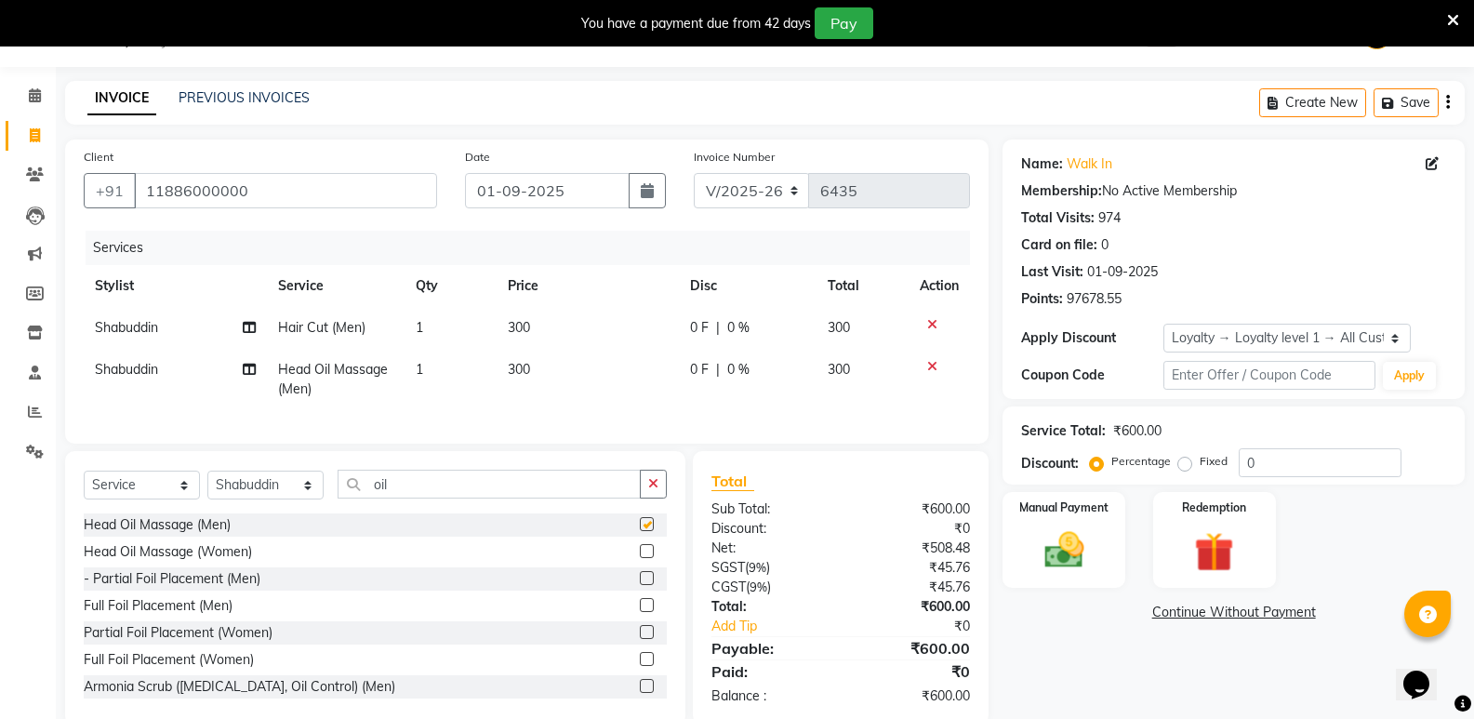
checkbox input "false"
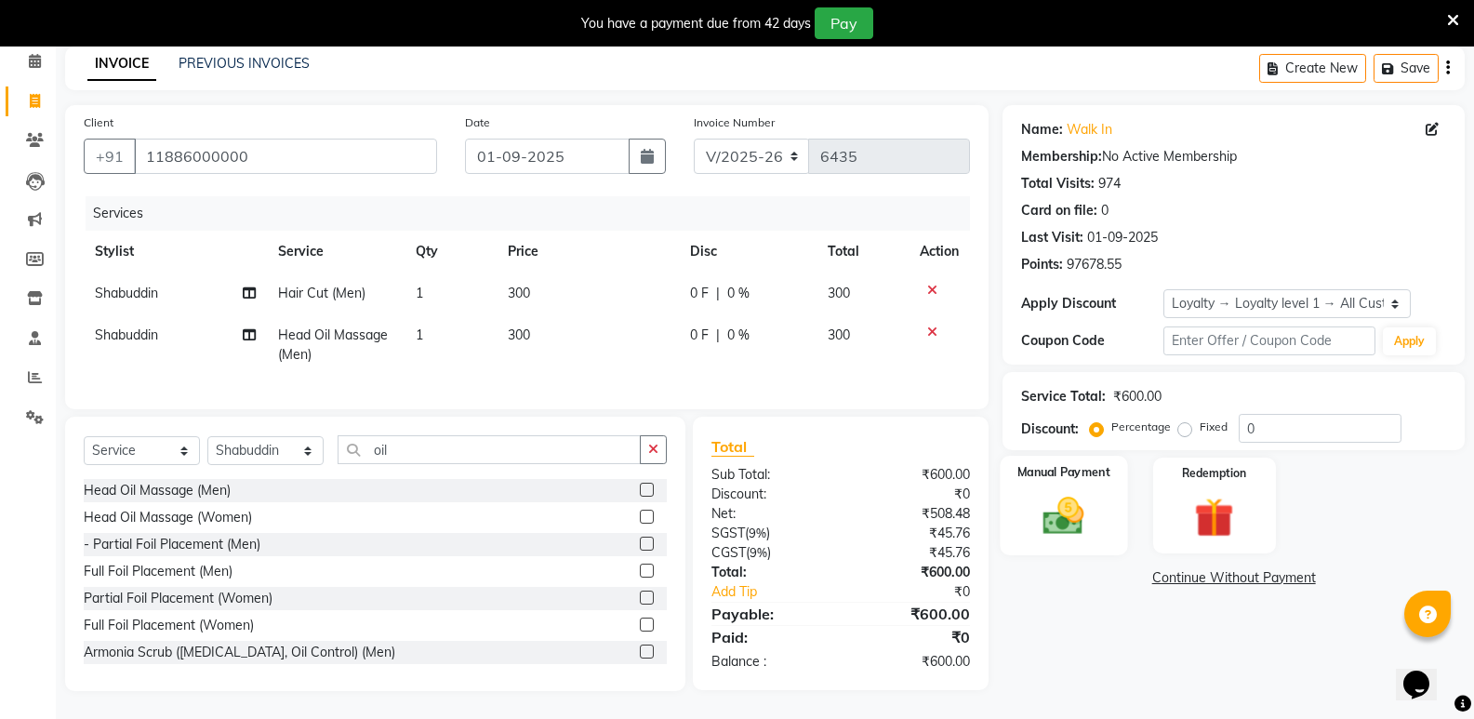
click at [1035, 512] on img at bounding box center [1063, 515] width 66 height 47
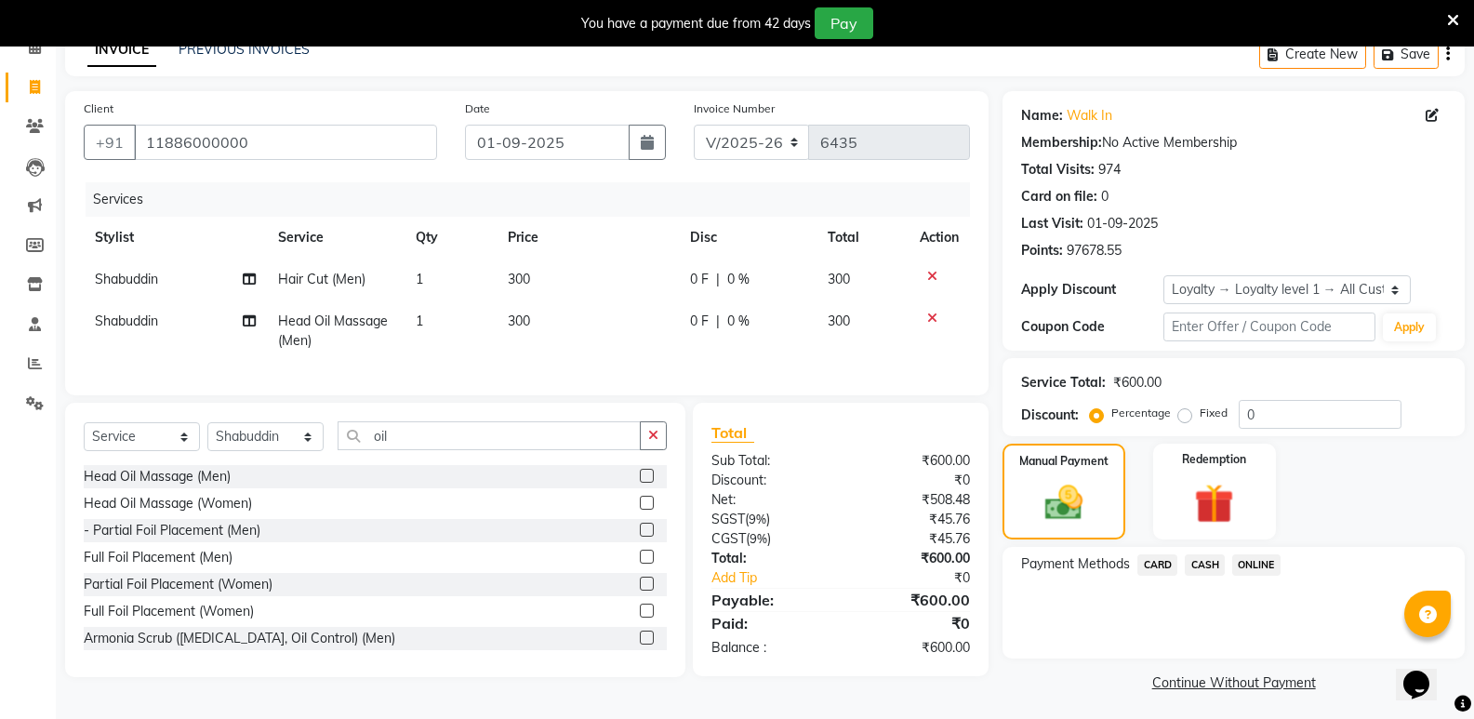
click at [1202, 563] on span "CASH" at bounding box center [1205, 564] width 40 height 21
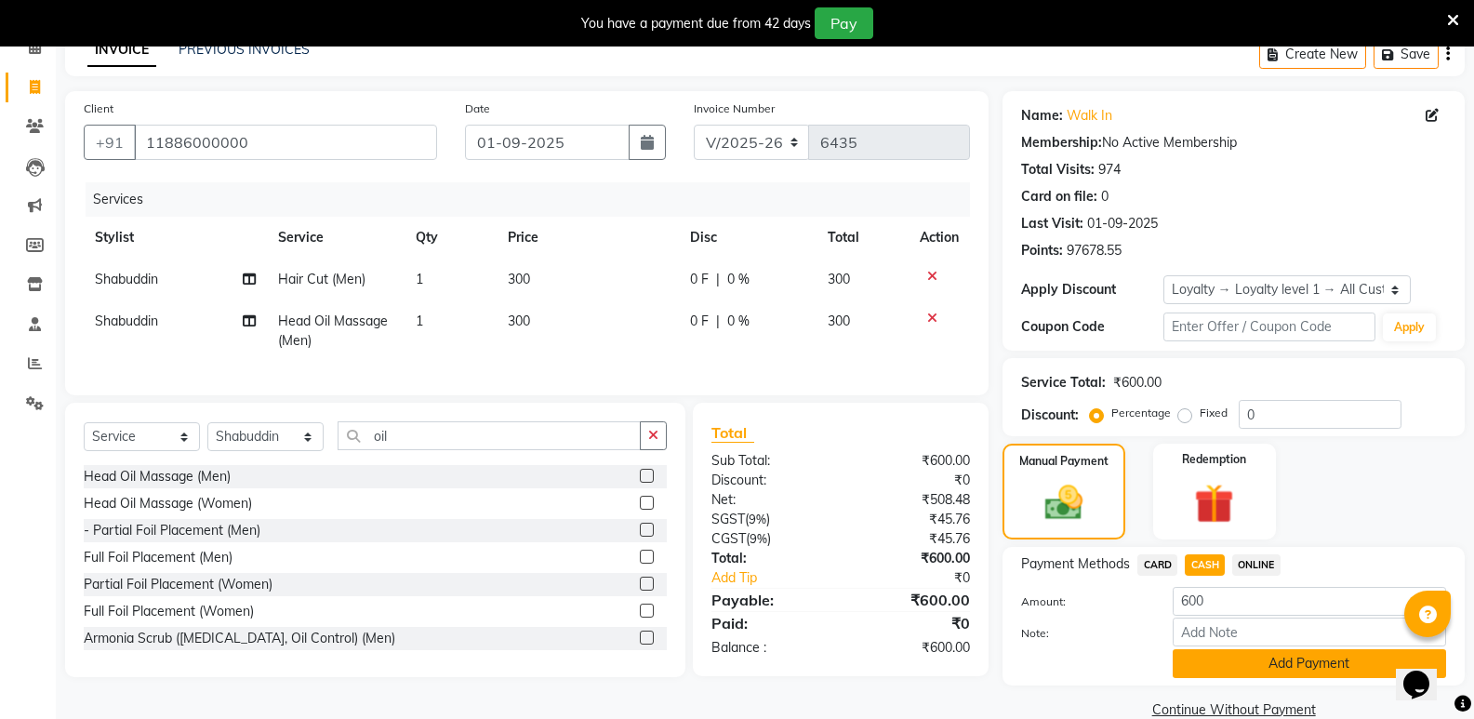
click at [1256, 660] on button "Add Payment" at bounding box center [1309, 663] width 273 height 29
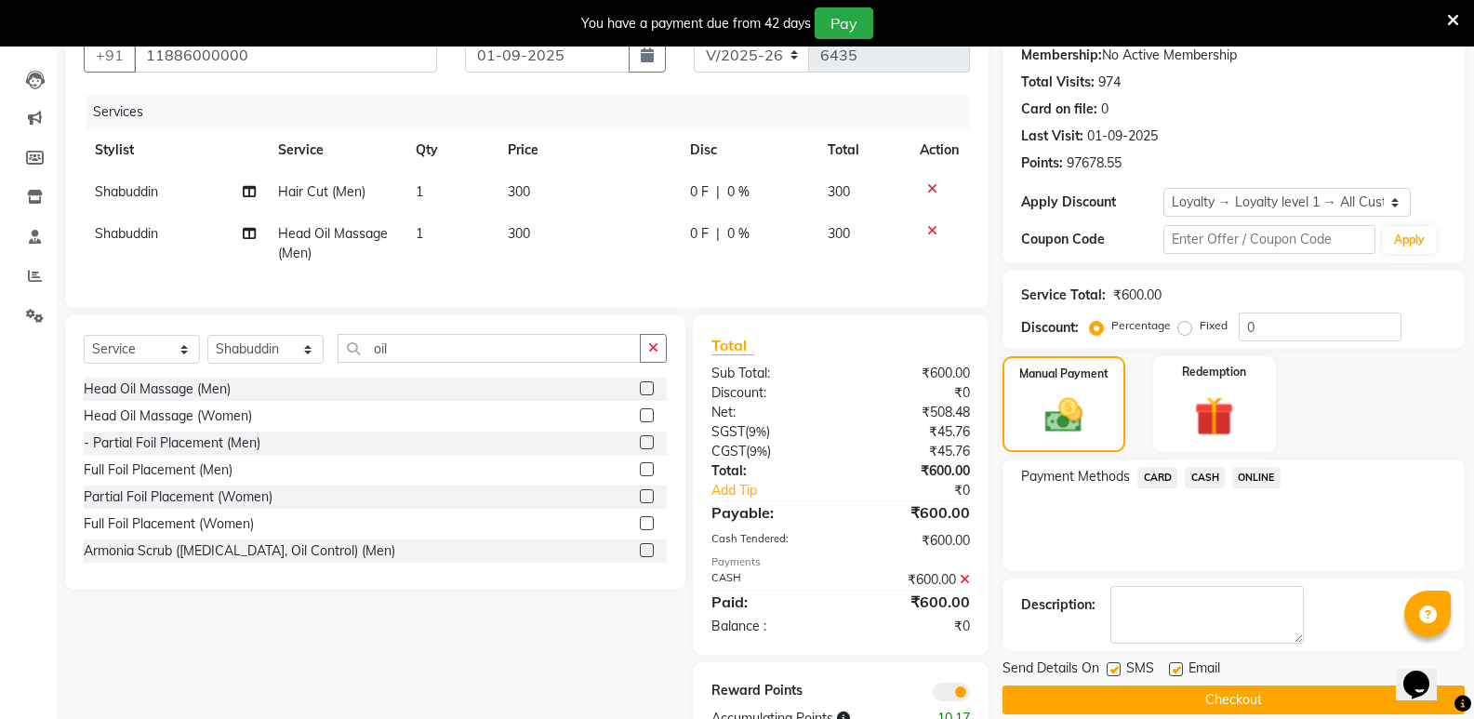
scroll to position [252, 0]
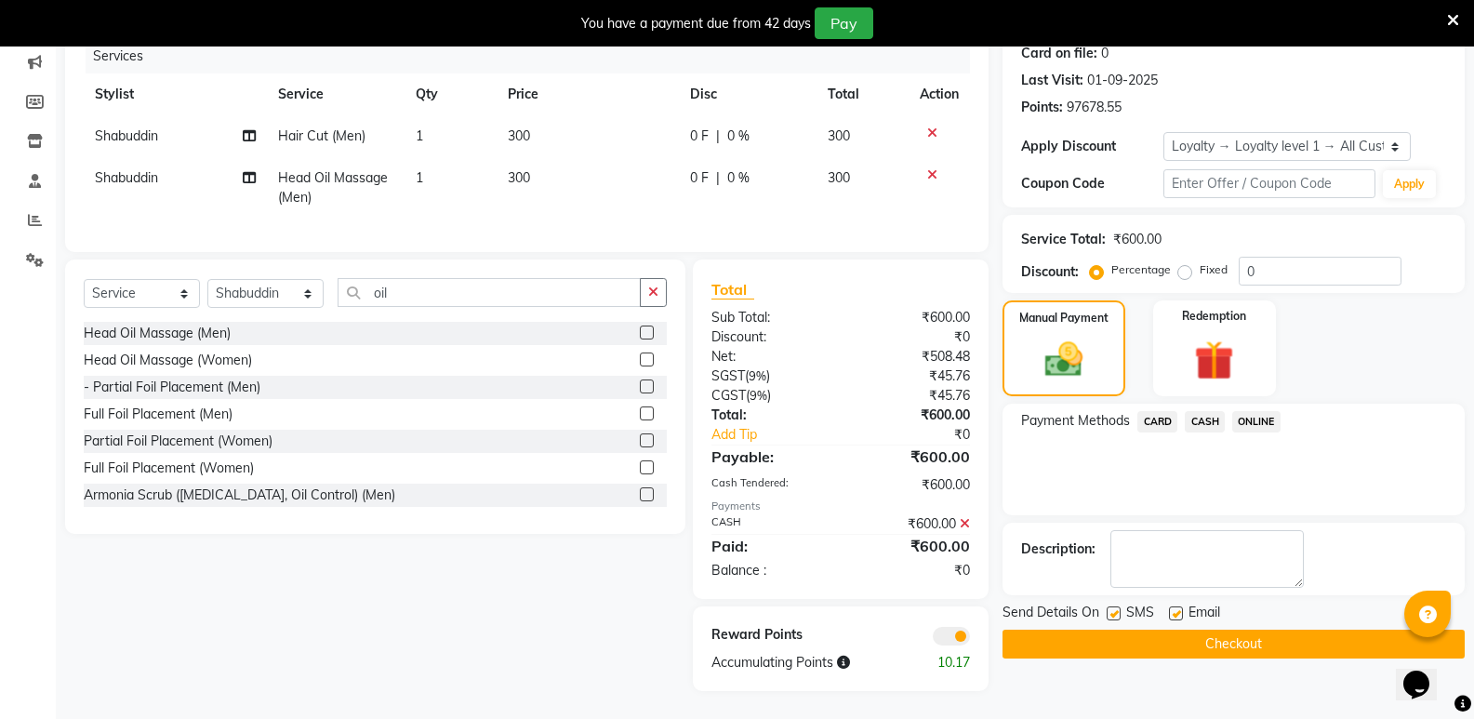
click at [1256, 631] on button "Checkout" at bounding box center [1234, 644] width 462 height 29
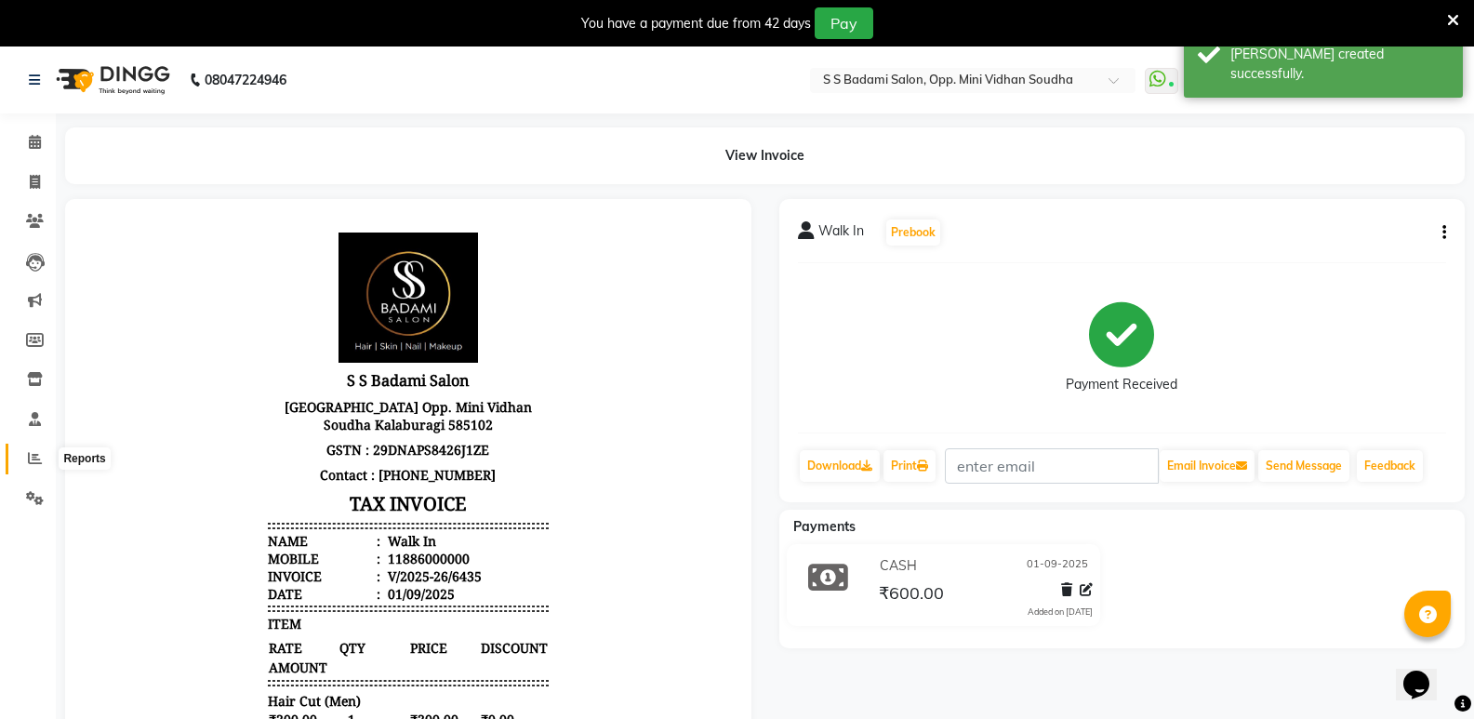
click at [43, 458] on span at bounding box center [35, 458] width 33 height 21
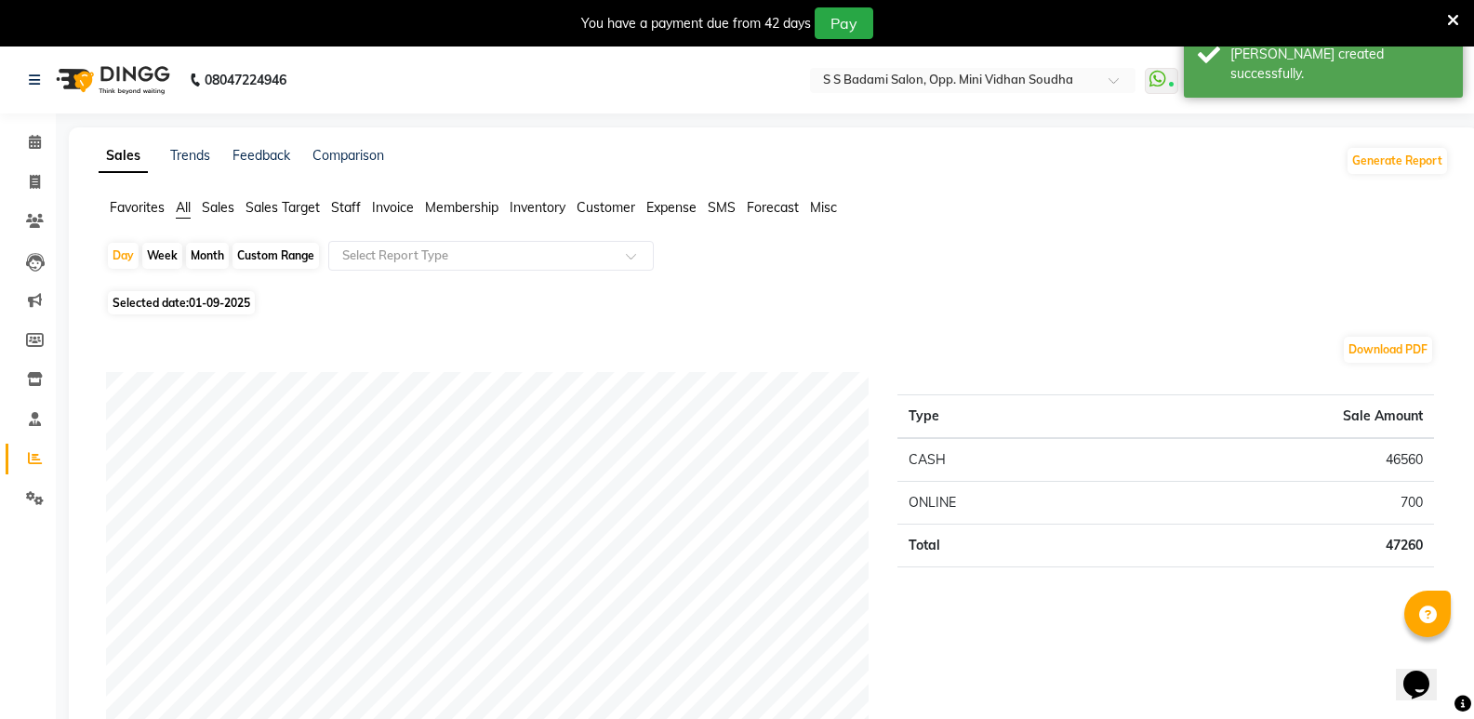
click at [351, 208] on span "Staff" at bounding box center [346, 207] width 30 height 17
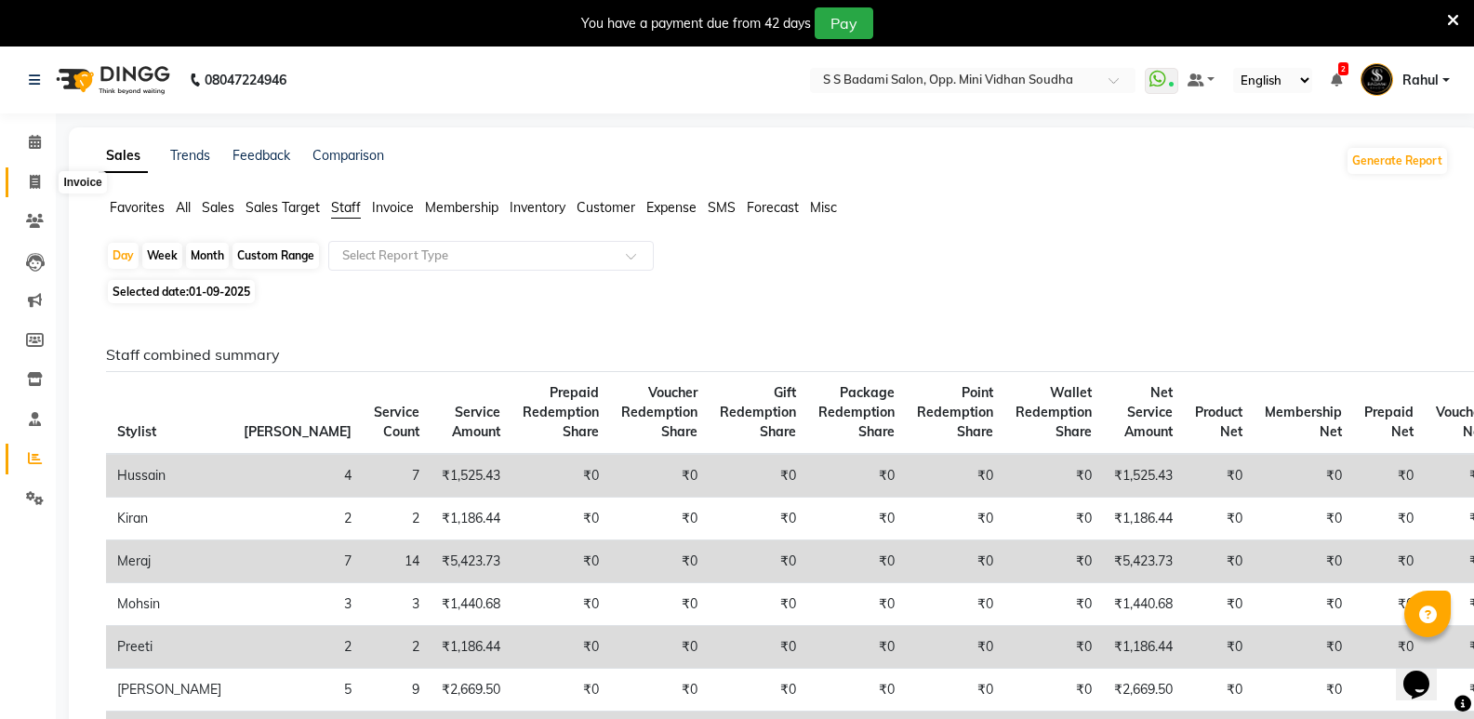
click at [23, 188] on span at bounding box center [35, 182] width 33 height 21
select select "4533"
select select "service"
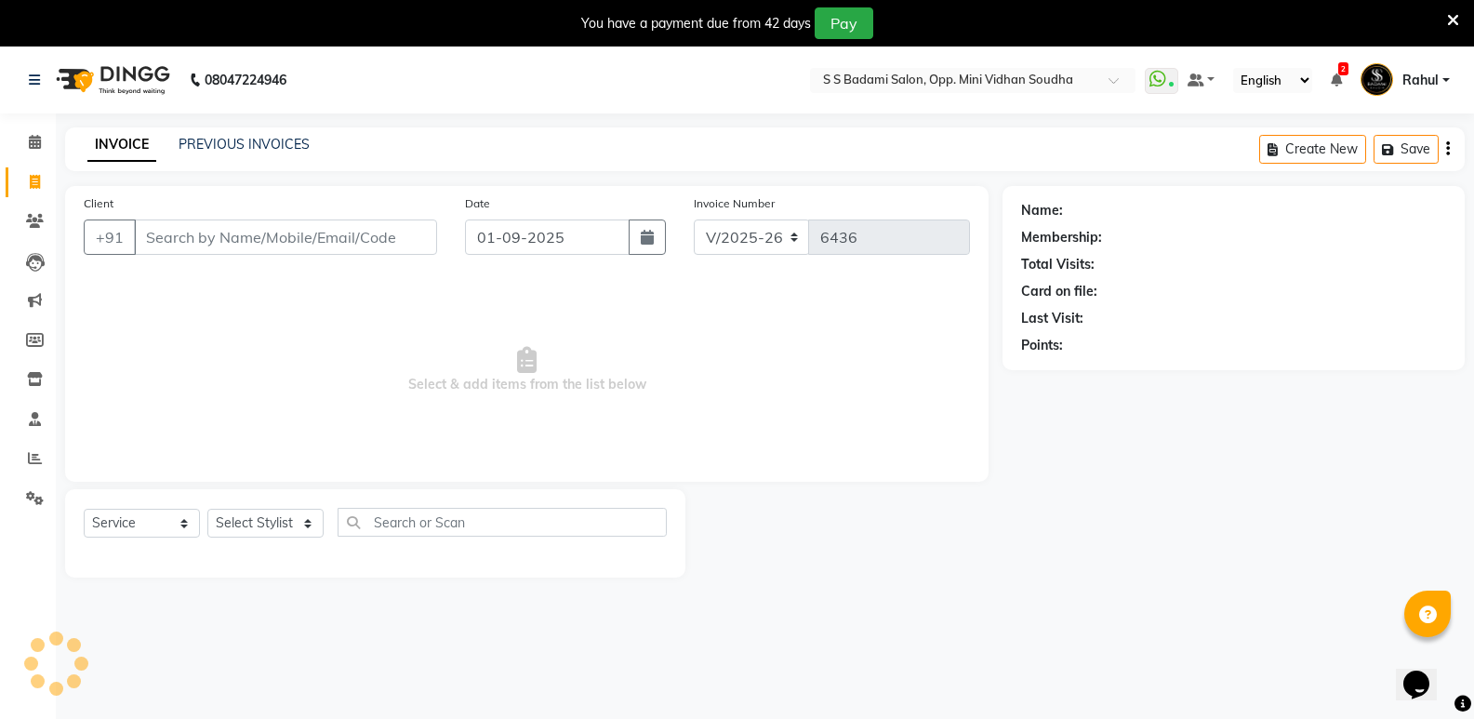
scroll to position [47, 0]
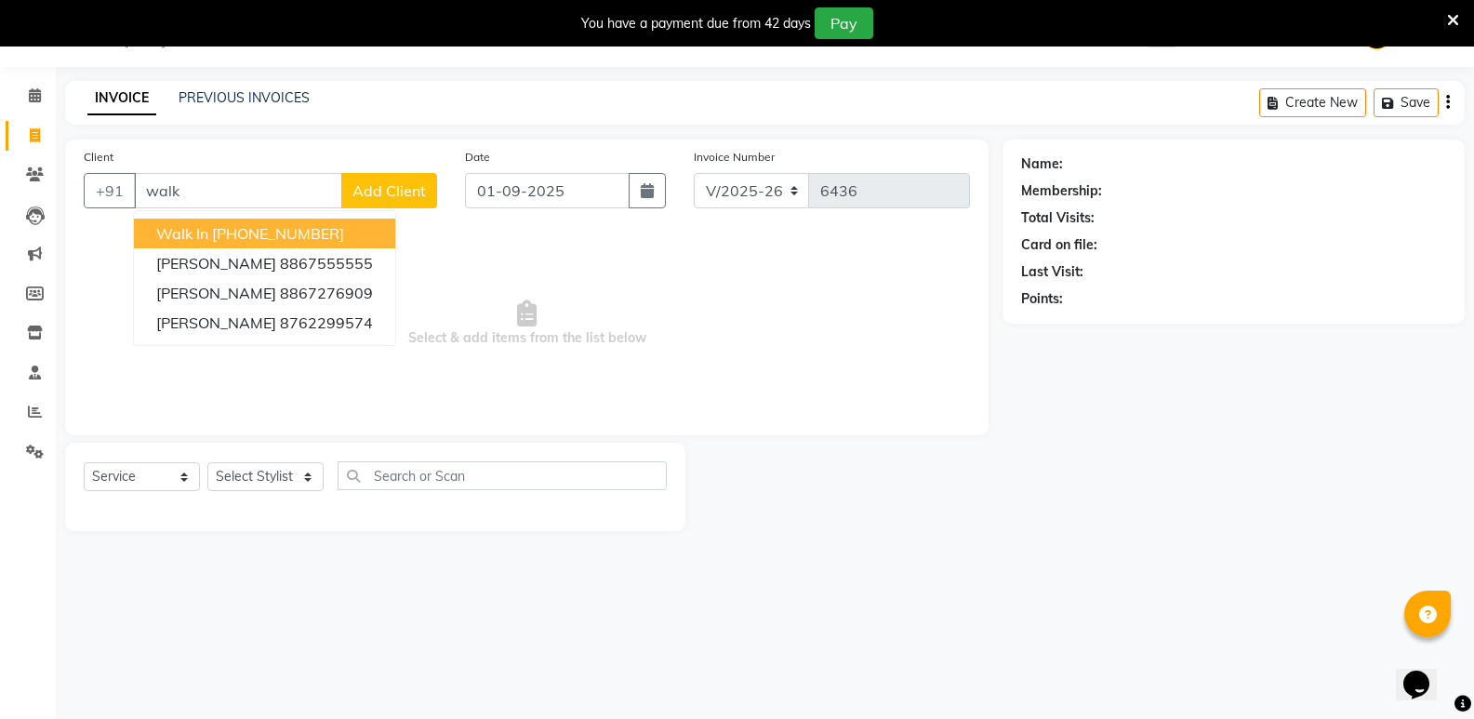
click at [244, 231] on ngb-highlight "[PHONE_NUMBER]" at bounding box center [278, 233] width 132 height 19
type input "11886000000"
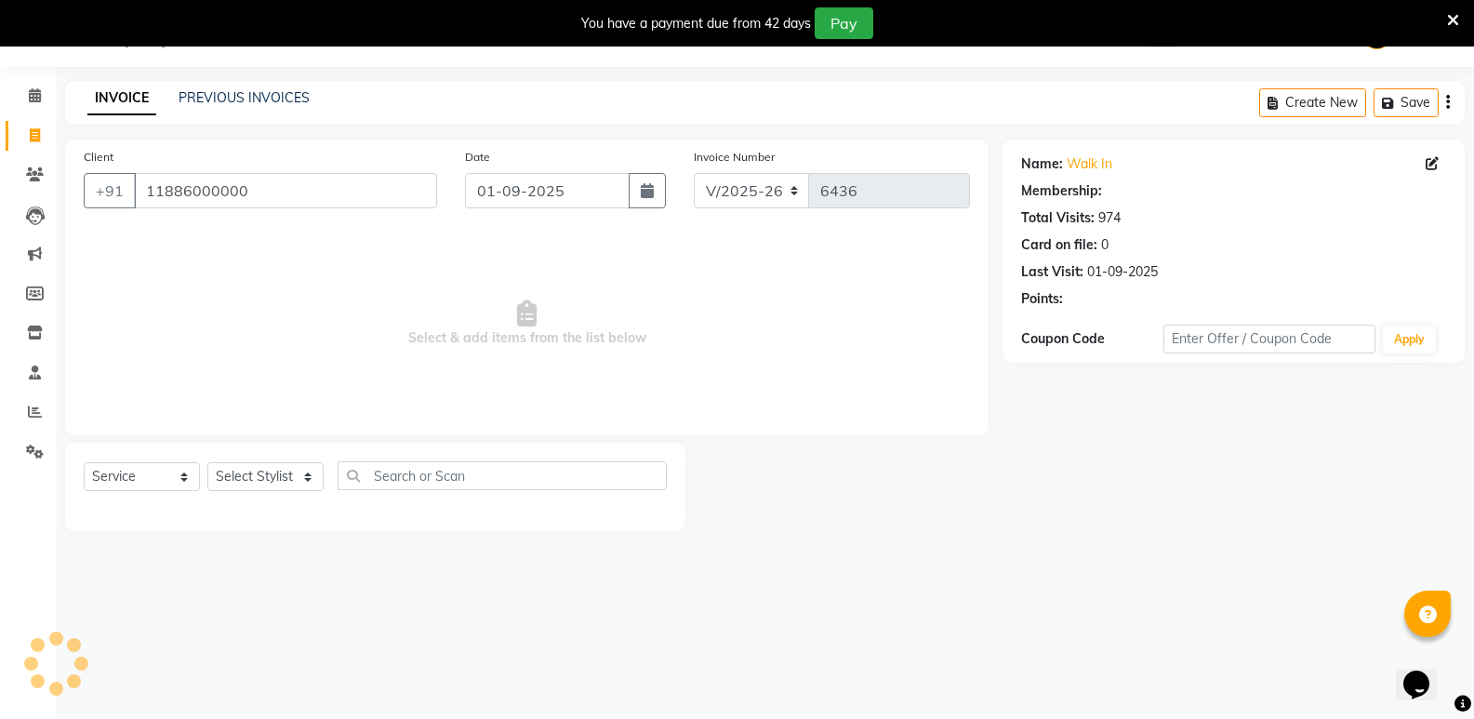
select select "1: Object"
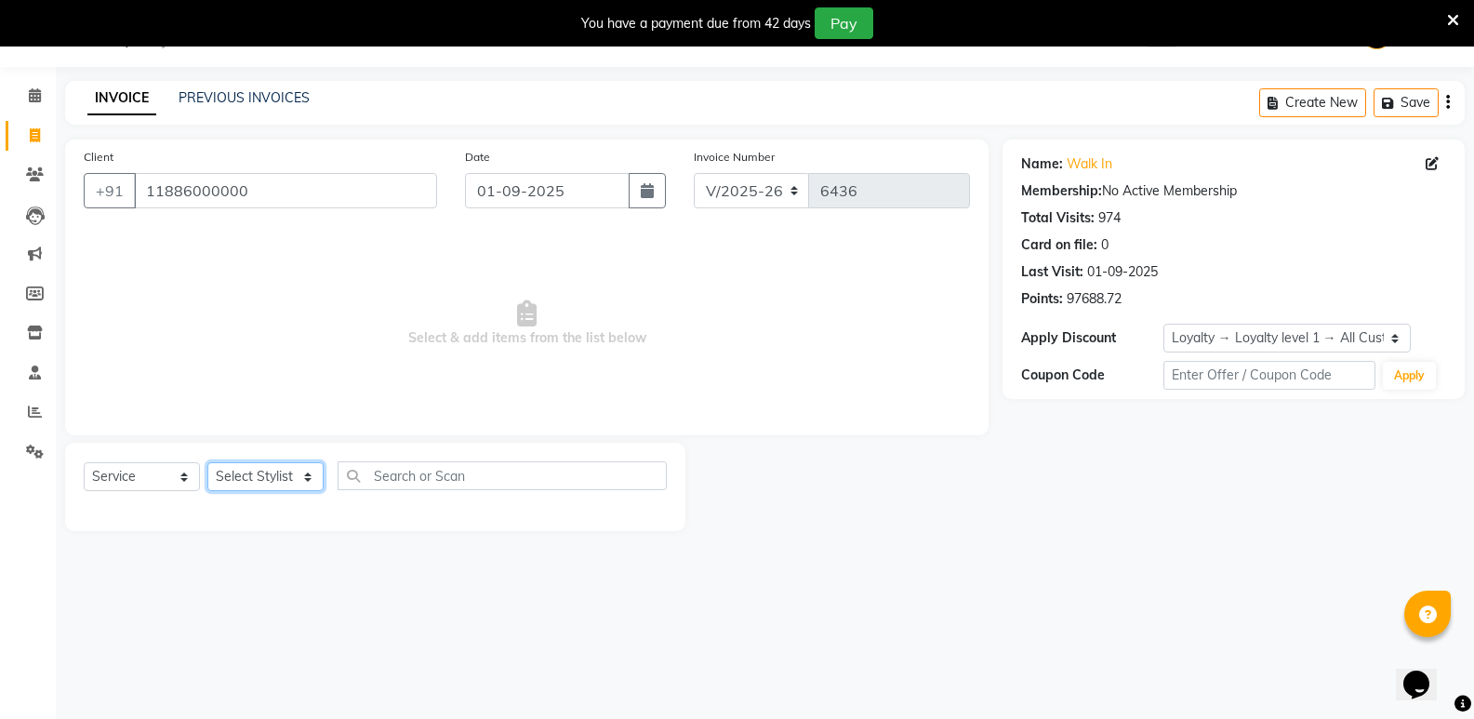
click at [253, 481] on select "Select Stylist [PERSON_NAME] [PERSON_NAME] [PERSON_NAME] Mallu [PERSON_NAME] [P…" at bounding box center [265, 476] width 116 height 29
select select "87807"
click at [207, 462] on select "Select Stylist [PERSON_NAME] [PERSON_NAME] [PERSON_NAME] Mallu [PERSON_NAME] [P…" at bounding box center [265, 476] width 116 height 29
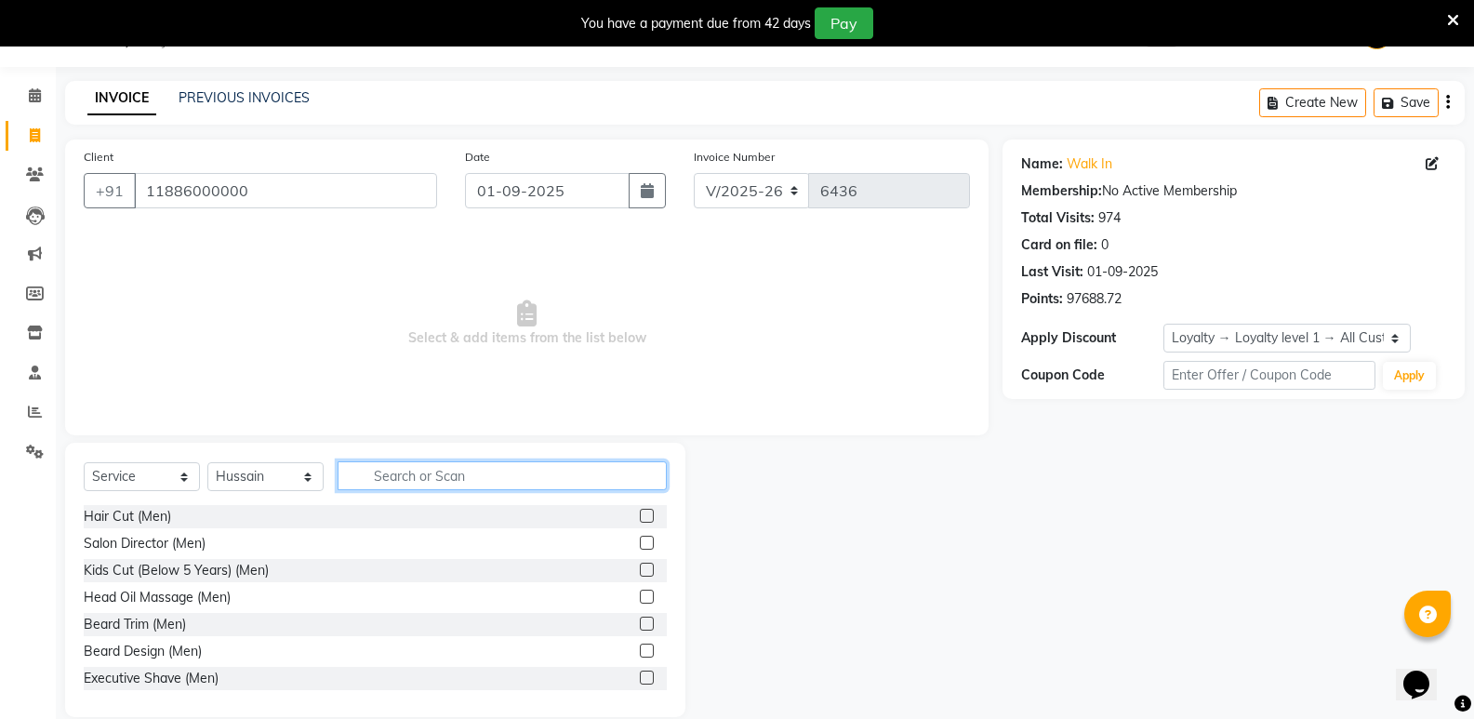
click at [421, 480] on input "text" at bounding box center [502, 475] width 329 height 29
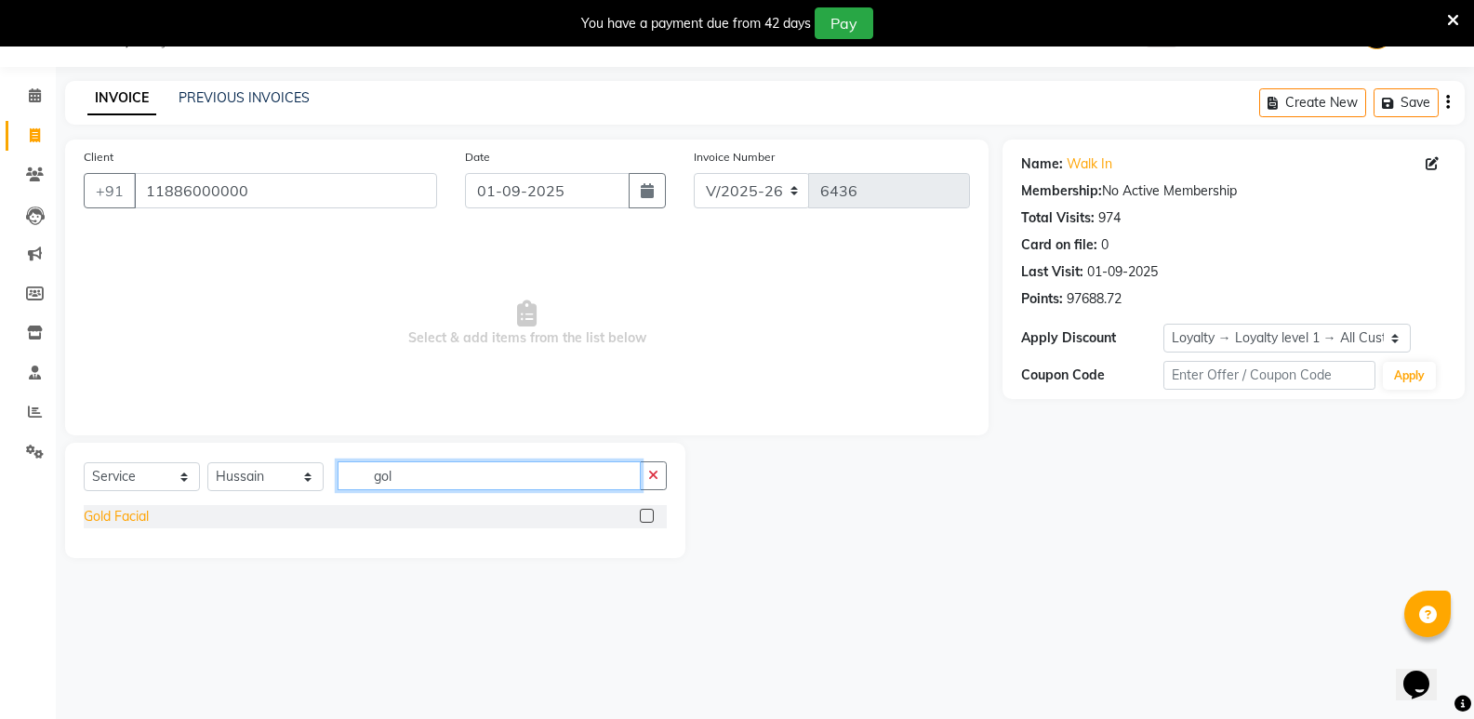
type input "gol"
click at [108, 514] on div "Gold Facial" at bounding box center [116, 517] width 65 height 20
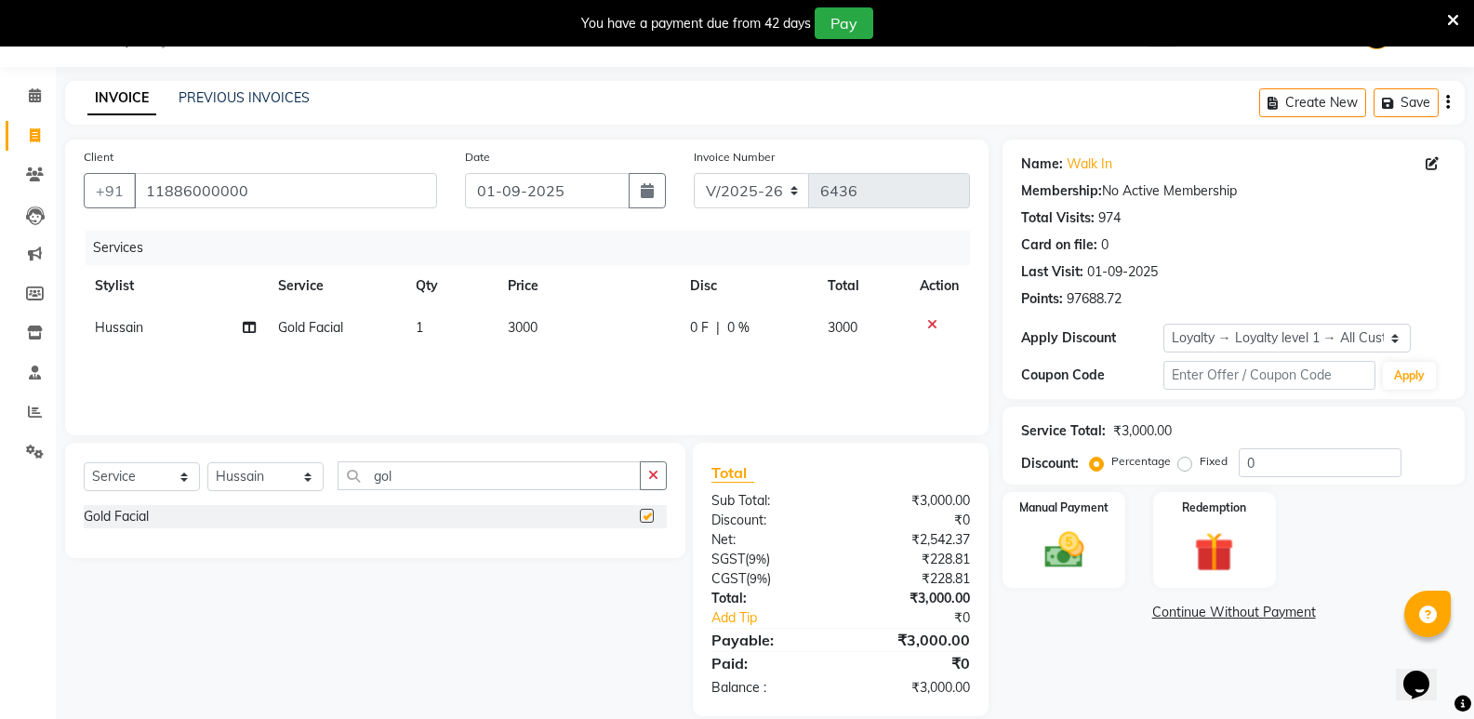
checkbox input "false"
click at [1072, 558] on img at bounding box center [1063, 549] width 66 height 47
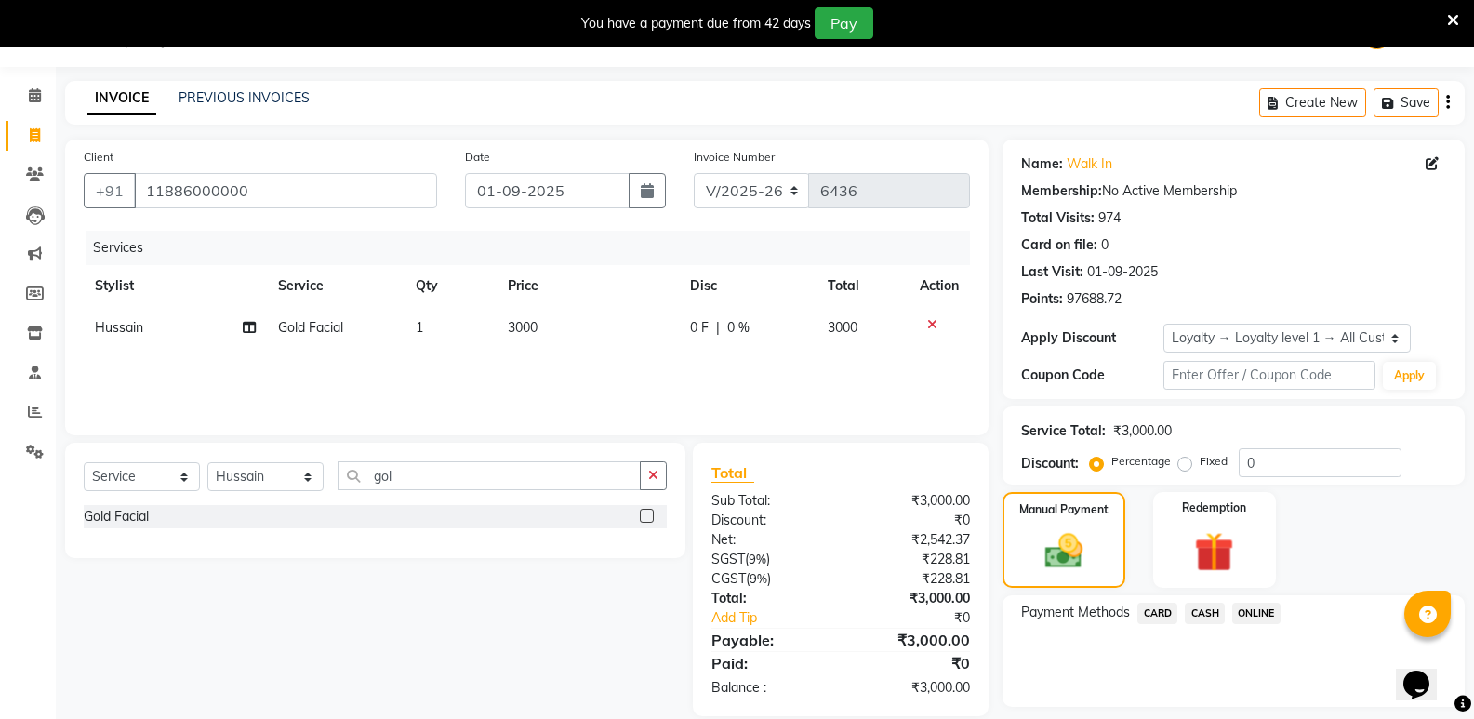
click at [1203, 611] on span "CASH" at bounding box center [1205, 613] width 40 height 21
click at [1216, 702] on button "Add Payment" at bounding box center [1309, 712] width 273 height 29
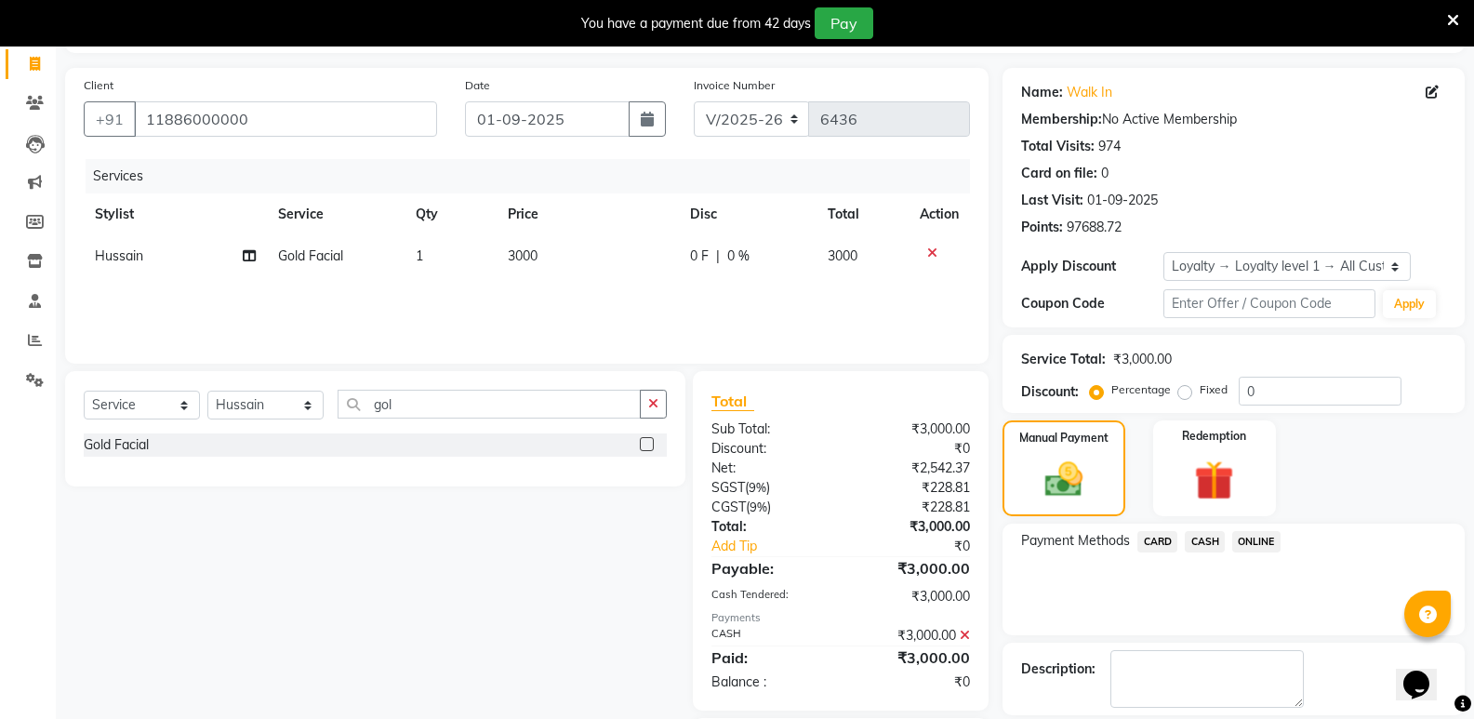
scroll to position [230, 0]
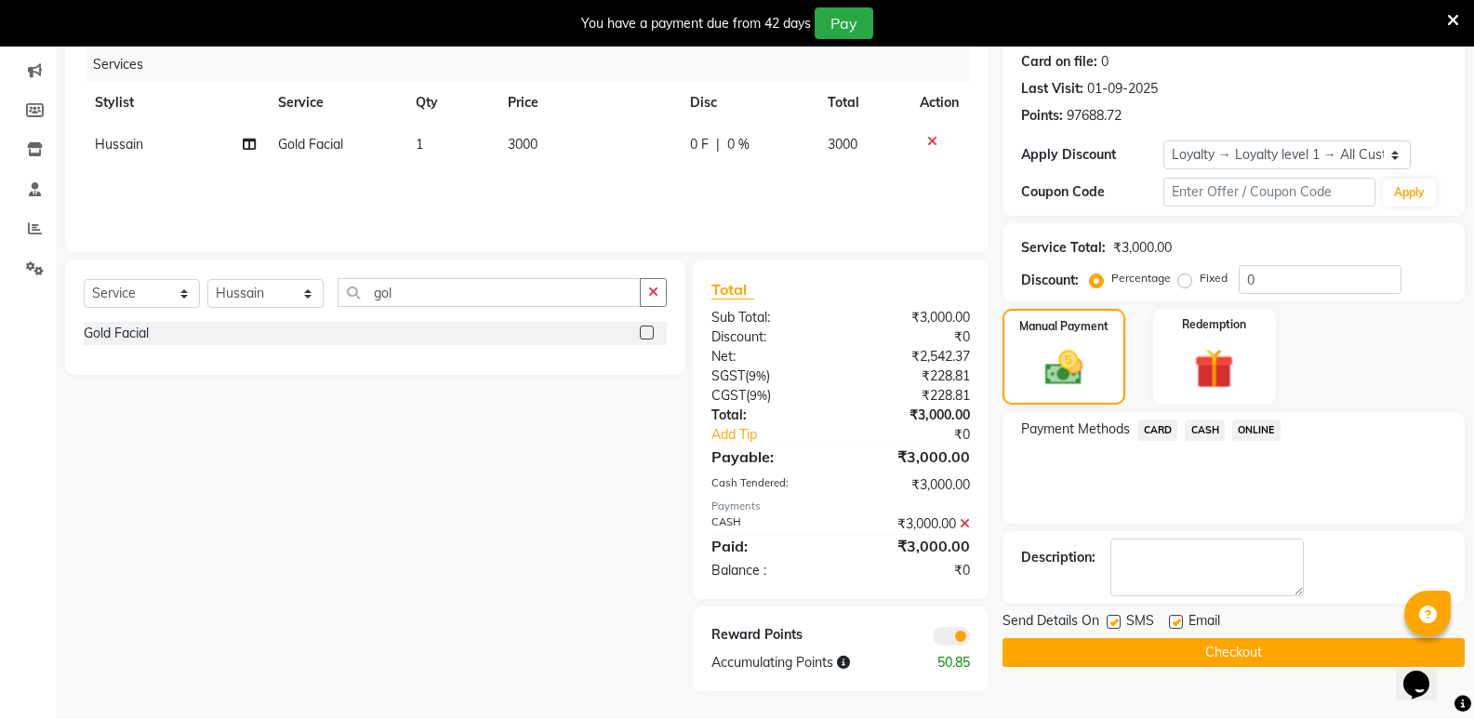
click at [1195, 651] on button "Checkout" at bounding box center [1234, 652] width 462 height 29
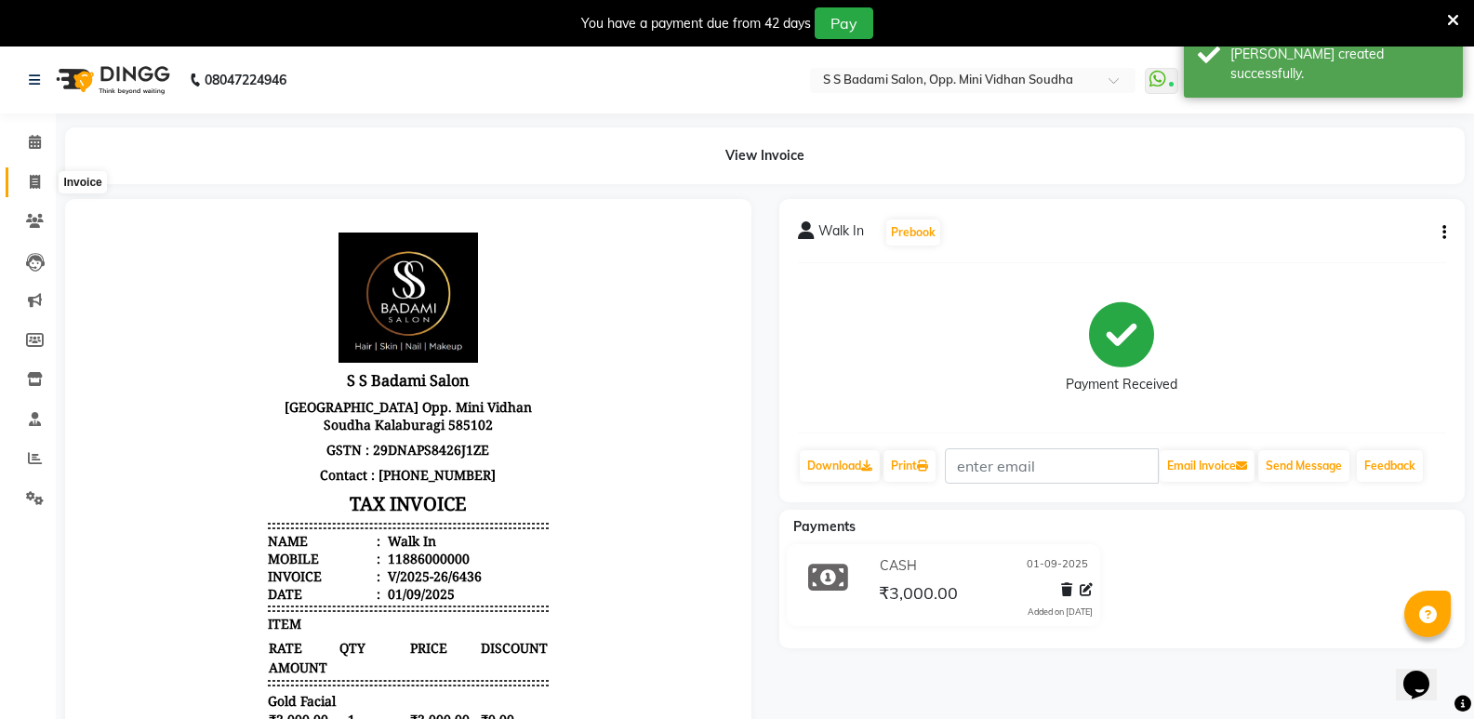
click at [22, 180] on span at bounding box center [35, 182] width 33 height 21
select select "service"
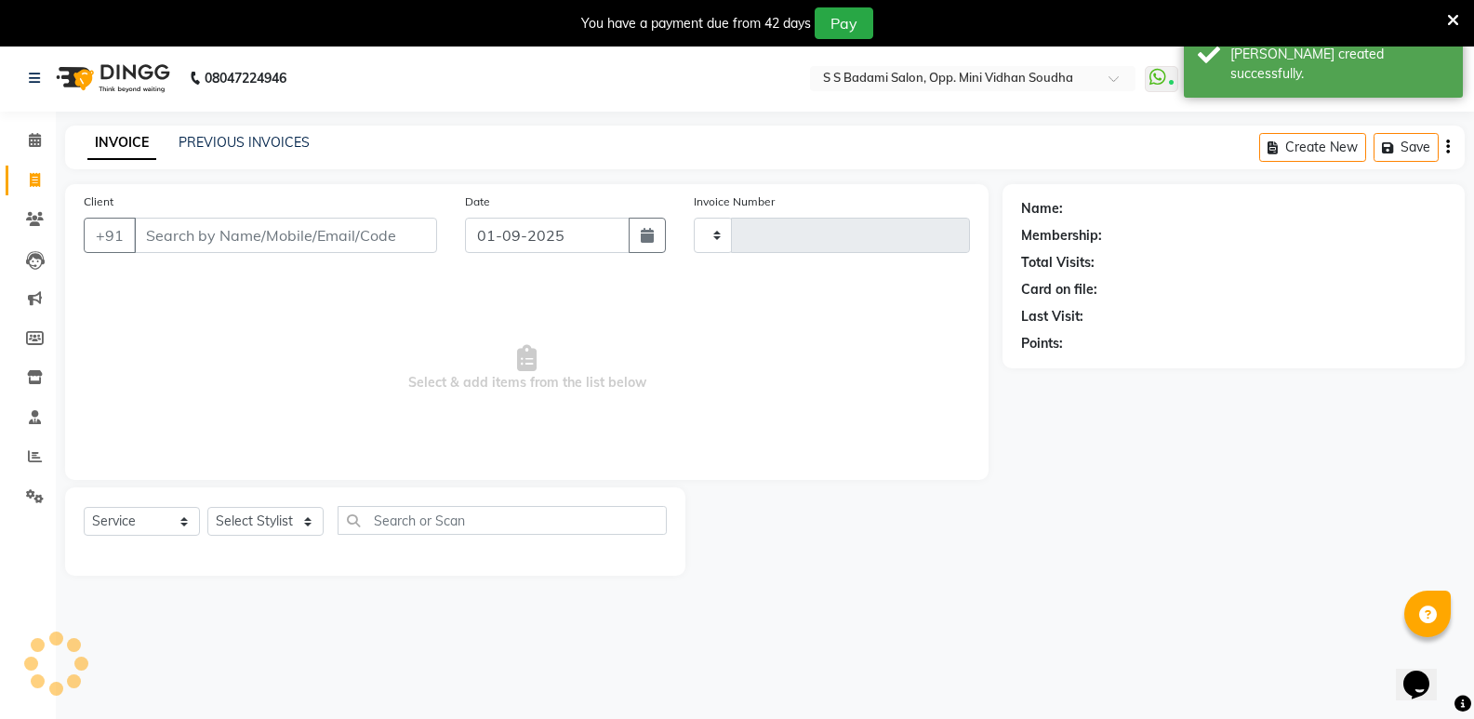
type input "6437"
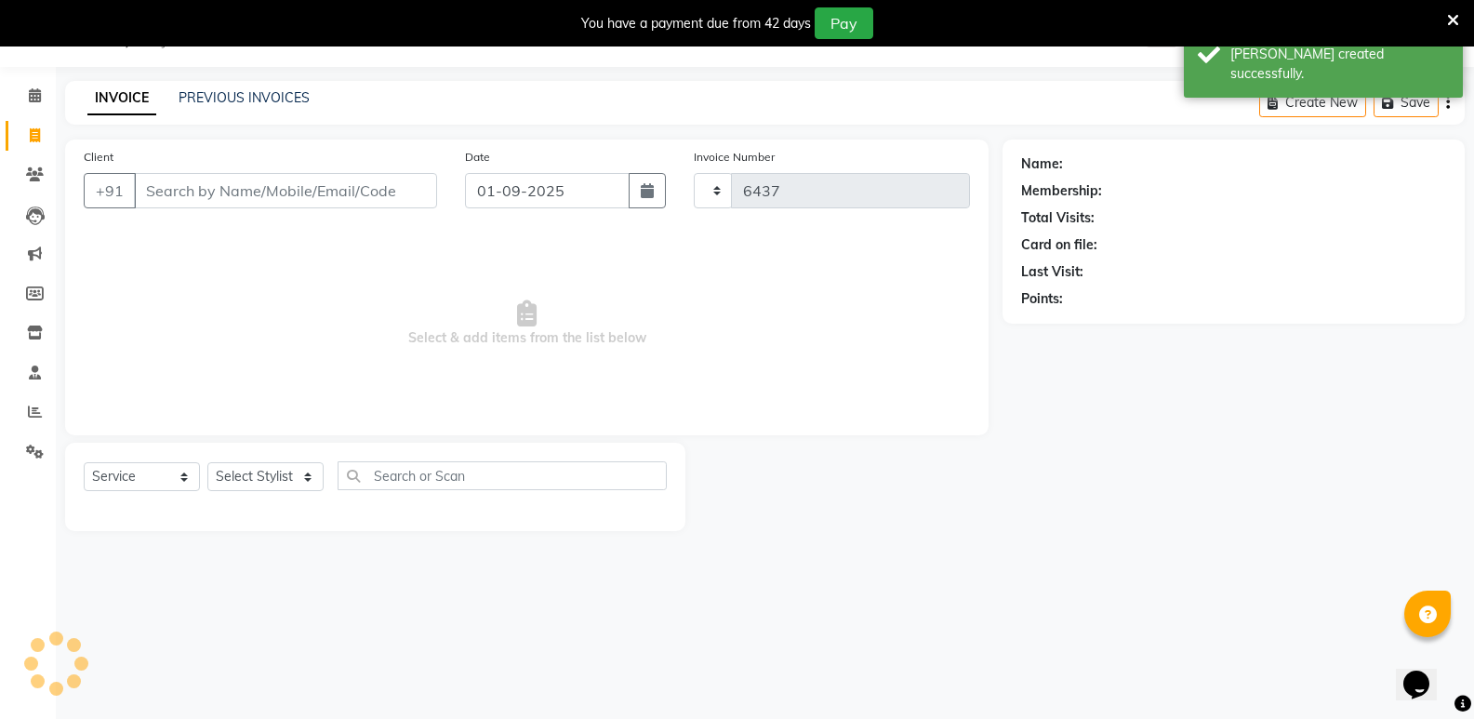
select select "4533"
click at [31, 100] on icon at bounding box center [35, 95] width 12 height 14
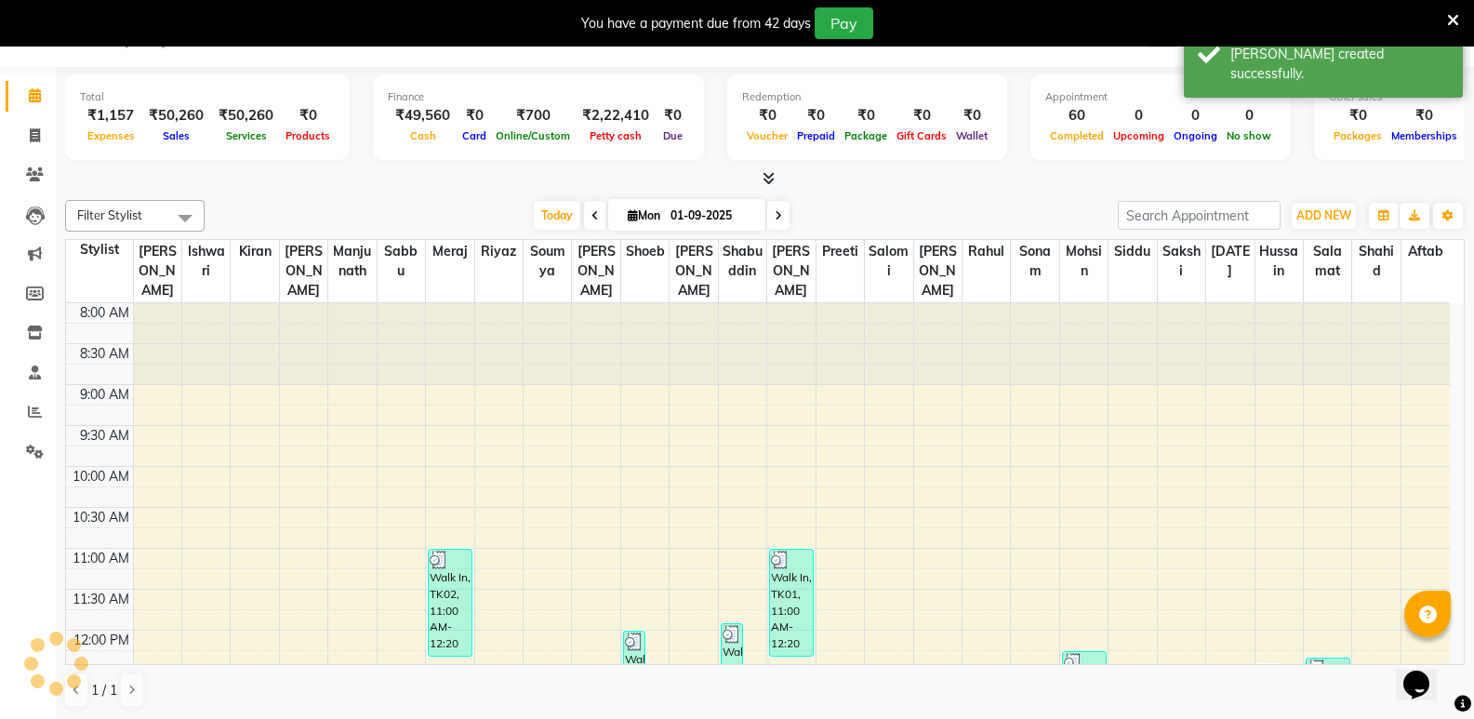
scroll to position [686, 0]
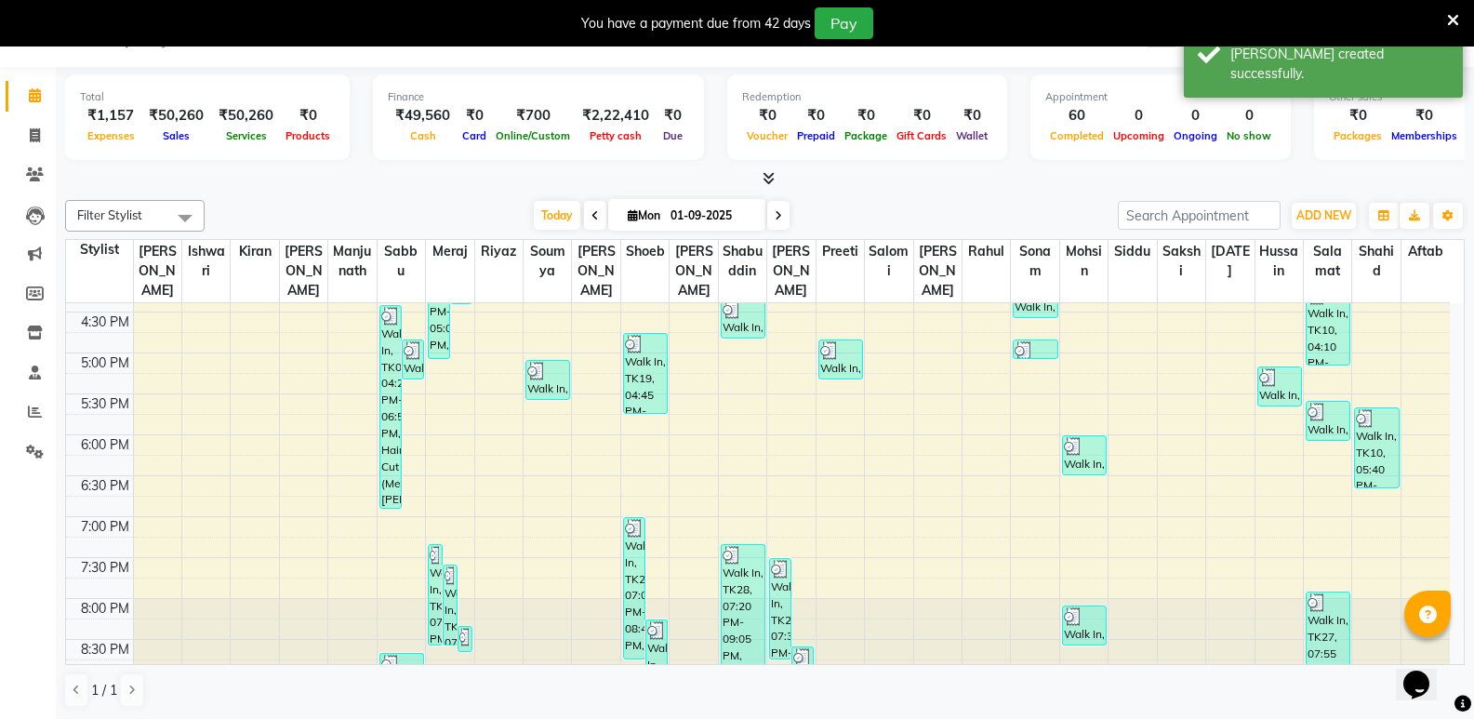
click at [1287, 218] on div "ADD NEW Toggle Dropdown Add Appointment Add Invoice Add Expense Add Attendance …" at bounding box center [1291, 216] width 347 height 30
click at [1329, 226] on button "ADD NEW Toggle Dropdown" at bounding box center [1324, 216] width 64 height 26
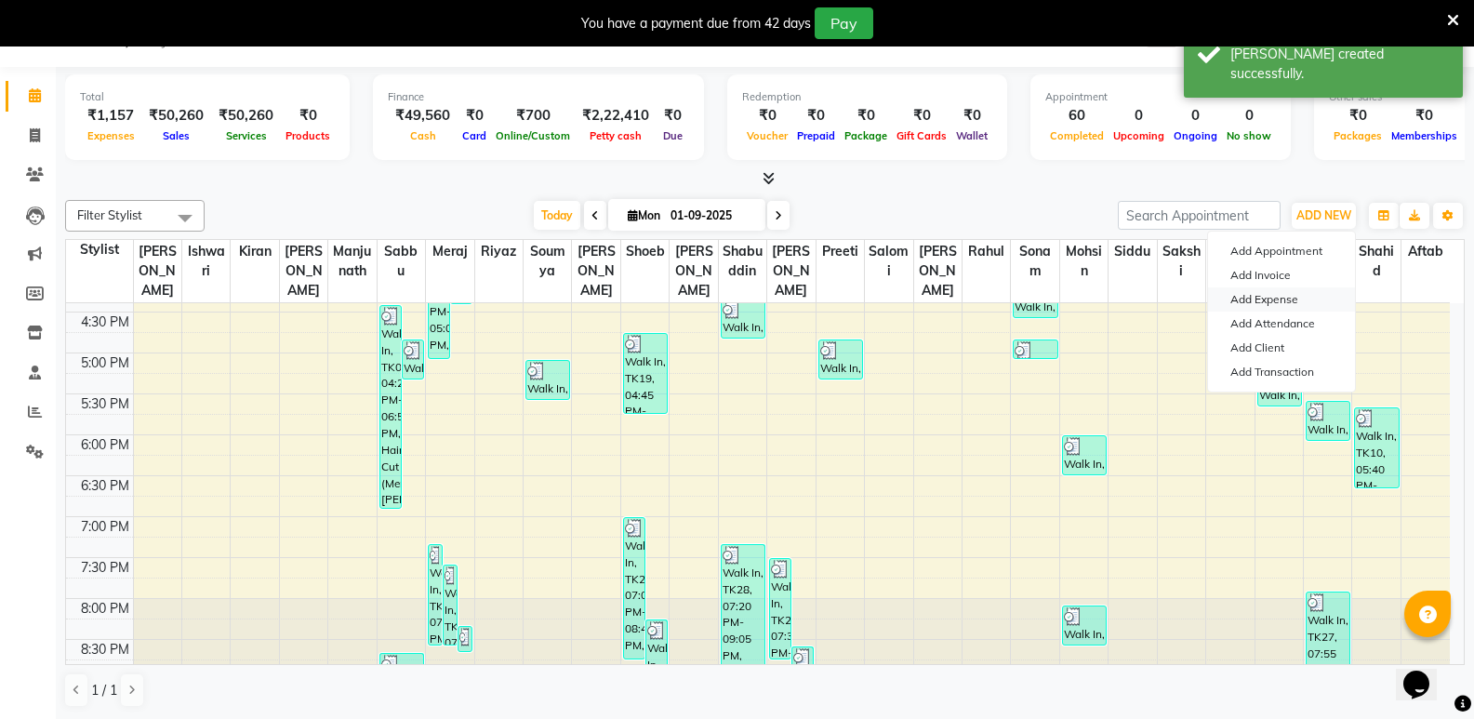
click at [1269, 295] on link "Add Expense" at bounding box center [1281, 299] width 147 height 24
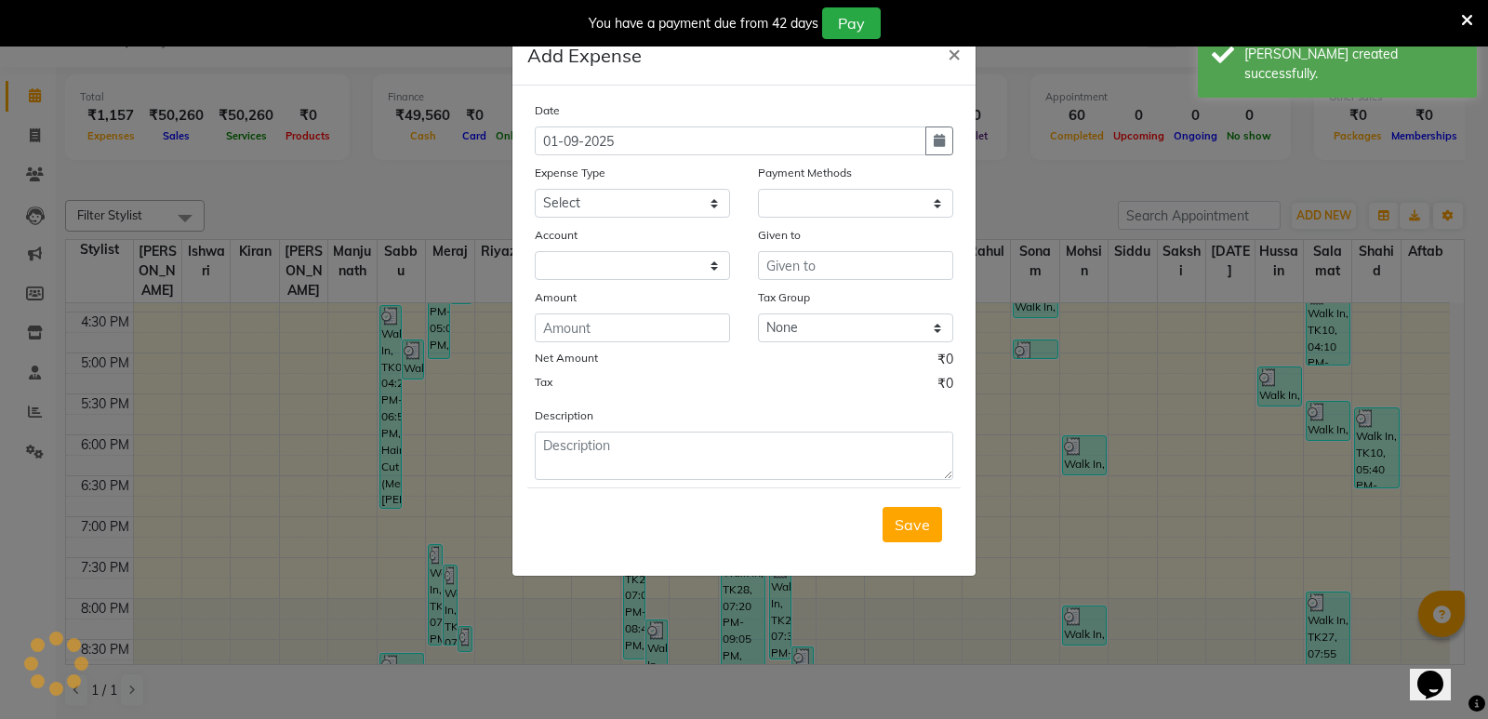
select select "1"
select select "3356"
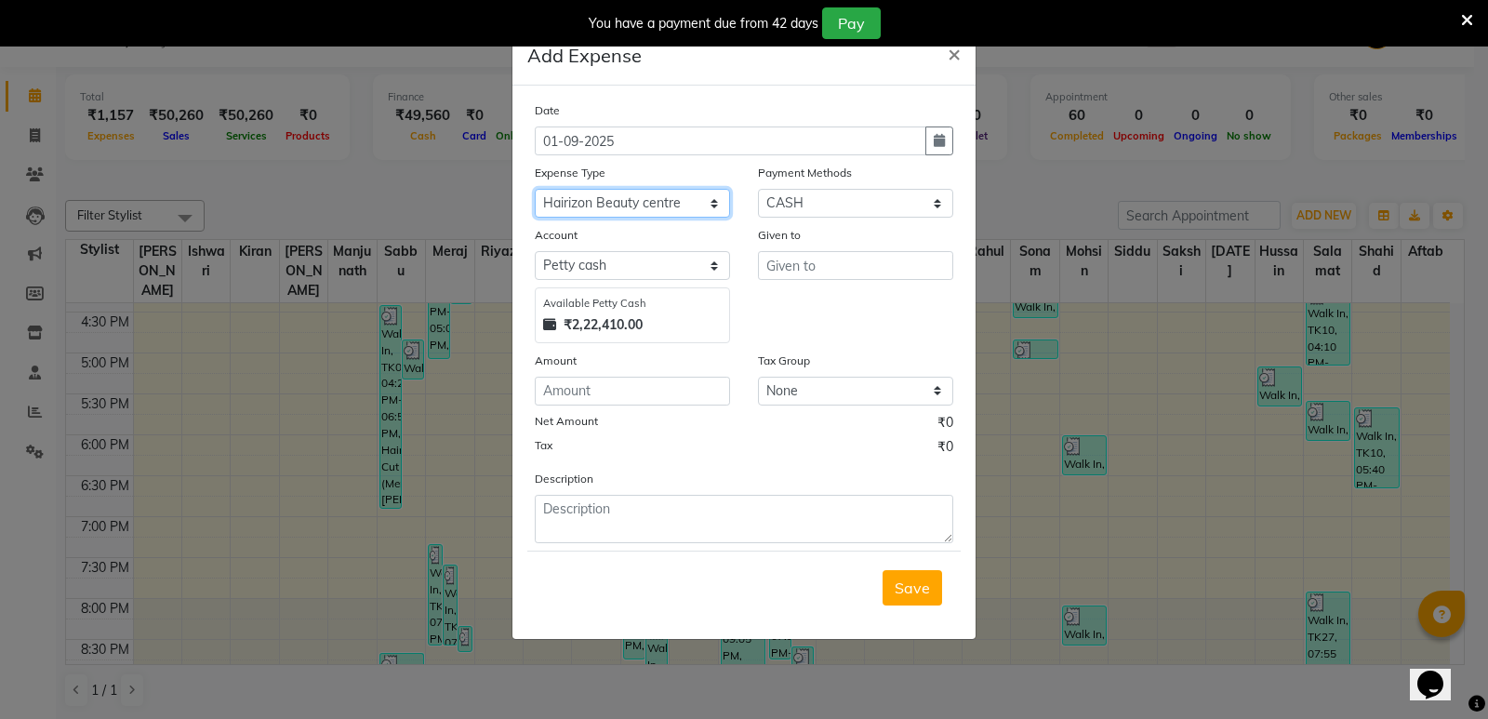
select select "9044"
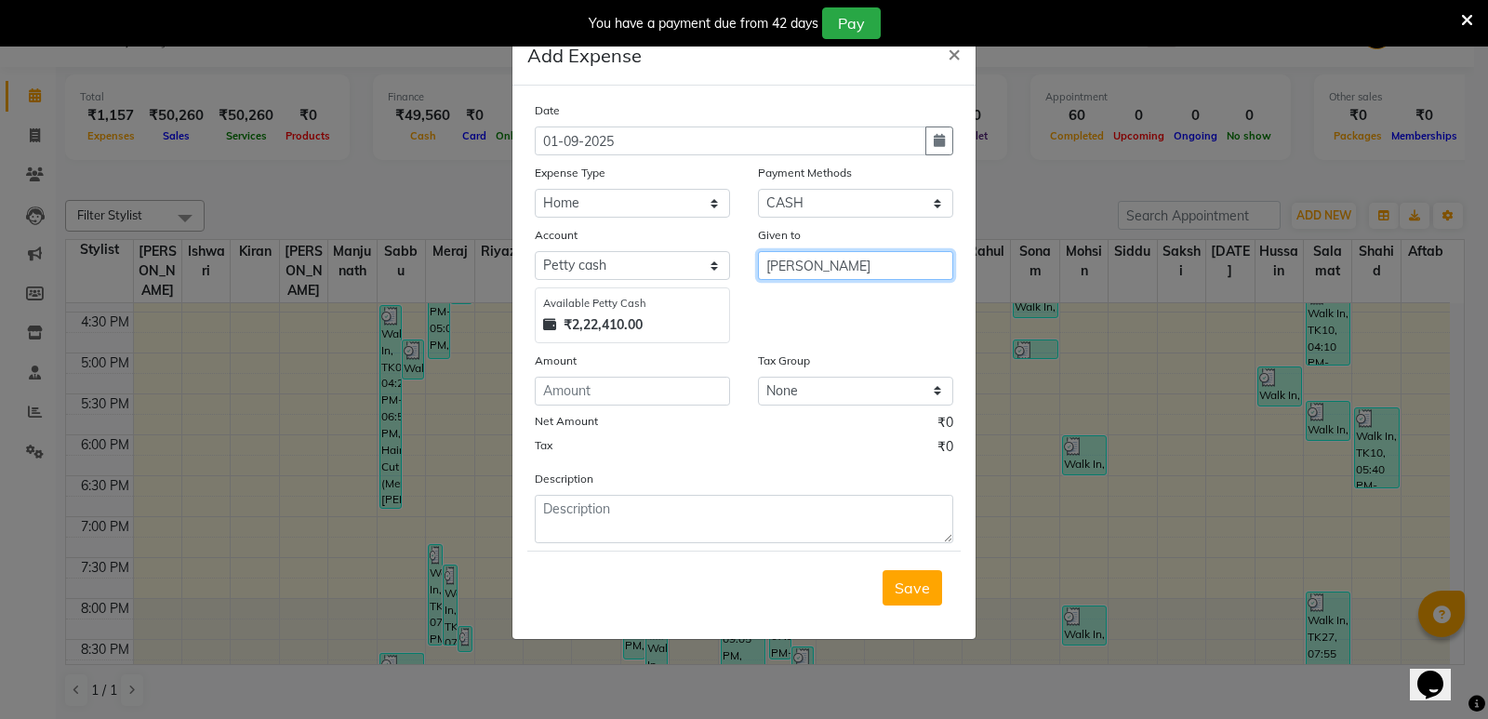
type input "[PERSON_NAME]"
type input "1800"
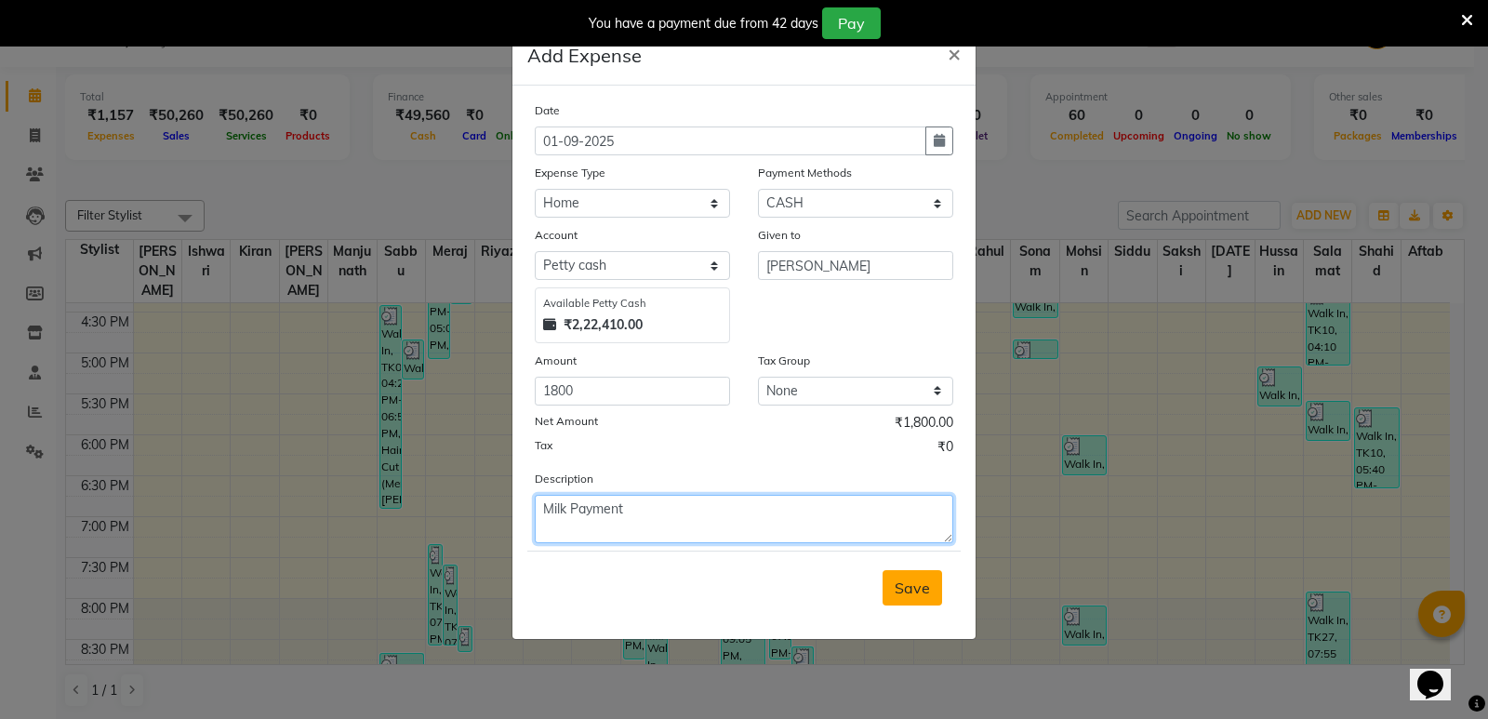
type textarea "Milk Payment"
click at [903, 591] on span "Save" at bounding box center [912, 587] width 35 height 19
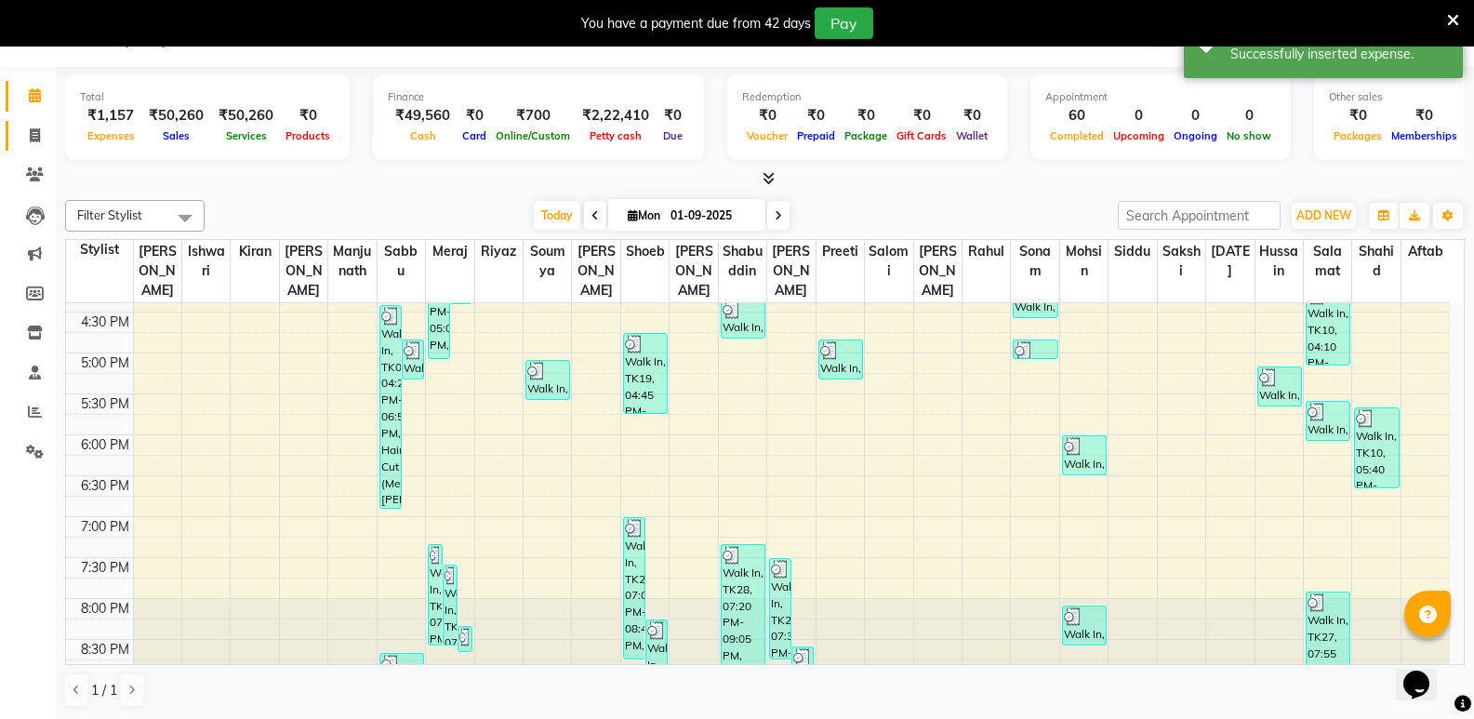
click at [37, 124] on link "Invoice" at bounding box center [28, 136] width 45 height 31
select select "service"
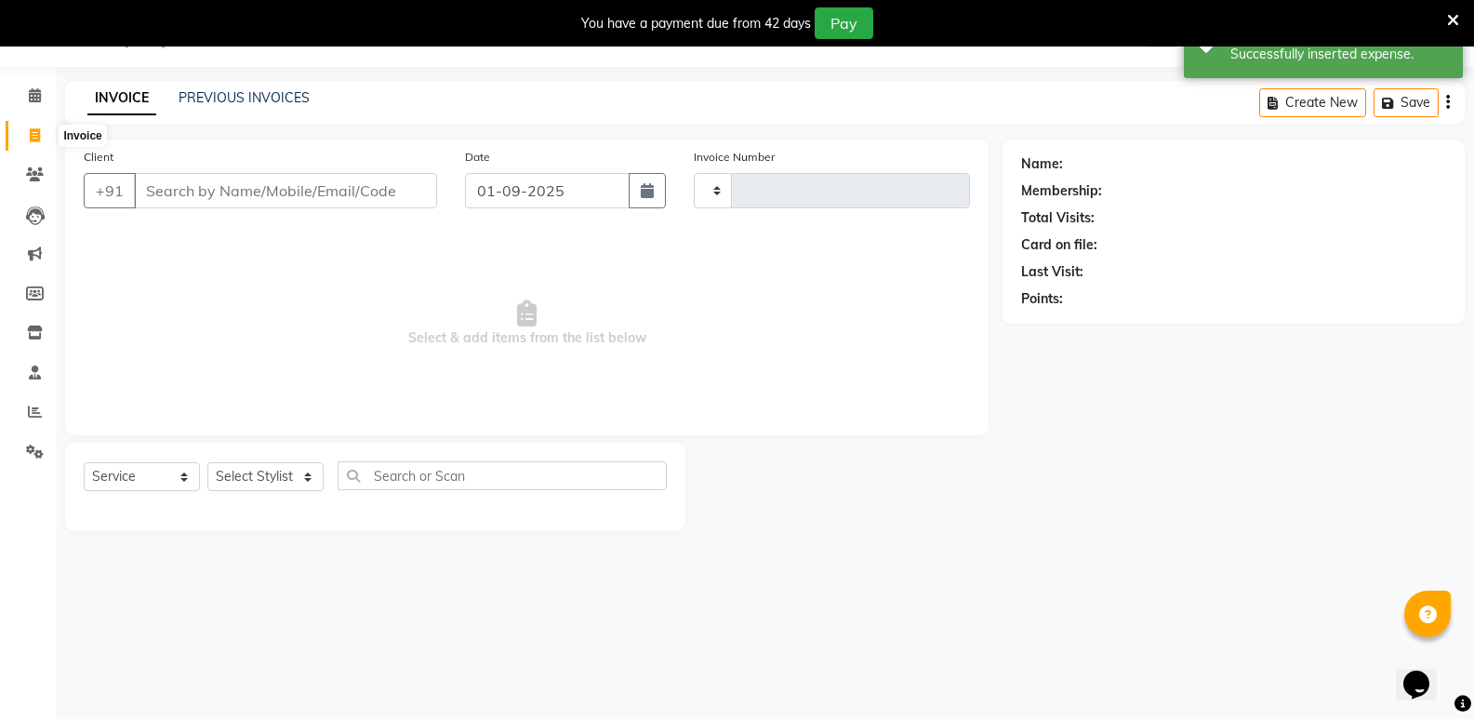
type input "6437"
select select "4533"
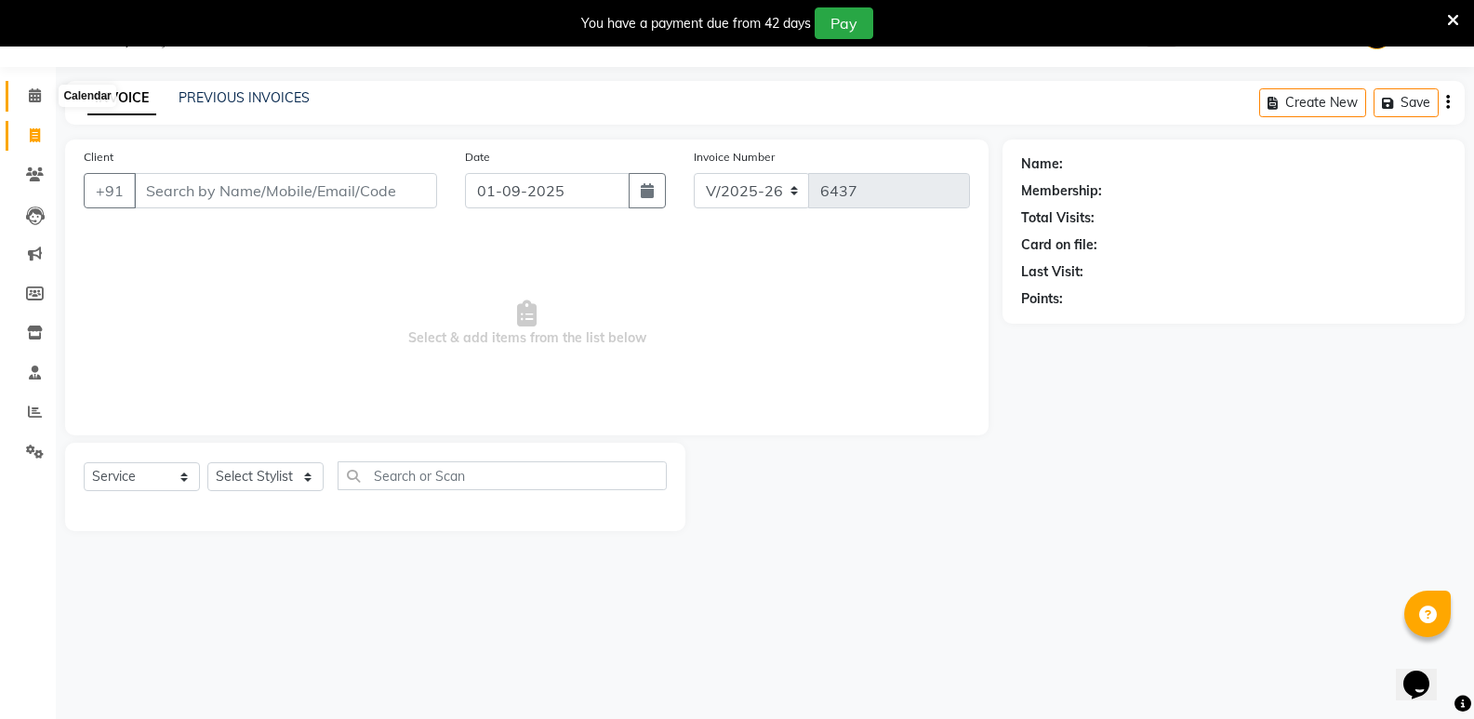
click at [43, 100] on span at bounding box center [35, 96] width 33 height 21
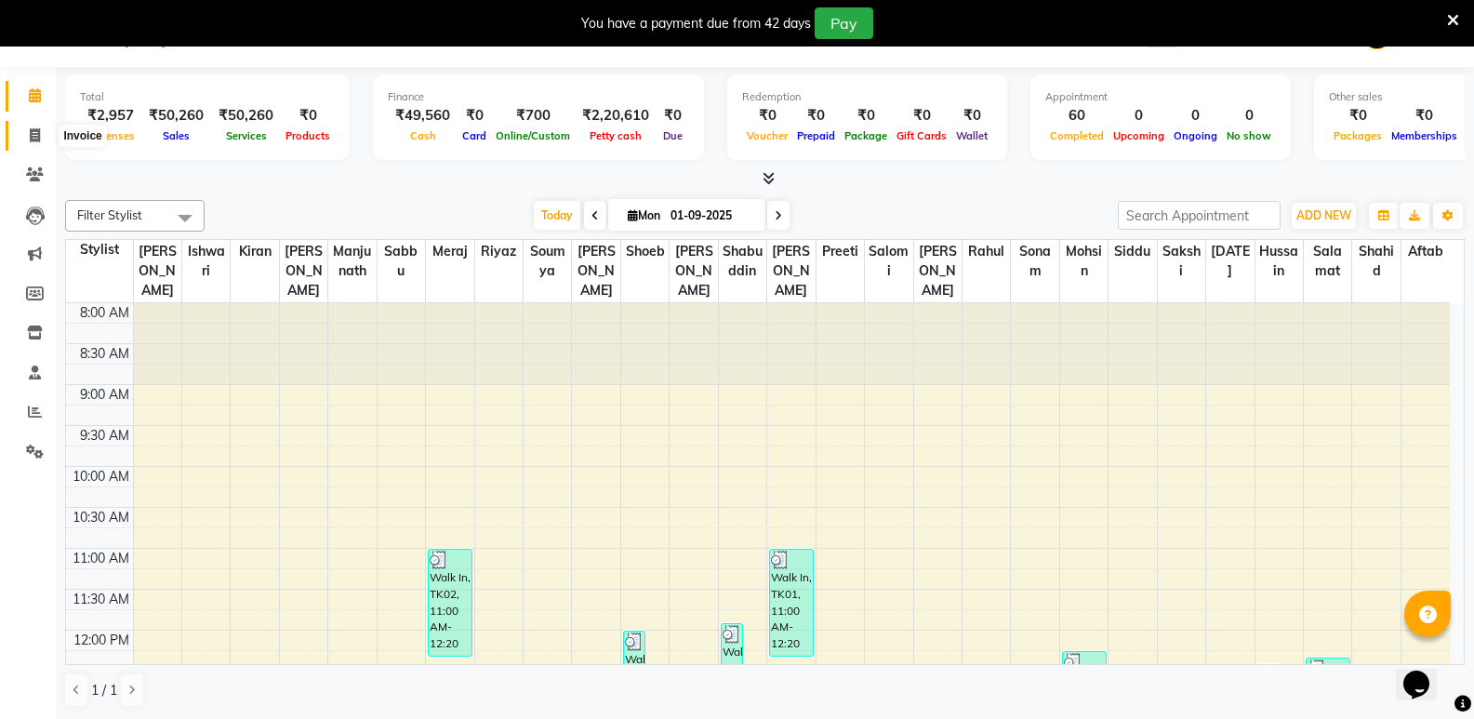
click at [35, 132] on icon at bounding box center [35, 135] width 10 height 14
select select "service"
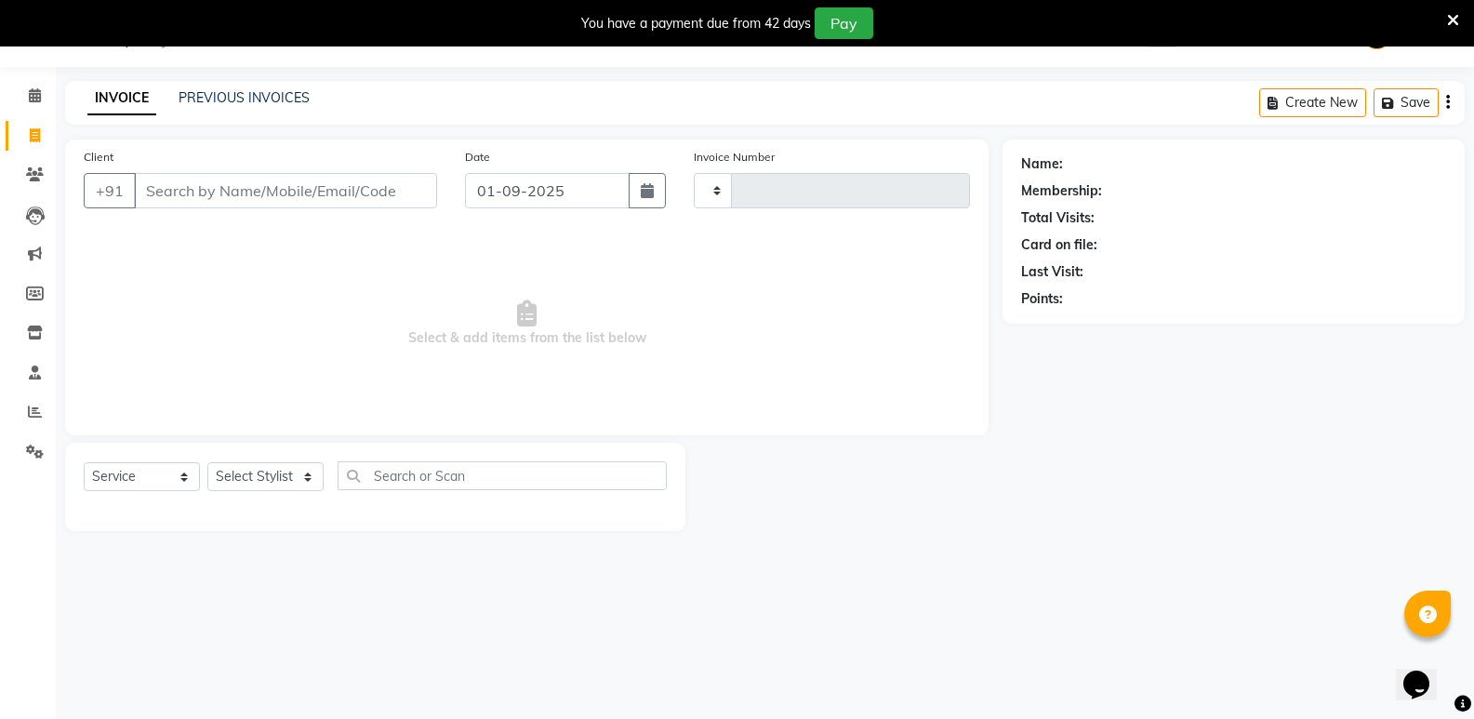
type input "6437"
select select "4533"
click at [39, 407] on icon at bounding box center [35, 412] width 14 height 14
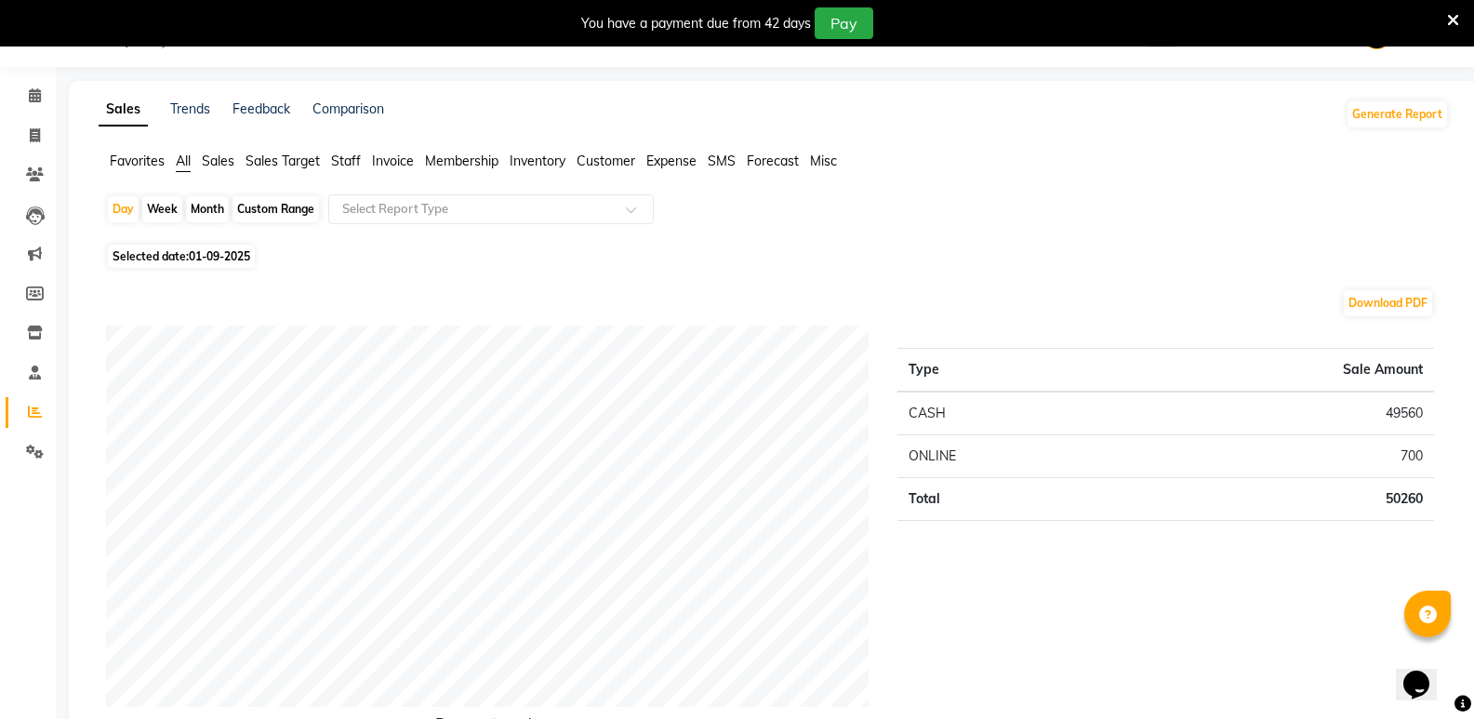
click at [345, 157] on span "Staff" at bounding box center [346, 161] width 30 height 17
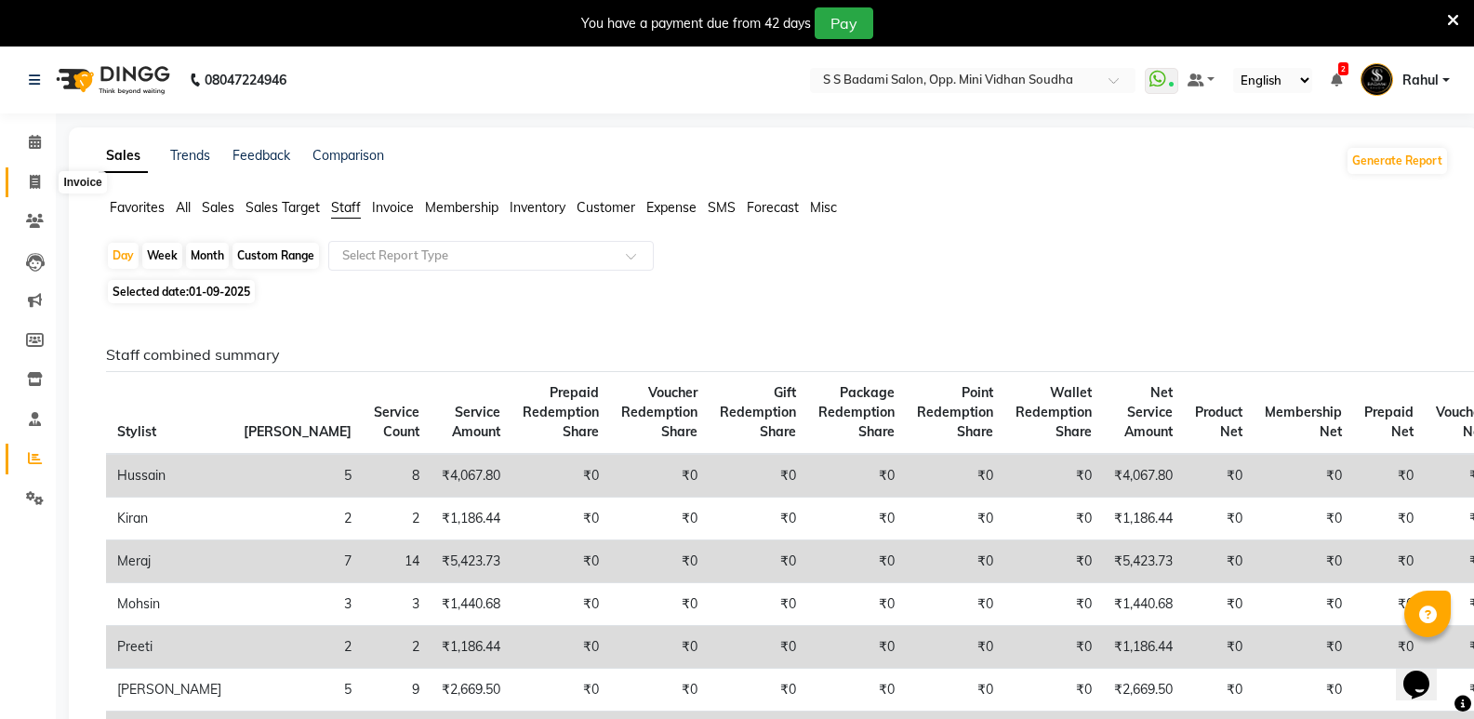
click at [27, 190] on span at bounding box center [35, 182] width 33 height 21
select select "4533"
select select "service"
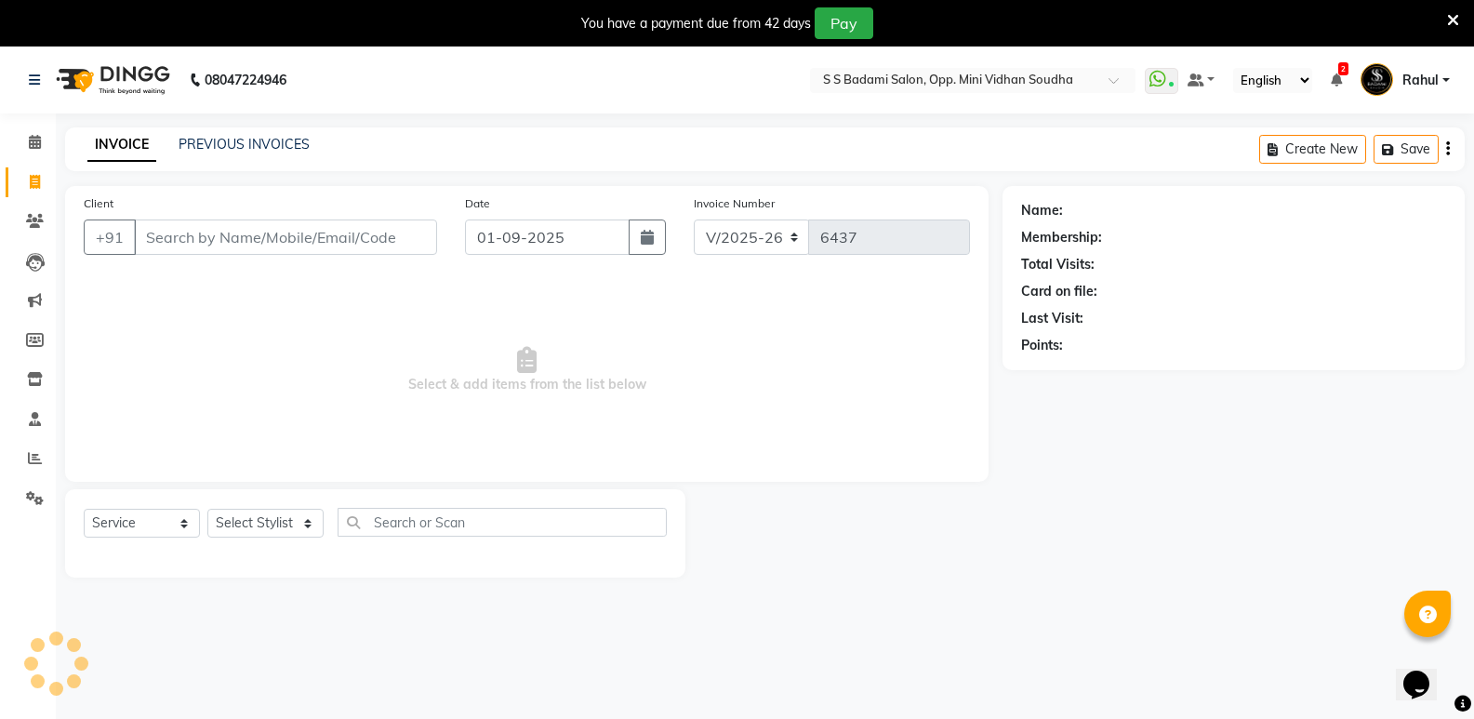
scroll to position [47, 0]
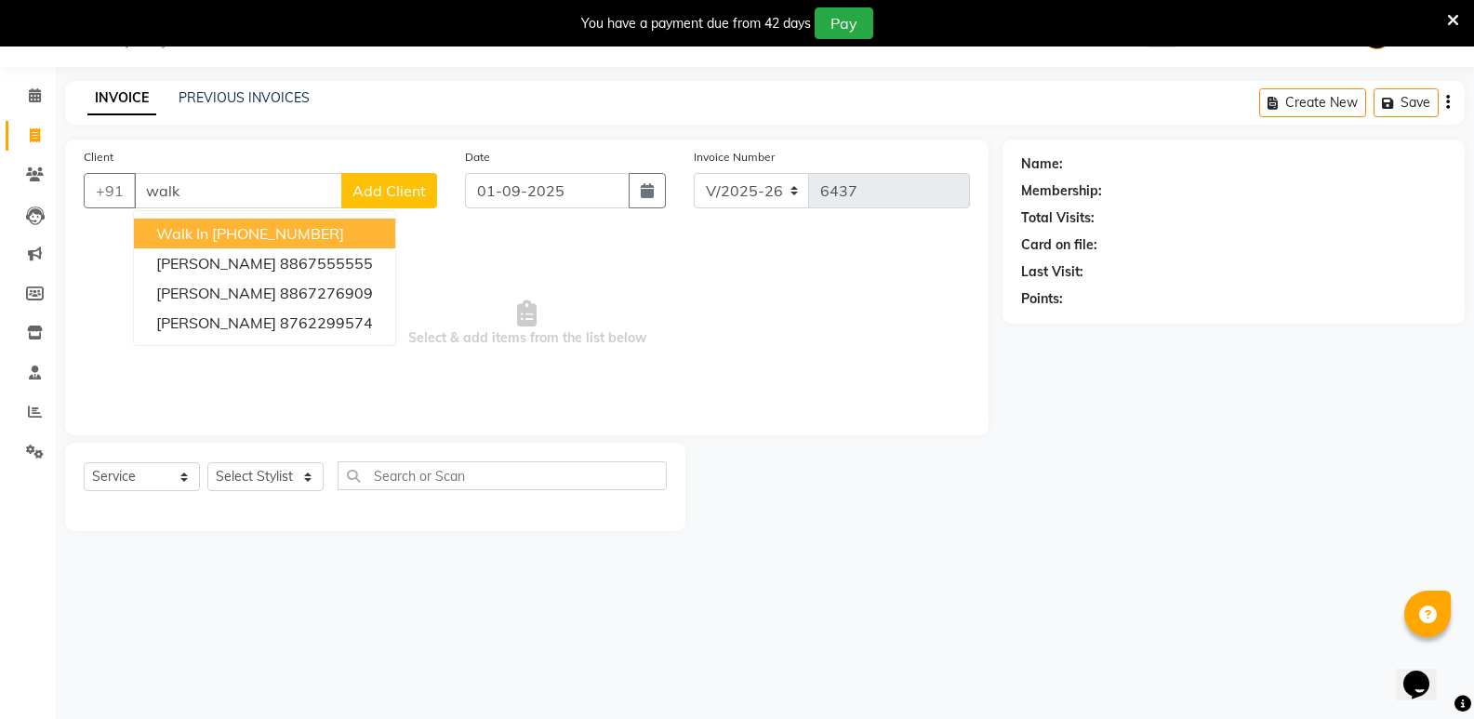
click at [249, 232] on ngb-highlight "[PHONE_NUMBER]" at bounding box center [278, 233] width 132 height 19
type input "11886000000"
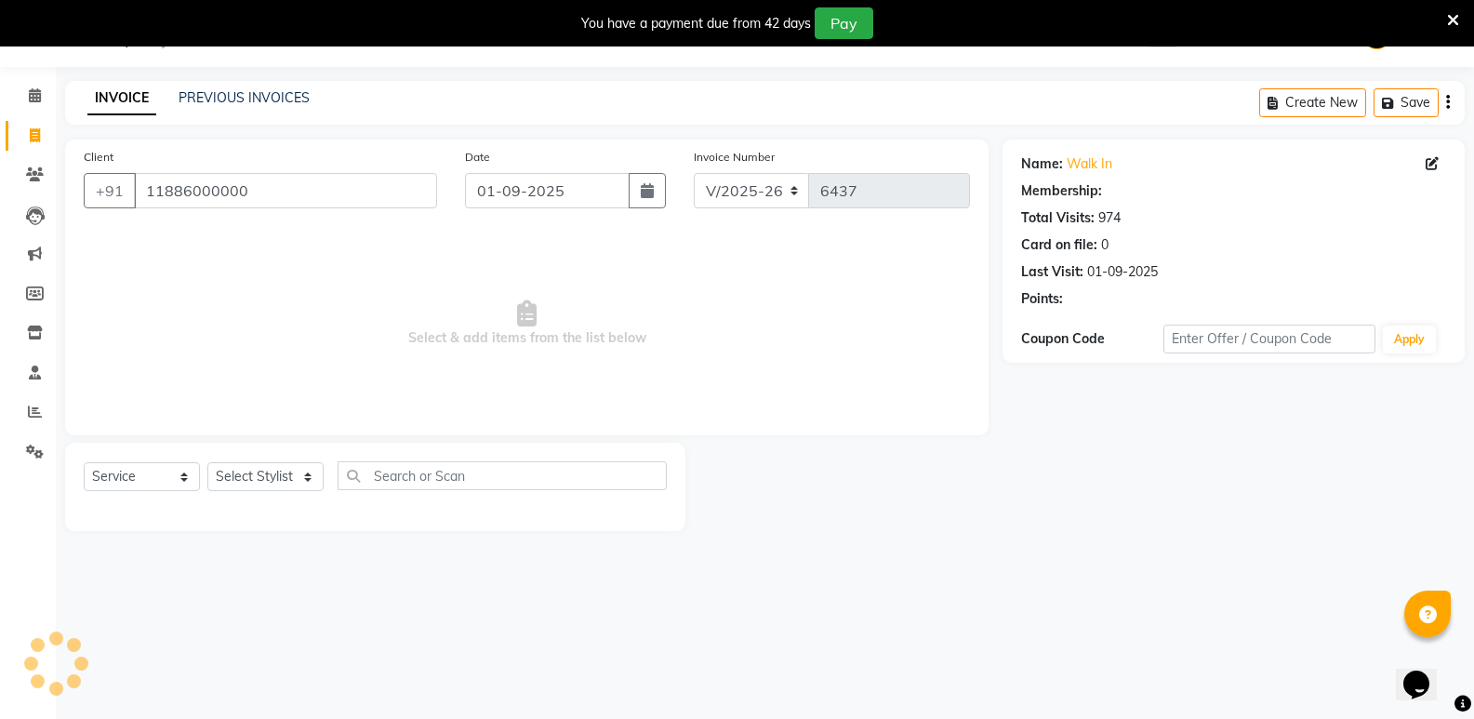
select select "1: Object"
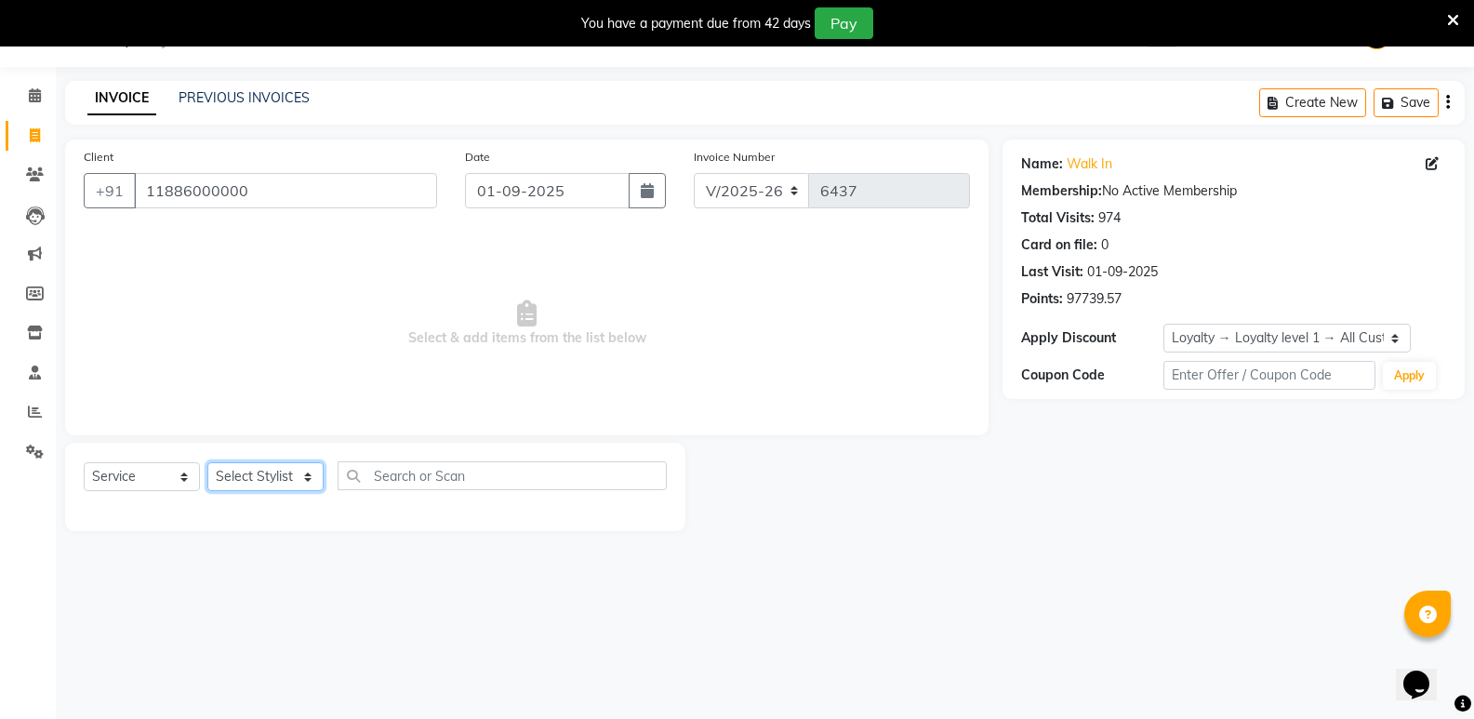
click at [256, 478] on select "Select Stylist [PERSON_NAME] [PERSON_NAME] [PERSON_NAME] Mallu [PERSON_NAME] [P…" at bounding box center [265, 476] width 116 height 29
select select "63628"
click at [207, 462] on select "Select Stylist [PERSON_NAME] [PERSON_NAME] [PERSON_NAME] Mallu [PERSON_NAME] [P…" at bounding box center [265, 476] width 116 height 29
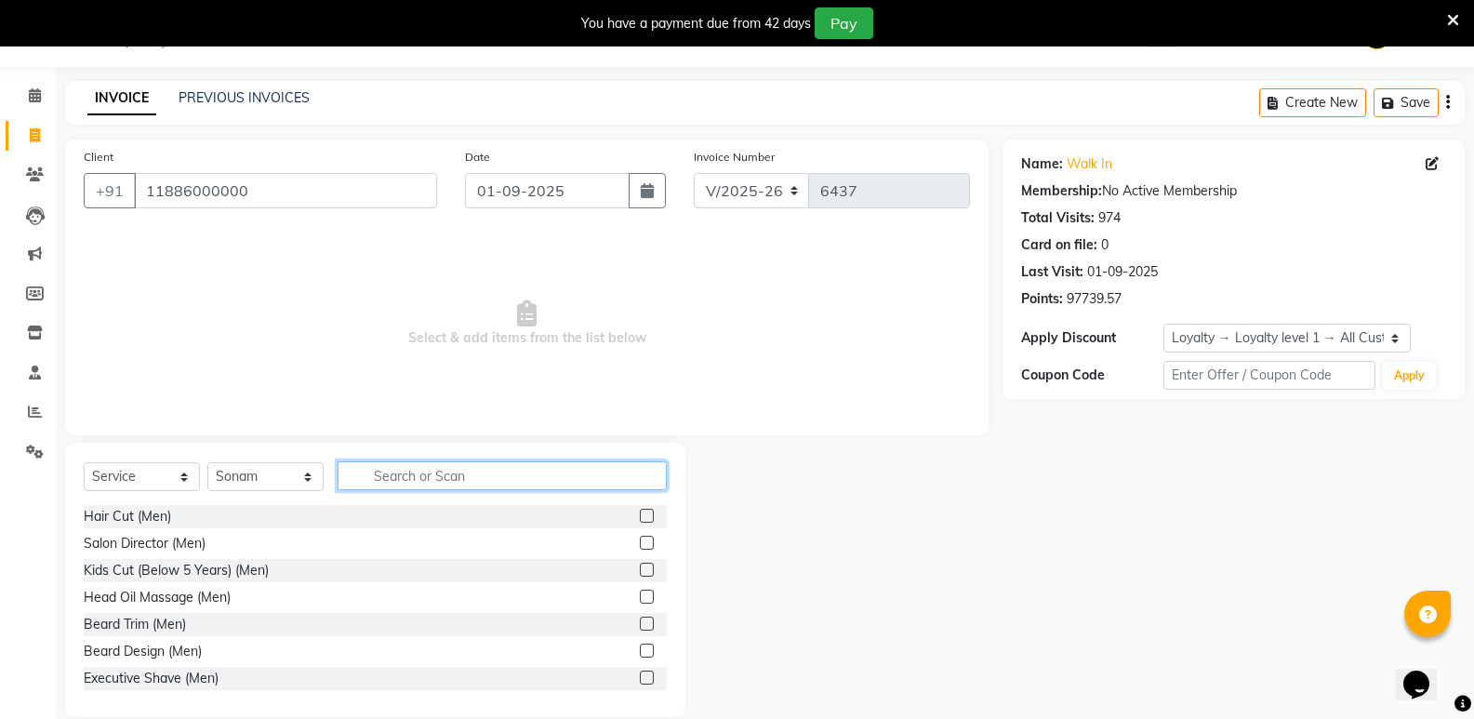
click at [434, 475] on input "text" at bounding box center [502, 475] width 329 height 29
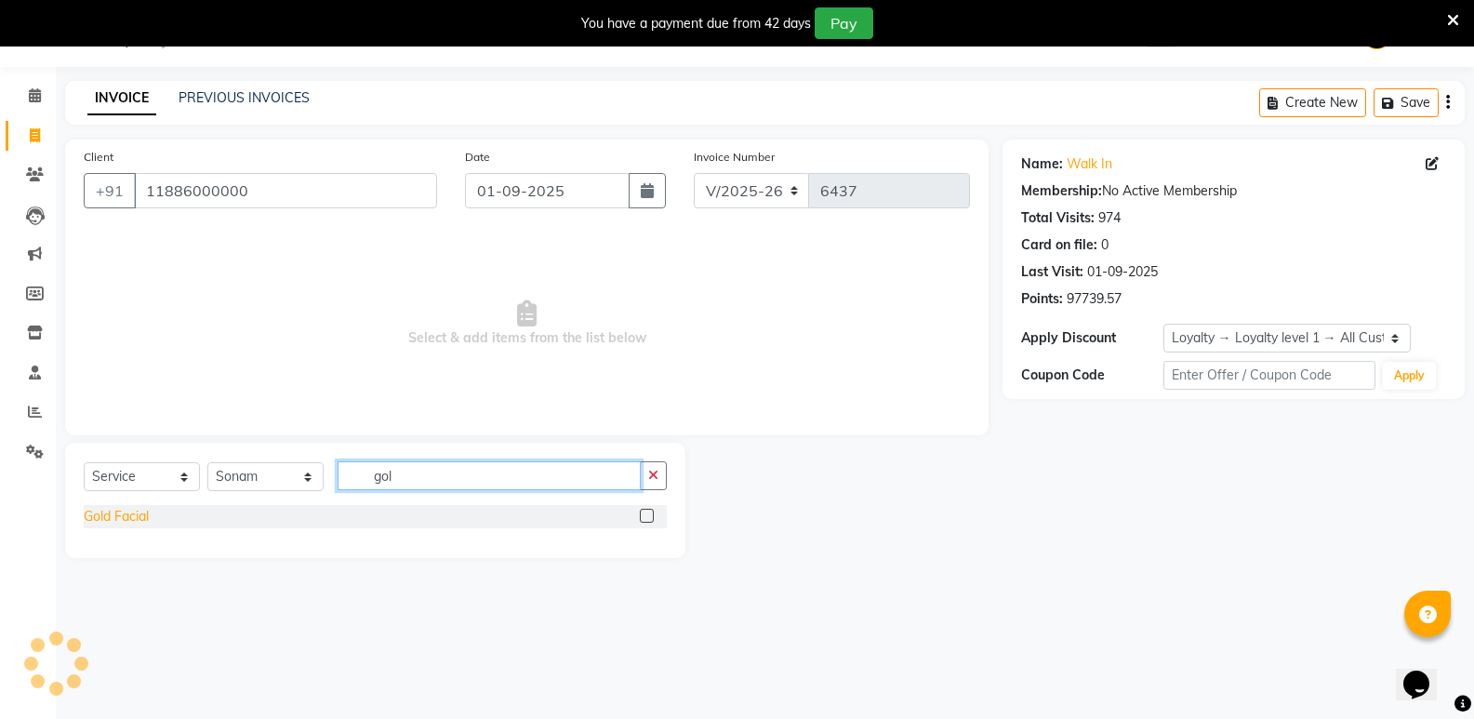
type input "gol"
click at [123, 520] on div "Gold Facial" at bounding box center [116, 517] width 65 height 20
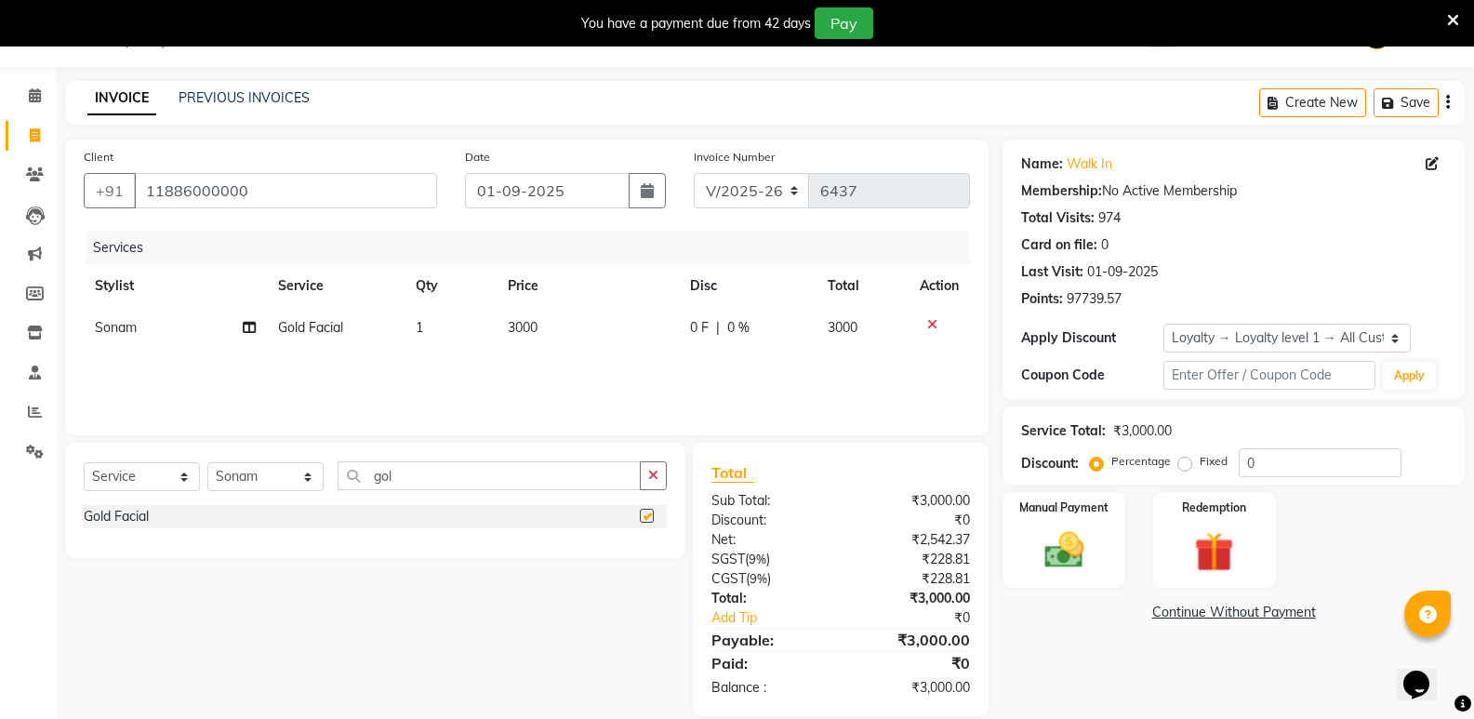
checkbox input "false"
click at [279, 485] on select "Select Stylist [PERSON_NAME] [PERSON_NAME] [PERSON_NAME] Mallu [PERSON_NAME] [P…" at bounding box center [265, 476] width 116 height 29
select select "50304"
click at [207, 462] on select "Select Stylist [PERSON_NAME] [PERSON_NAME] [PERSON_NAME] Mallu [PERSON_NAME] [P…" at bounding box center [265, 476] width 116 height 29
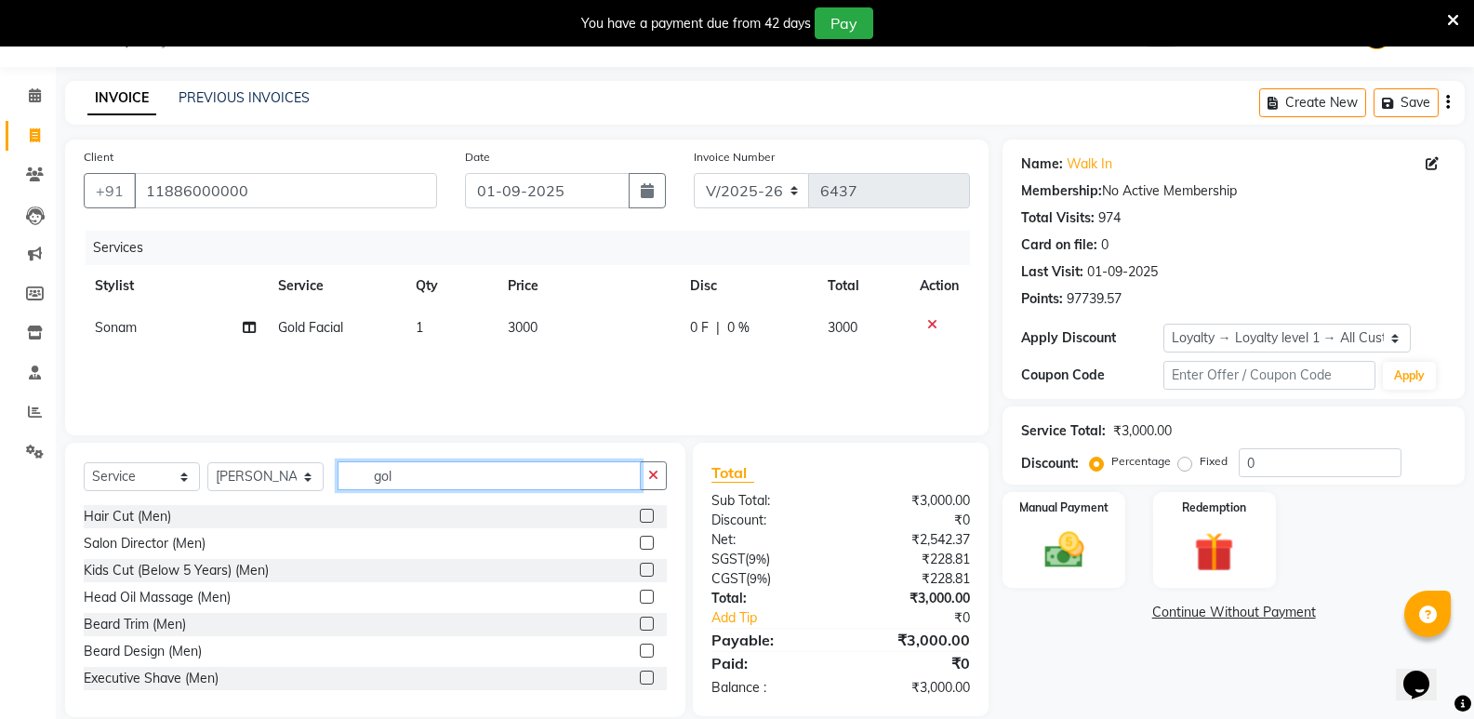
drag, startPoint x: 400, startPoint y: 483, endPoint x: 359, endPoint y: 488, distance: 41.3
click at [359, 488] on input "gol" at bounding box center [489, 475] width 303 height 29
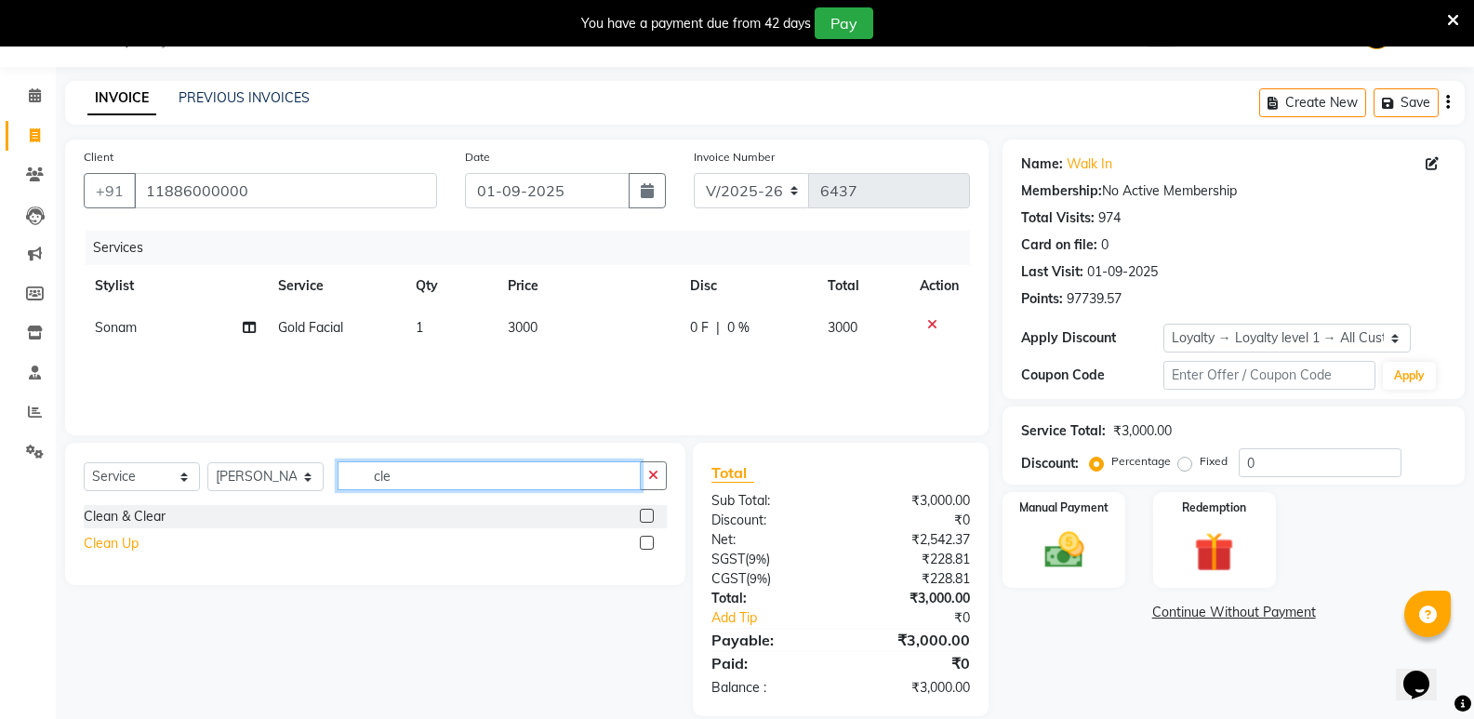
type input "cle"
click at [126, 542] on div "Clean Up" at bounding box center [111, 544] width 55 height 20
checkbox input "false"
drag, startPoint x: 403, startPoint y: 486, endPoint x: 325, endPoint y: 492, distance: 78.3
click at [325, 492] on div "Select Service Product Membership Package Voucher Prepaid Gift Card Select Styl…" at bounding box center [375, 483] width 583 height 44
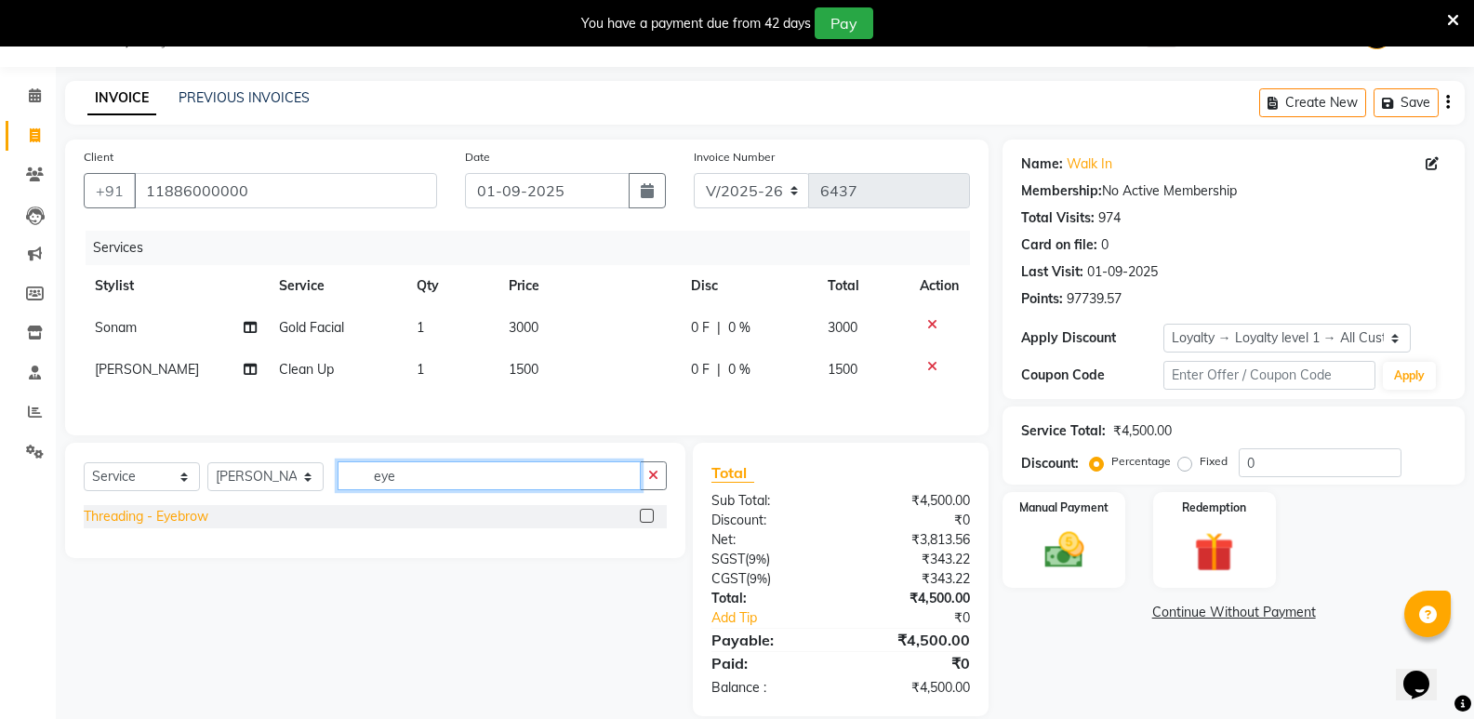
type input "eye"
click at [187, 512] on div "Threading - Eyebrow" at bounding box center [146, 517] width 125 height 20
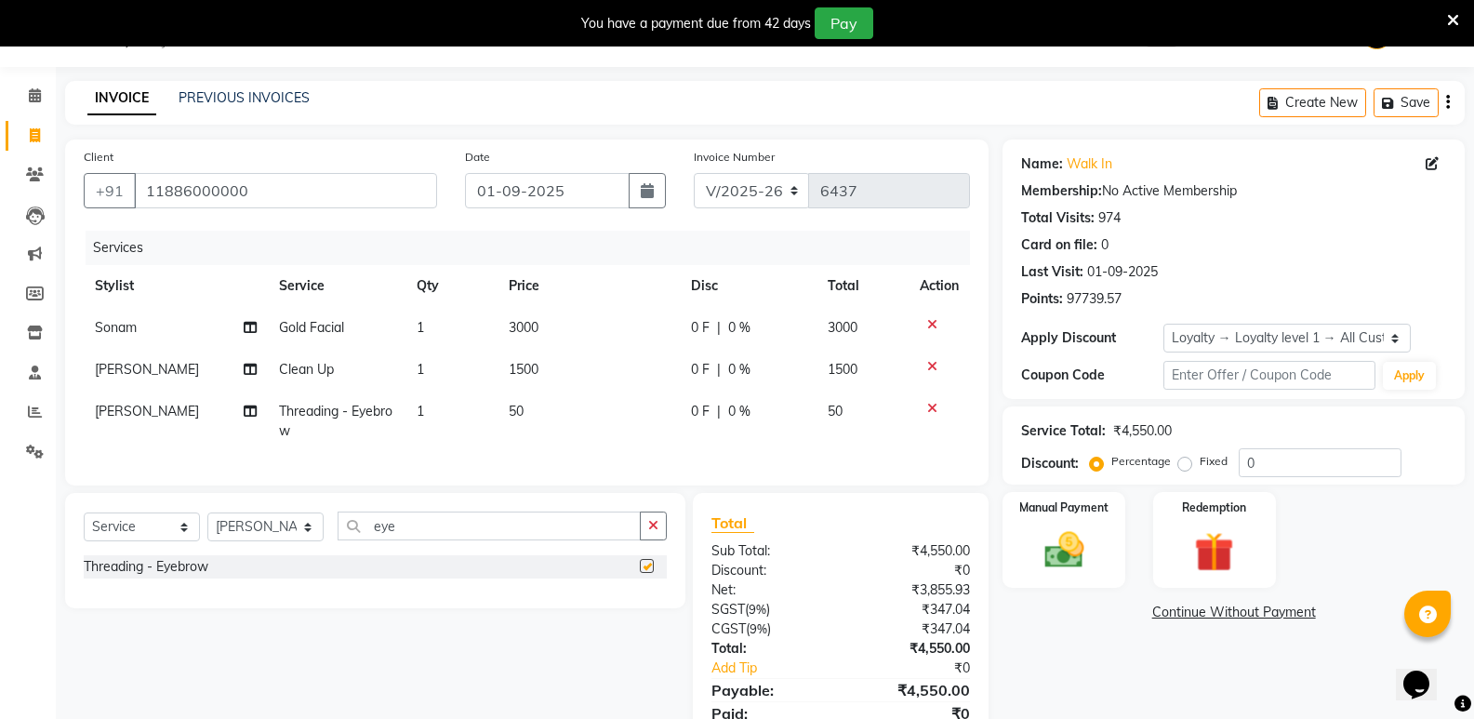
checkbox input "false"
drag, startPoint x: 441, startPoint y: 523, endPoint x: 294, endPoint y: 562, distance: 152.0
click at [294, 562] on div "Select Service Product Membership Package Voucher Prepaid Gift Card Select Styl…" at bounding box center [375, 550] width 620 height 115
drag, startPoint x: 432, startPoint y: 548, endPoint x: 350, endPoint y: 557, distance: 83.3
click at [350, 555] on div "Select Service Product Membership Package Voucher Prepaid Gift Card Select Styl…" at bounding box center [375, 534] width 583 height 44
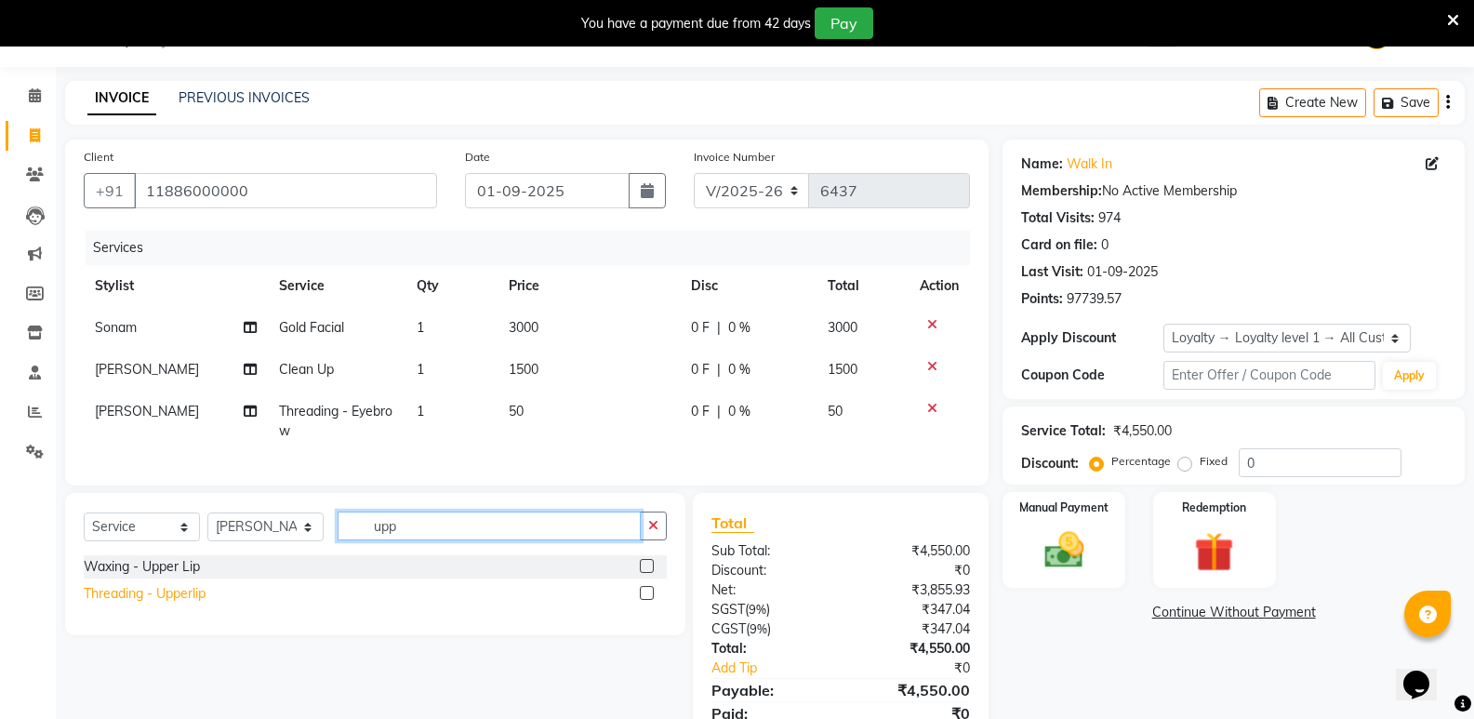
type input "upp"
click at [177, 604] on div "Threading - Upperlip" at bounding box center [145, 594] width 122 height 20
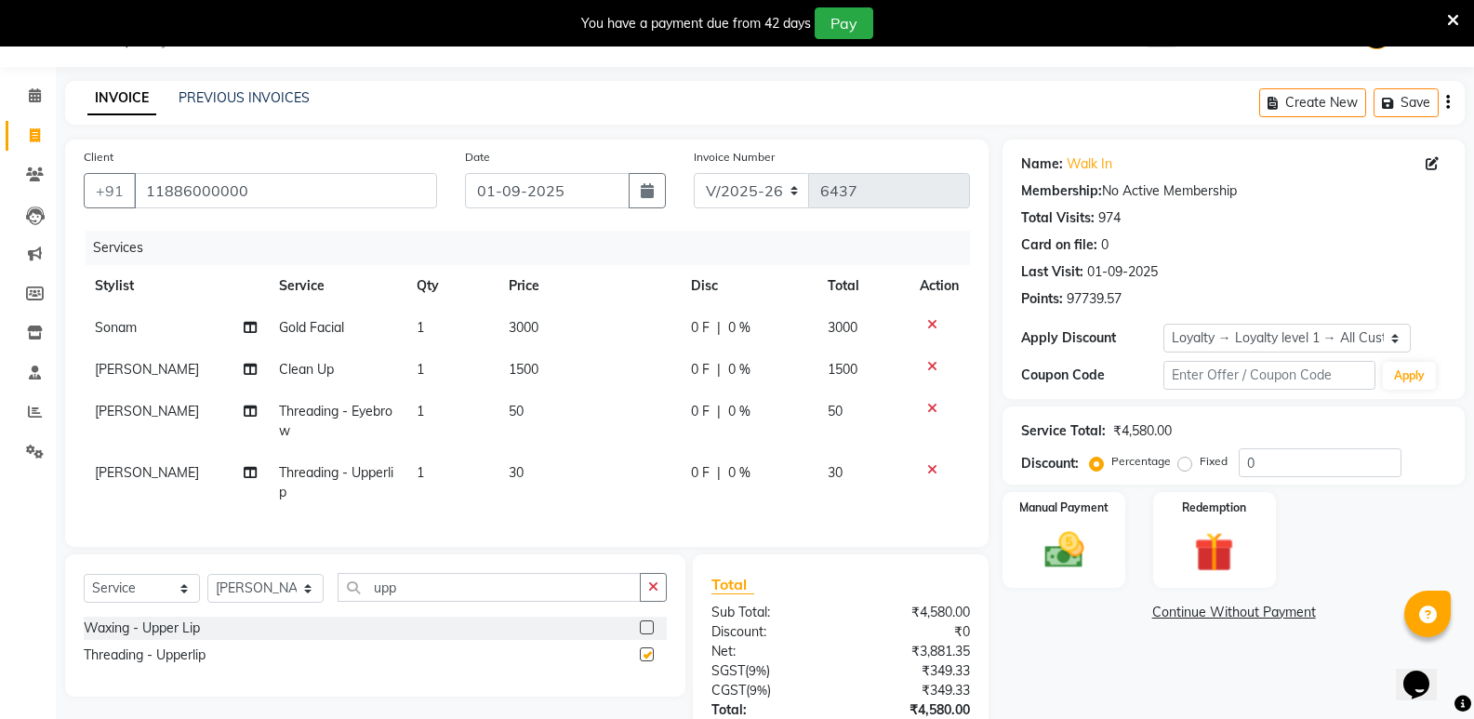
checkbox input "false"
click at [1080, 534] on img at bounding box center [1063, 549] width 66 height 47
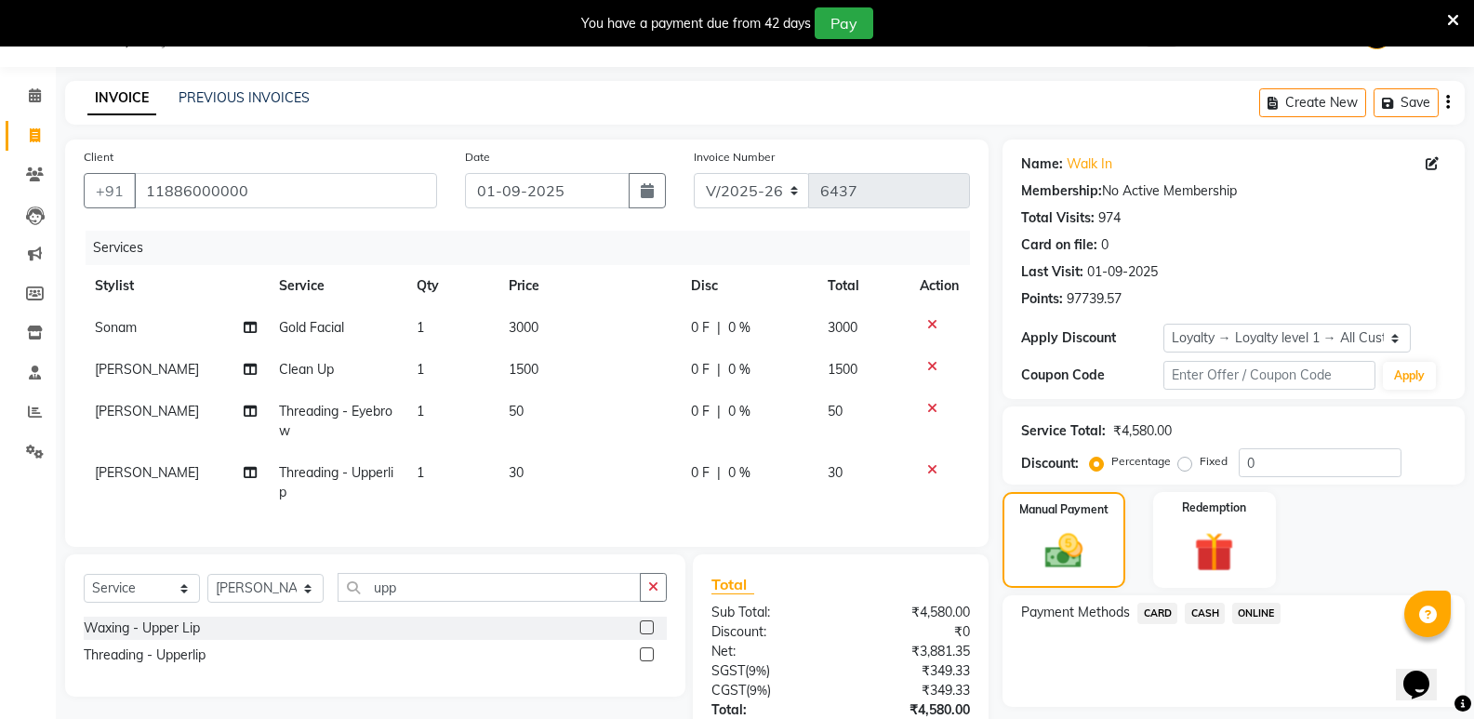
click at [1206, 610] on span "CASH" at bounding box center [1205, 613] width 40 height 21
click at [1225, 707] on button "Add Payment" at bounding box center [1309, 712] width 273 height 29
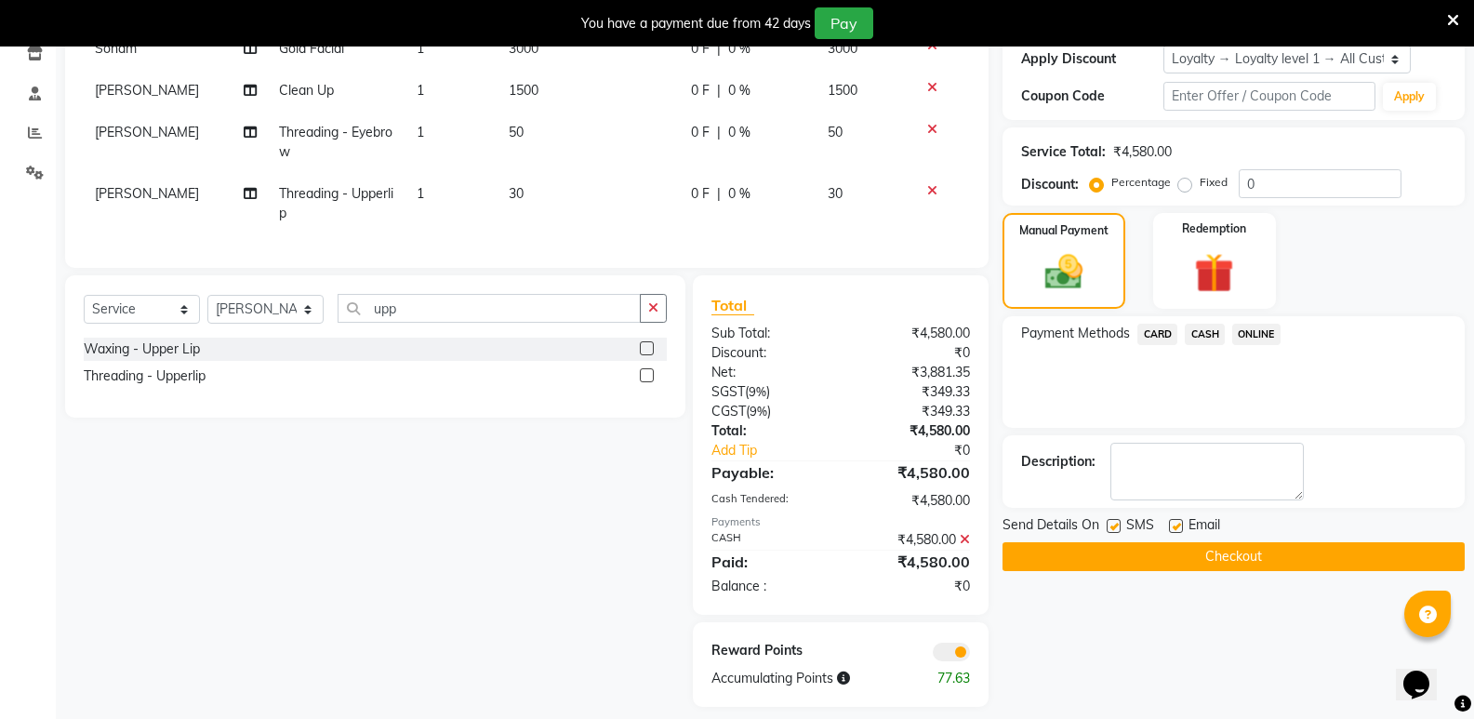
click at [1229, 548] on button "Checkout" at bounding box center [1234, 556] width 462 height 29
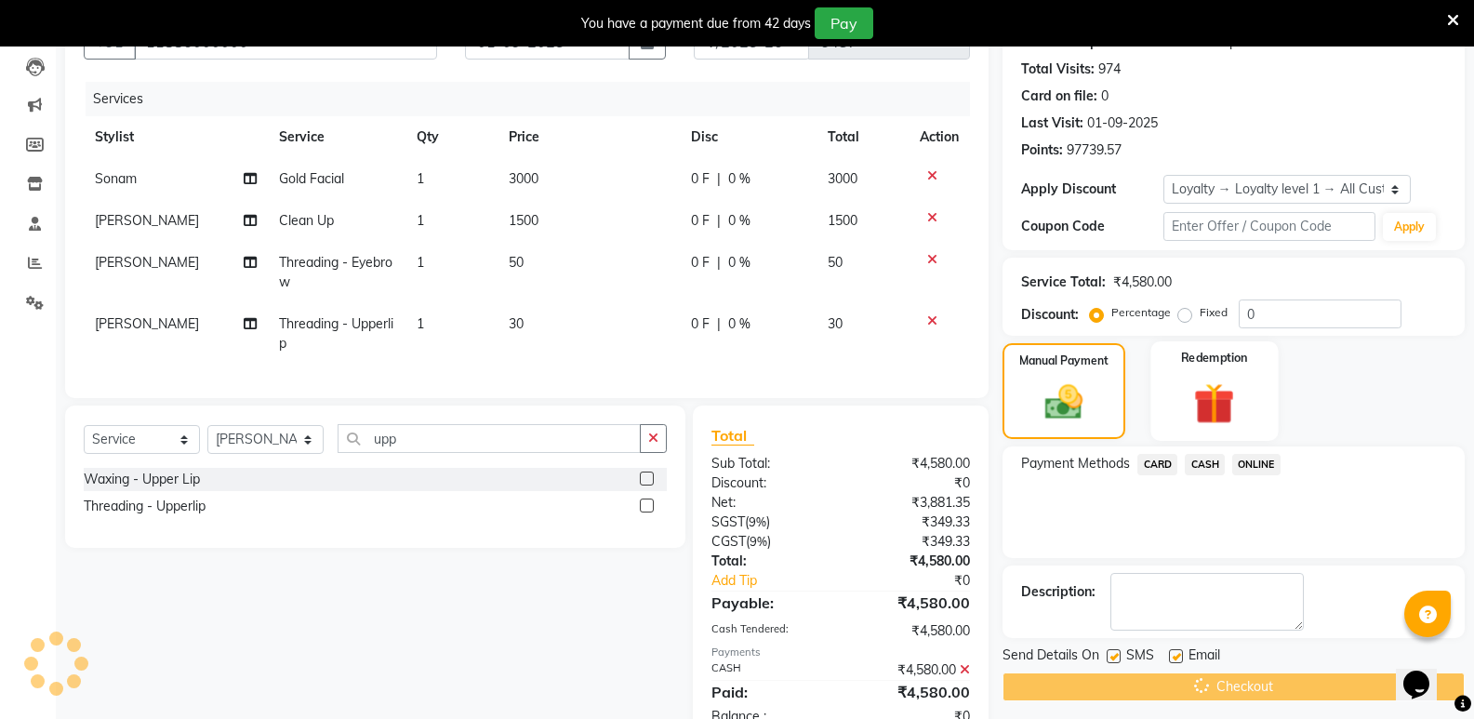
scroll to position [47, 0]
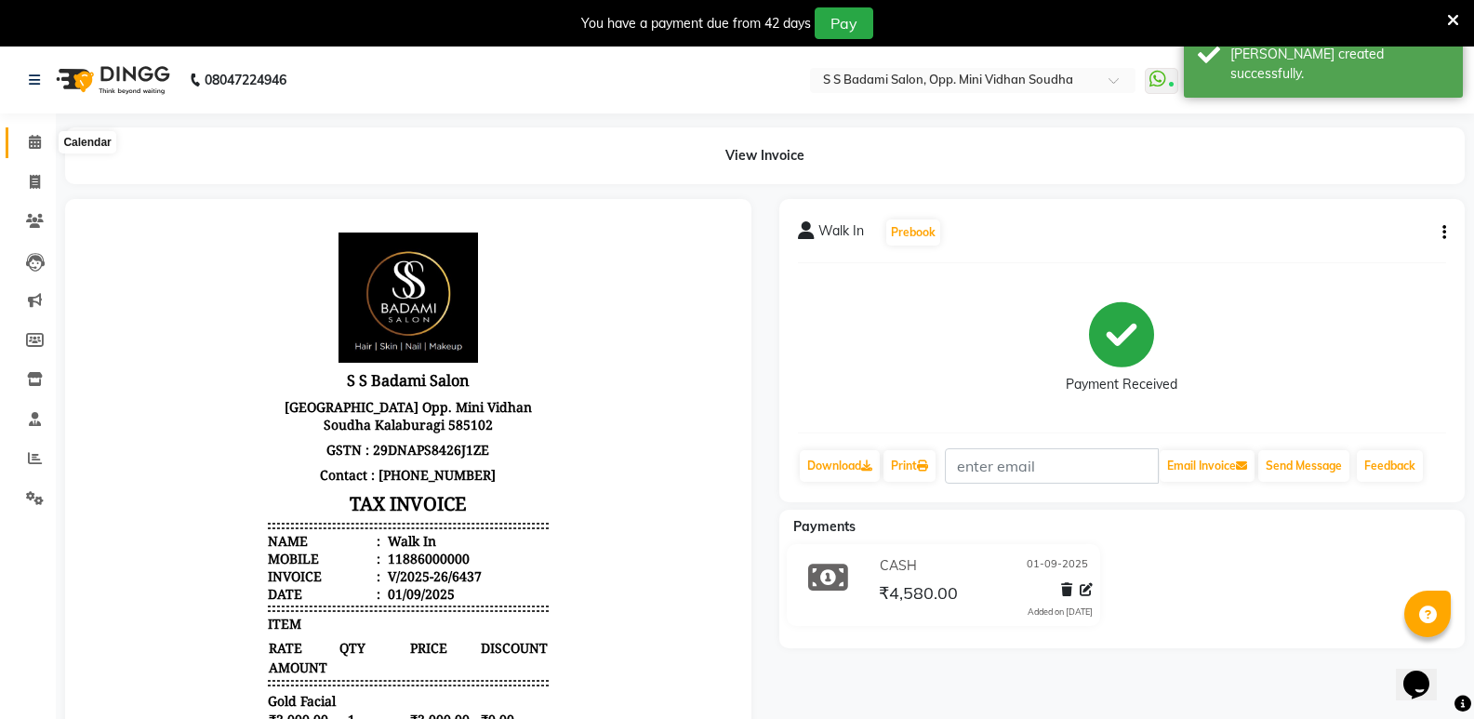
click at [27, 148] on span at bounding box center [35, 142] width 33 height 21
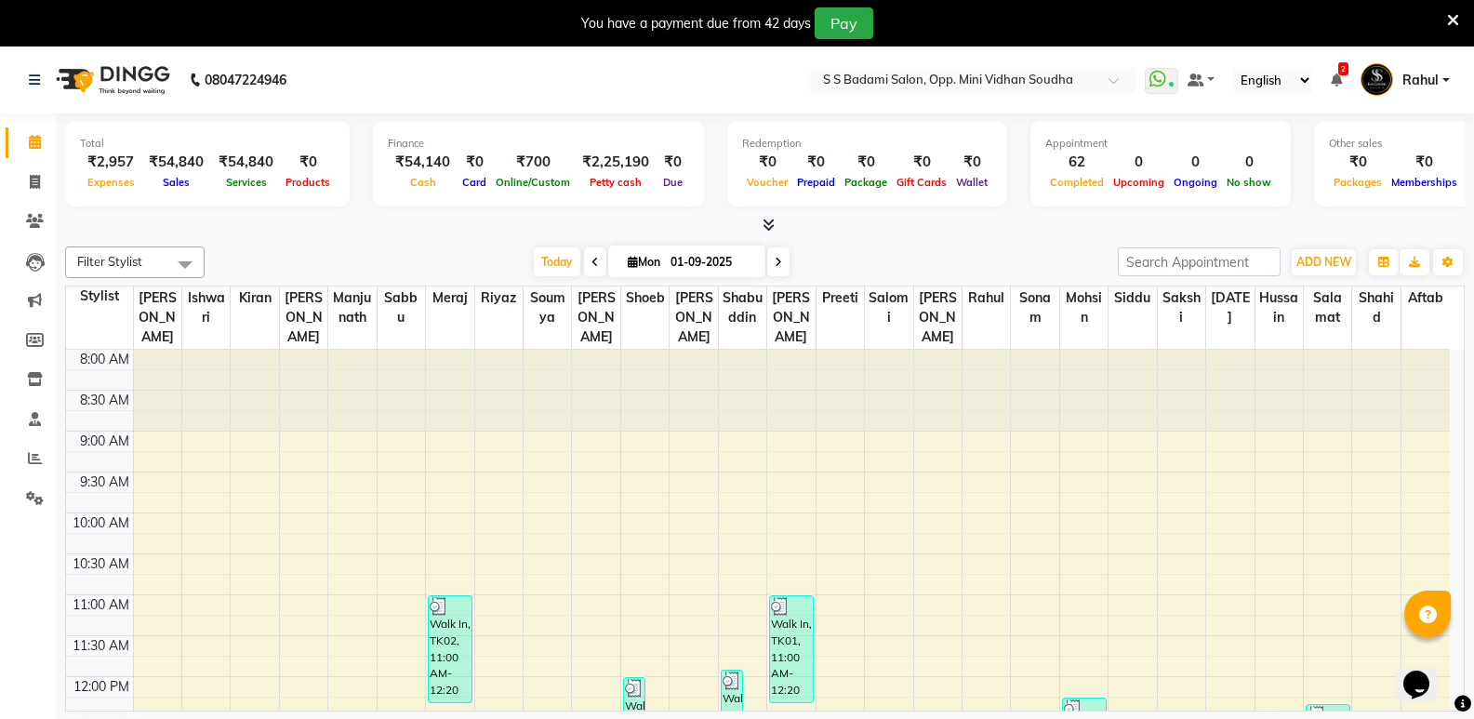
click at [1405, 84] on span "Rahul" at bounding box center [1420, 81] width 36 height 20
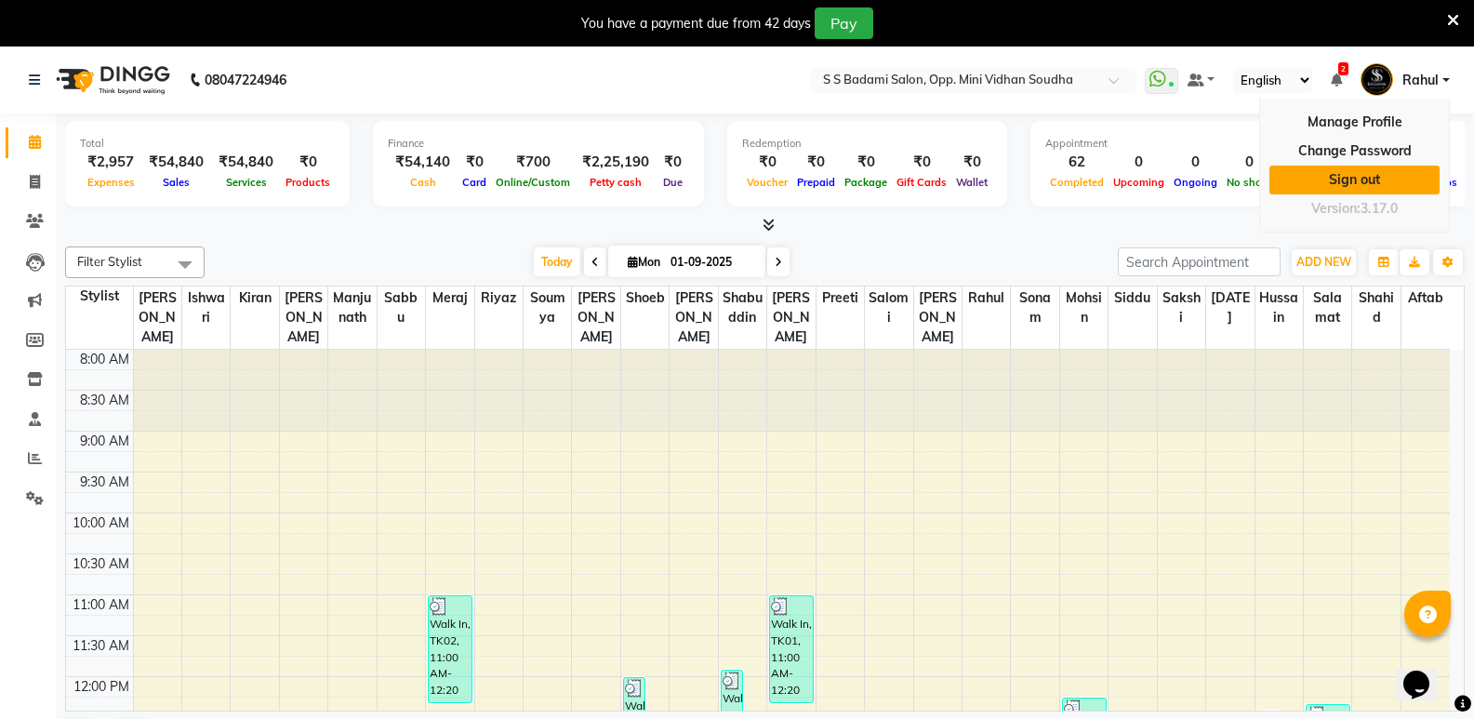
click at [1402, 179] on link "Sign out" at bounding box center [1354, 180] width 170 height 29
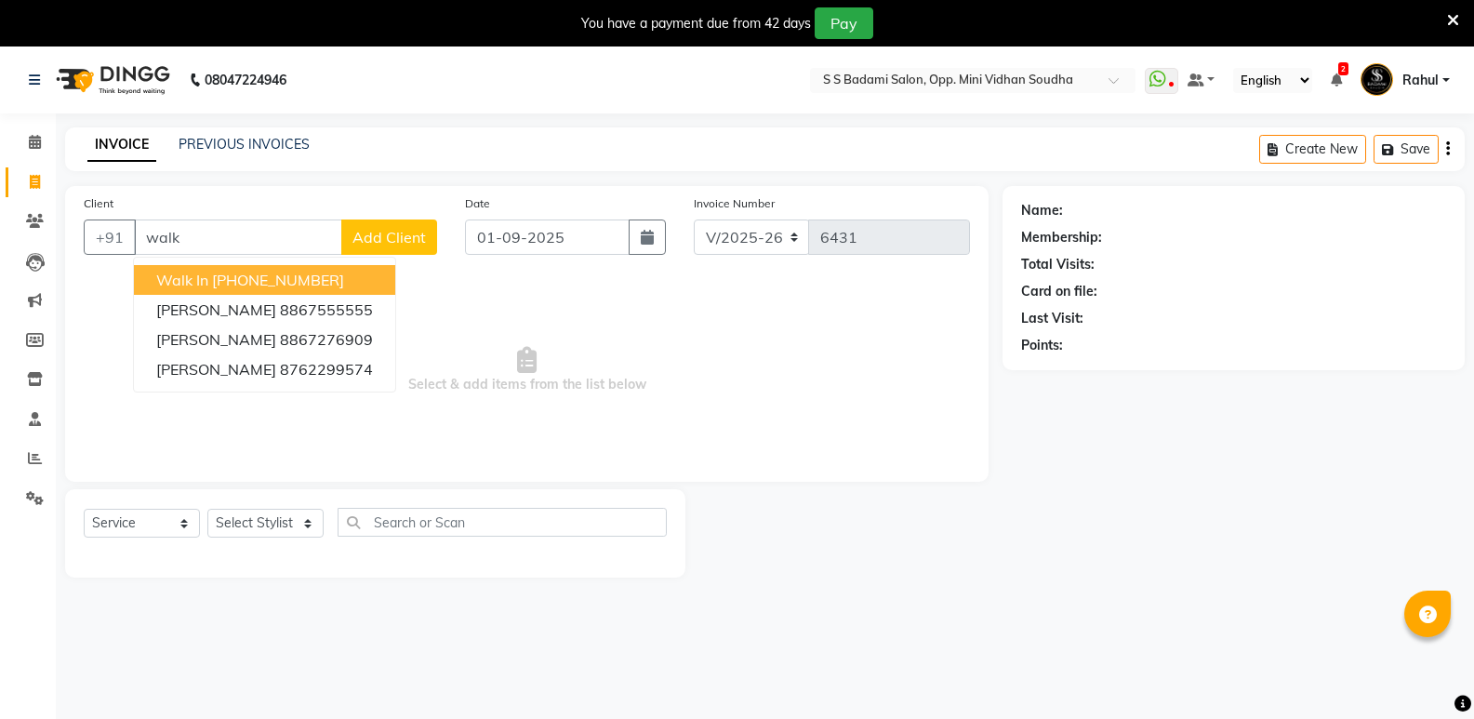
select select "4533"
select select "service"
click at [1322, 138] on button "Create New" at bounding box center [1312, 149] width 107 height 29
select select "service"
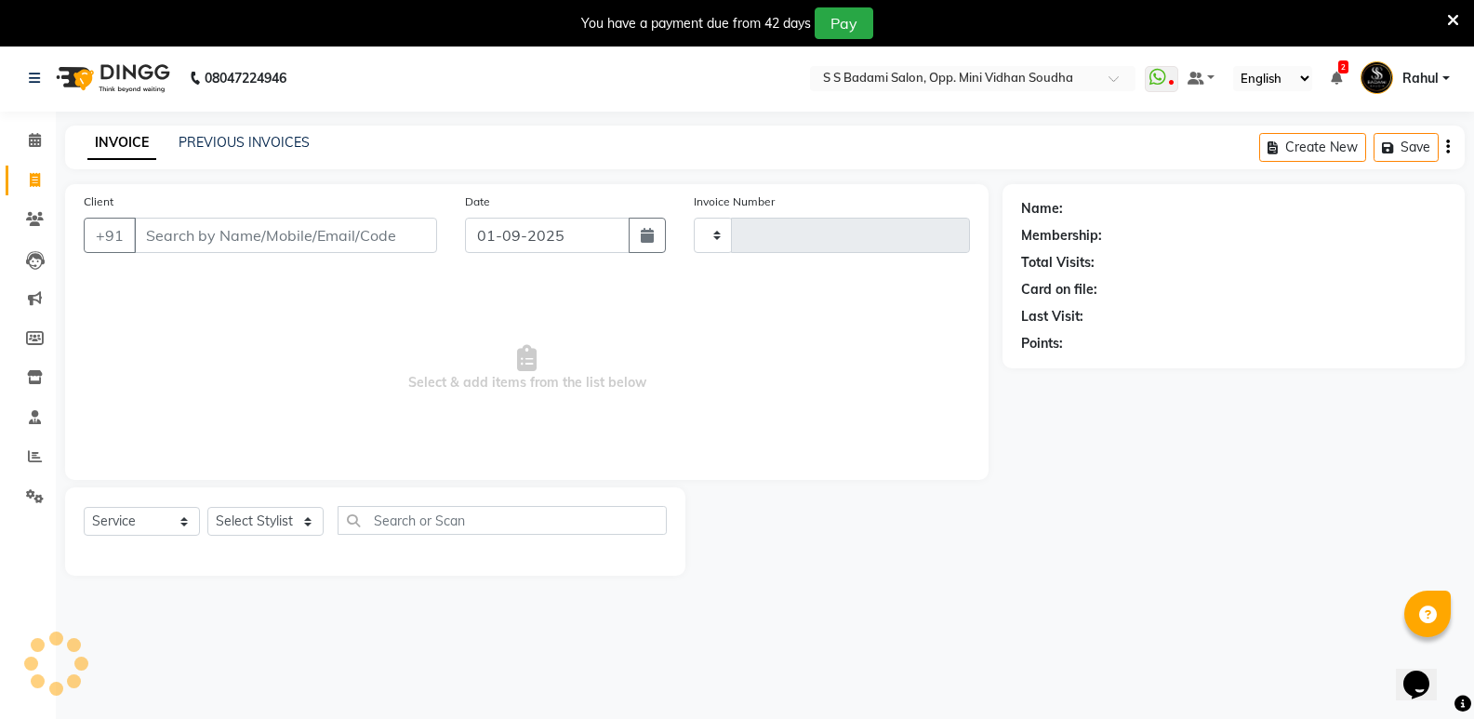
type input "6437"
select select "4533"
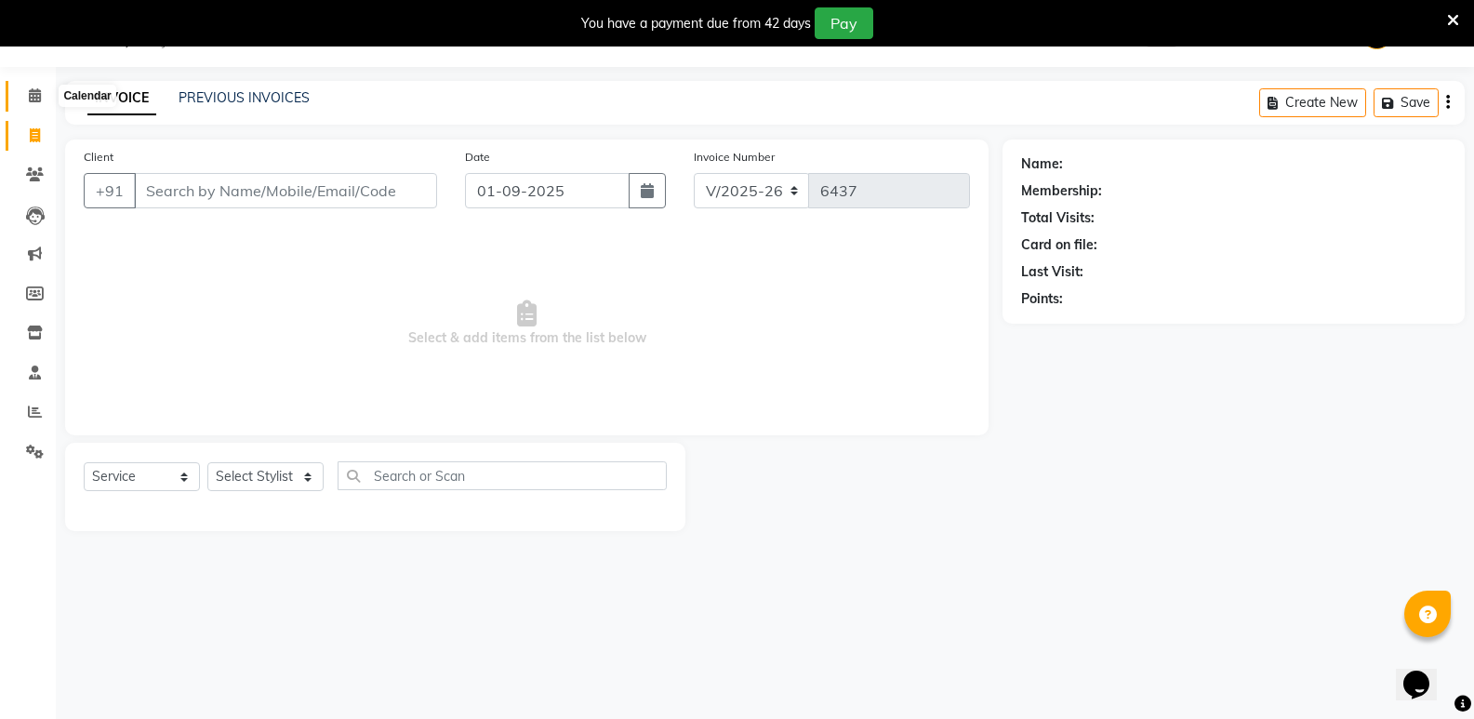
click at [38, 95] on icon at bounding box center [35, 95] width 12 height 14
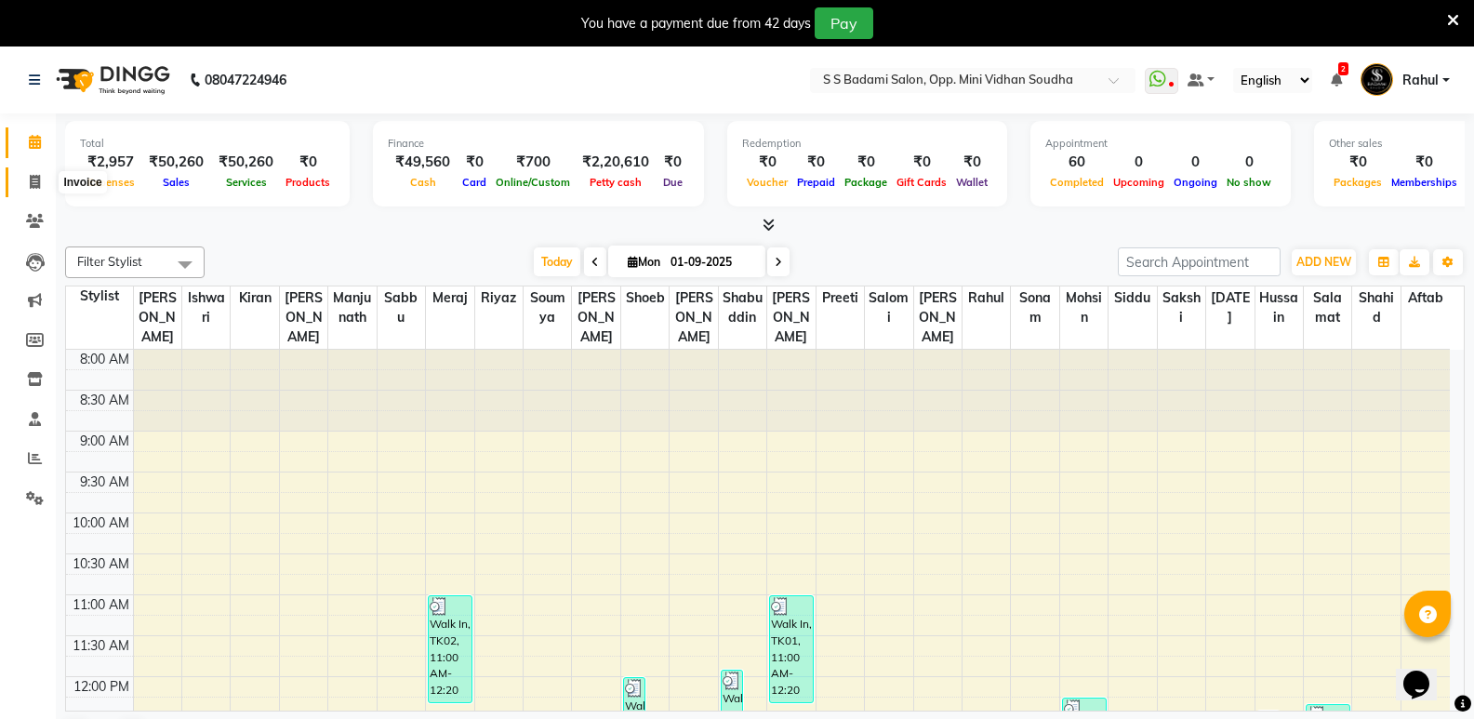
click at [27, 182] on span at bounding box center [35, 182] width 33 height 21
select select "4533"
select select "service"
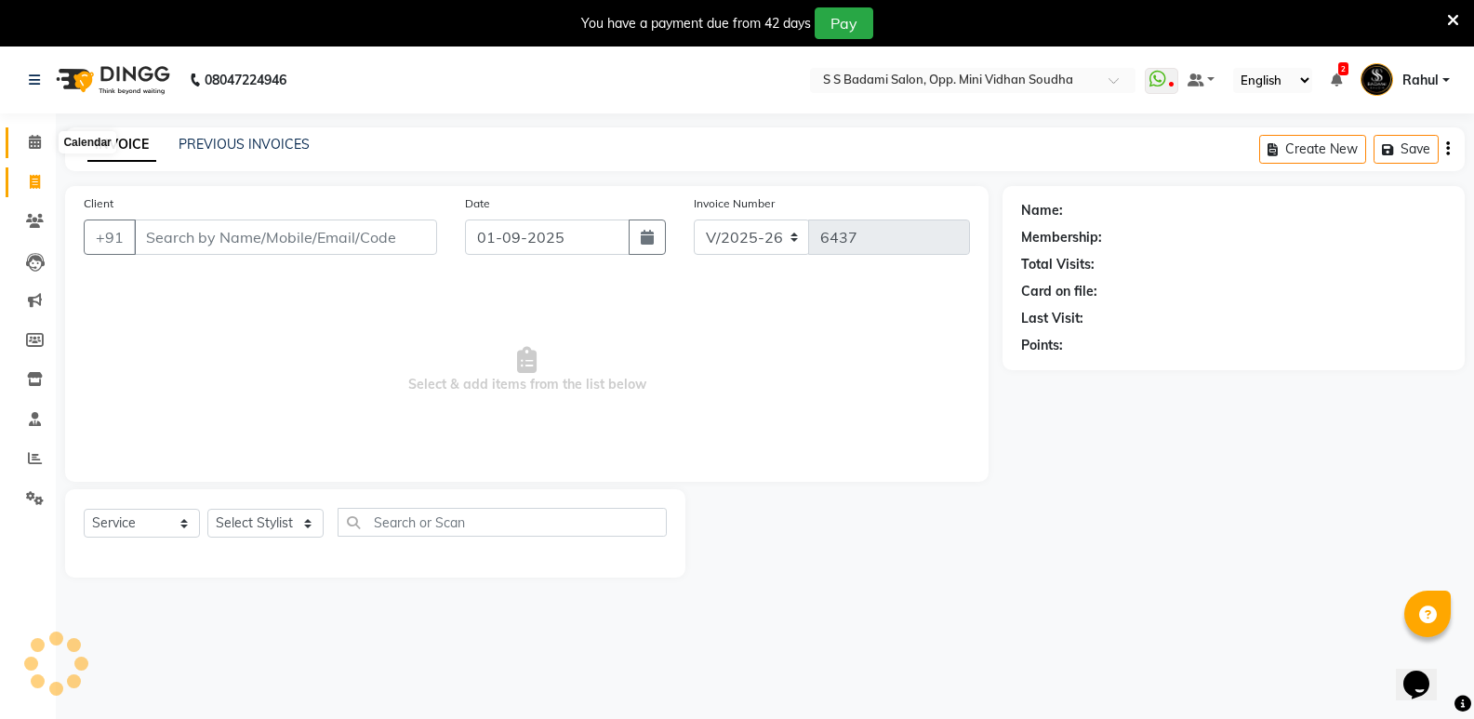
click at [39, 151] on span at bounding box center [35, 142] width 33 height 21
